Goal: Obtain resource: Obtain resource

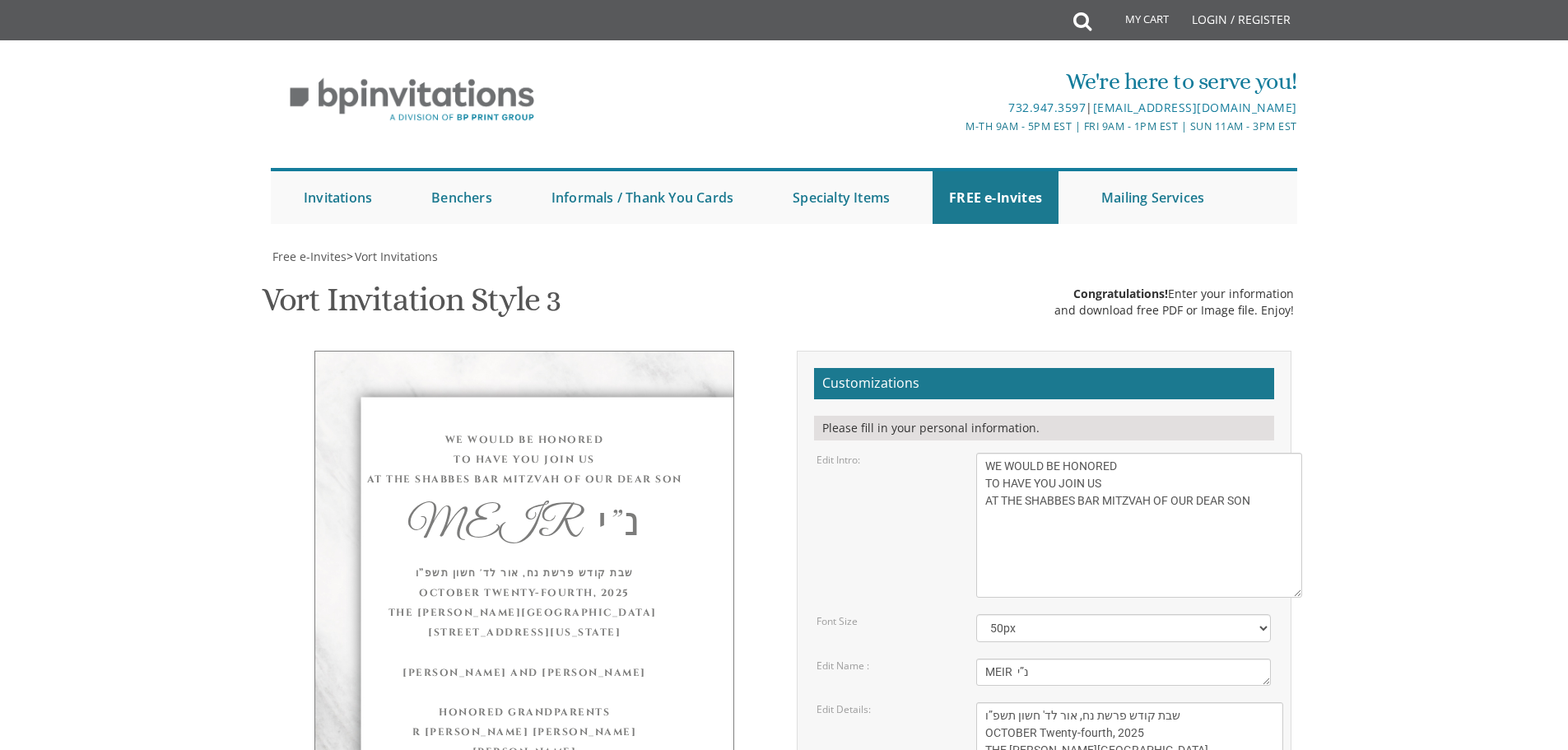
scroll to position [165, 0]
click at [964, 172] on link "FREE e-Invites" at bounding box center [995, 197] width 126 height 53
drag, startPoint x: 1091, startPoint y: 332, endPoint x: 982, endPoint y: 297, distance: 114.5
click at [982, 452] on textarea "With gratitude to Hashem We would like to invite you to The vort of our dear ch…" at bounding box center [1139, 525] width 327 height 145
drag, startPoint x: 1038, startPoint y: 510, endPoint x: 975, endPoint y: 508, distance: 63.0
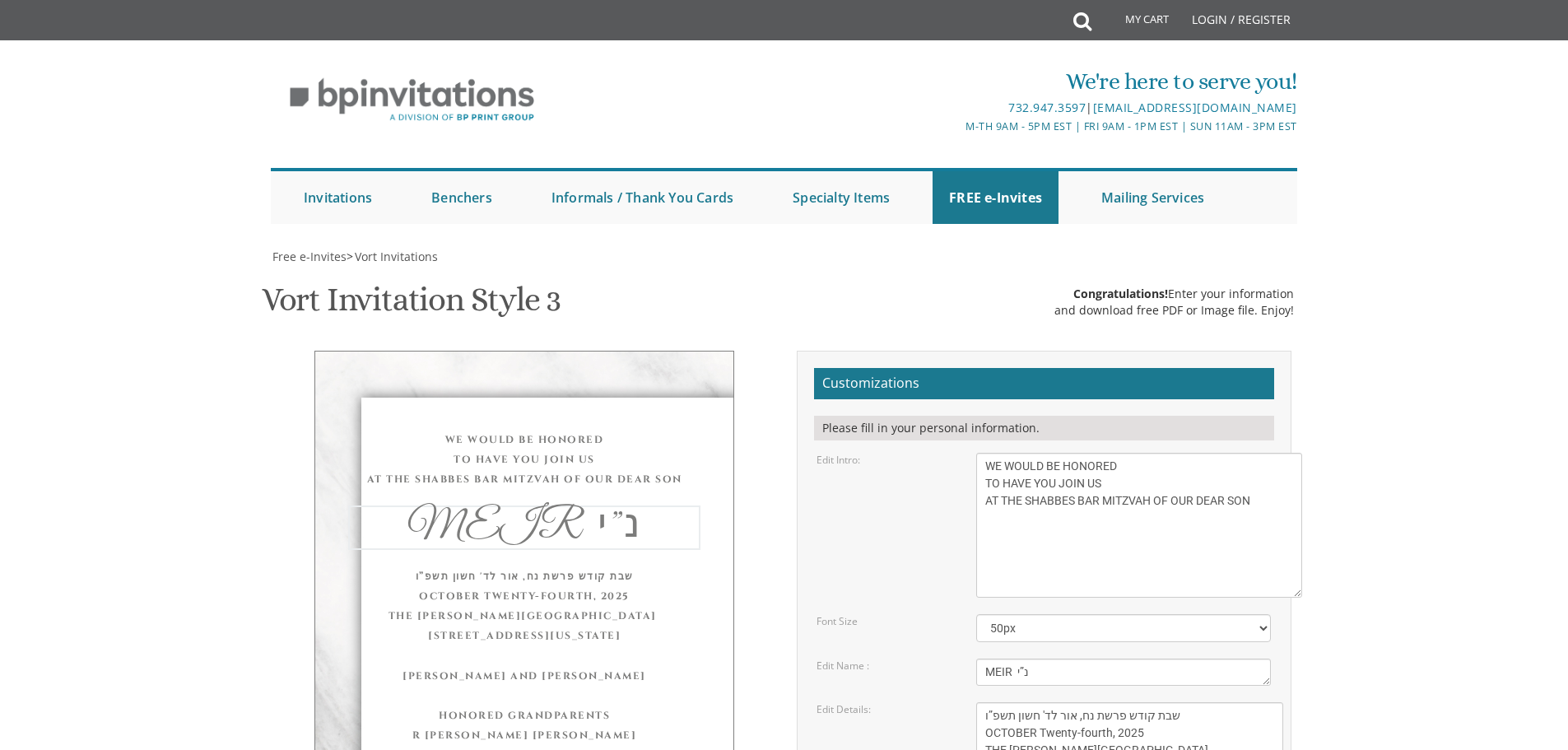
click at [975, 659] on div "Eliezer & Baila" at bounding box center [1123, 672] width 320 height 27
drag, startPoint x: 986, startPoint y: 322, endPoint x: 940, endPoint y: 294, distance: 53.9
click at [940, 452] on div "Edit Intro: With gratitude to Hashem We would like to invite you to The vort of…" at bounding box center [1044, 525] width 479 height 145
drag, startPoint x: 1201, startPoint y: 620, endPoint x: 1200, endPoint y: 550, distance: 70.0
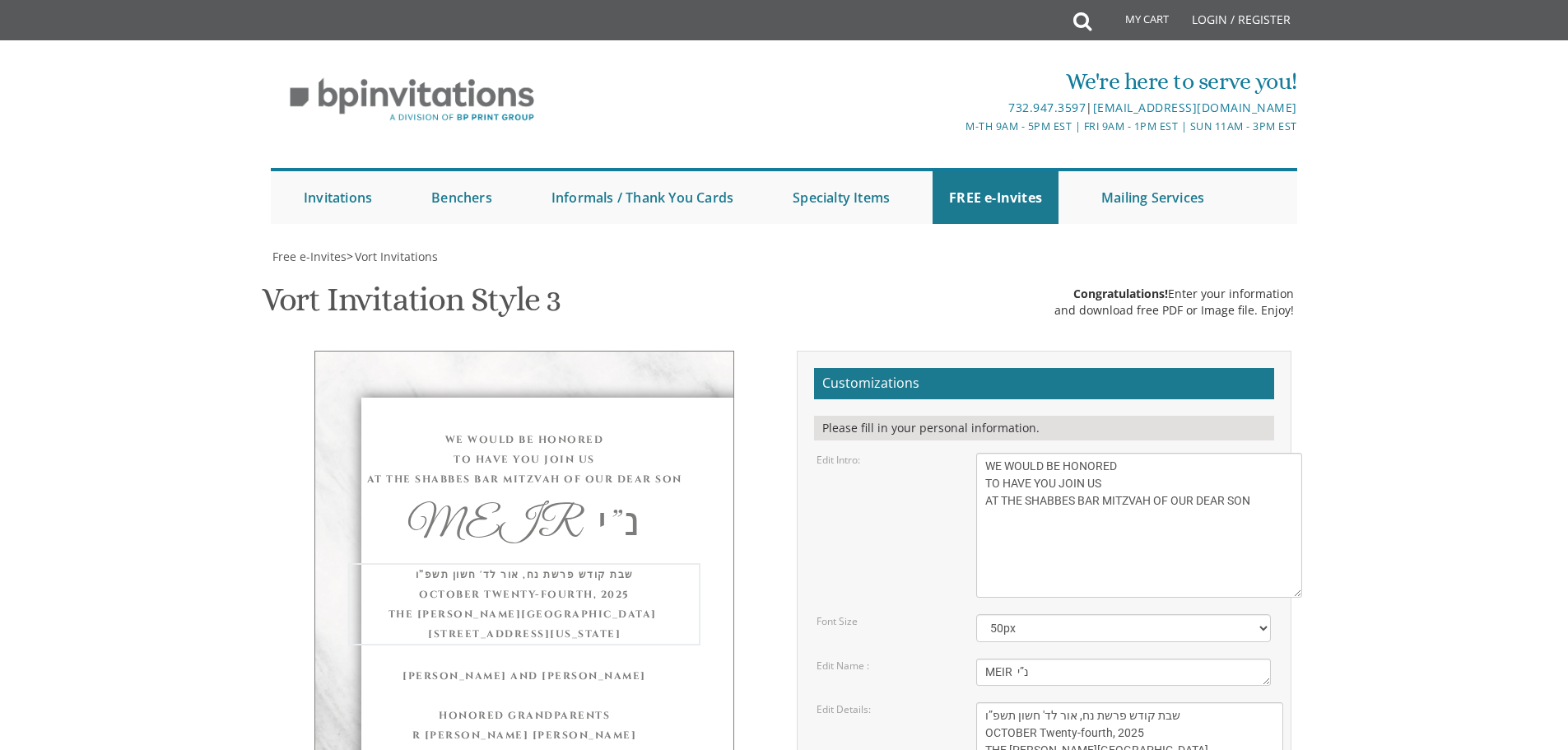
drag, startPoint x: 1194, startPoint y: 621, endPoint x: 1241, endPoint y: 558, distance: 78.6
drag, startPoint x: 985, startPoint y: 548, endPoint x: 1241, endPoint y: 649, distance: 275.2
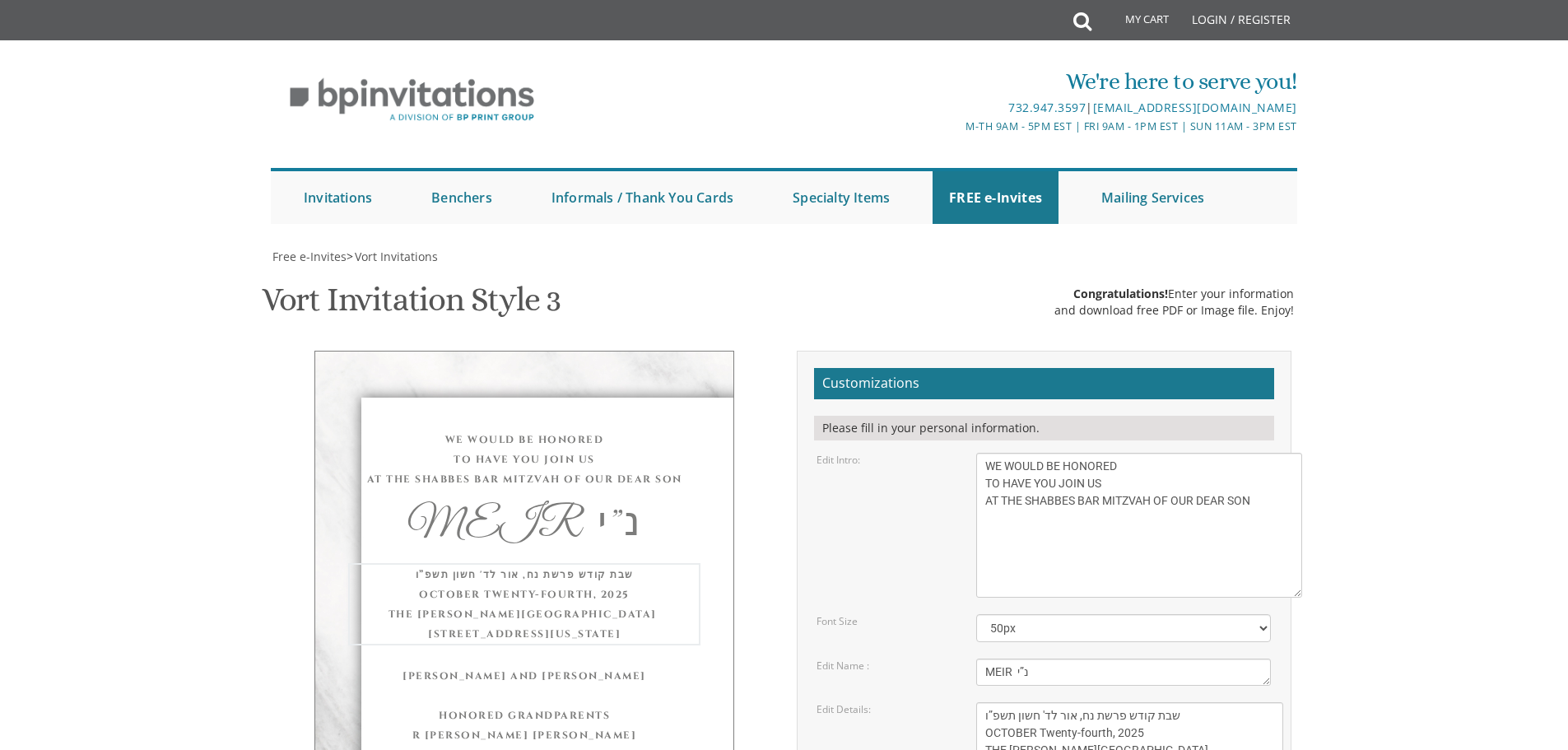
drag, startPoint x: 1219, startPoint y: 435, endPoint x: 935, endPoint y: 343, distance: 298.5
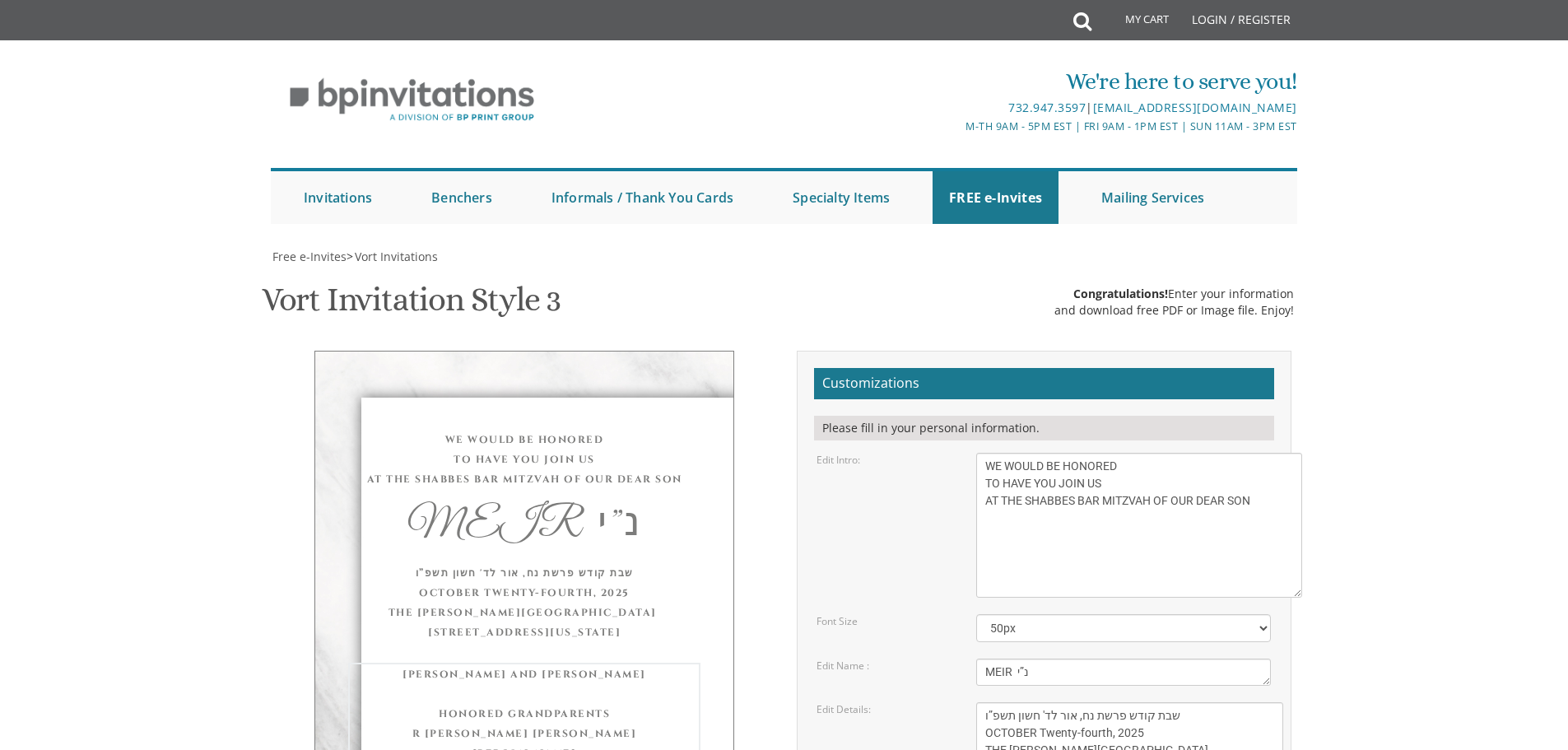
drag, startPoint x: 1142, startPoint y: 345, endPoint x: 970, endPoint y: 334, distance: 172.4
drag, startPoint x: 1214, startPoint y: 435, endPoint x: 952, endPoint y: 341, distance: 278.4
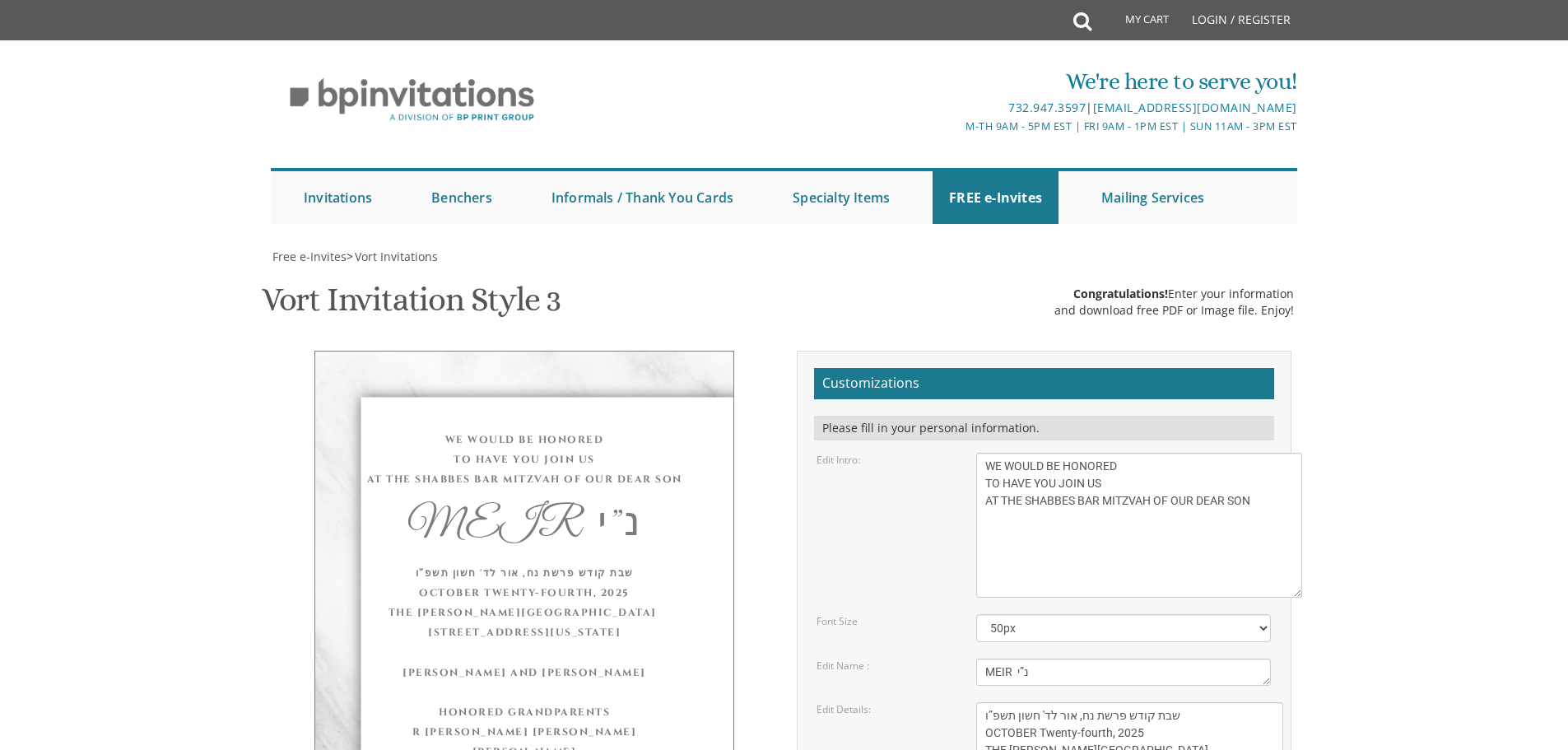
click at [992, 195] on link "FREE e-Invites" at bounding box center [995, 197] width 126 height 53
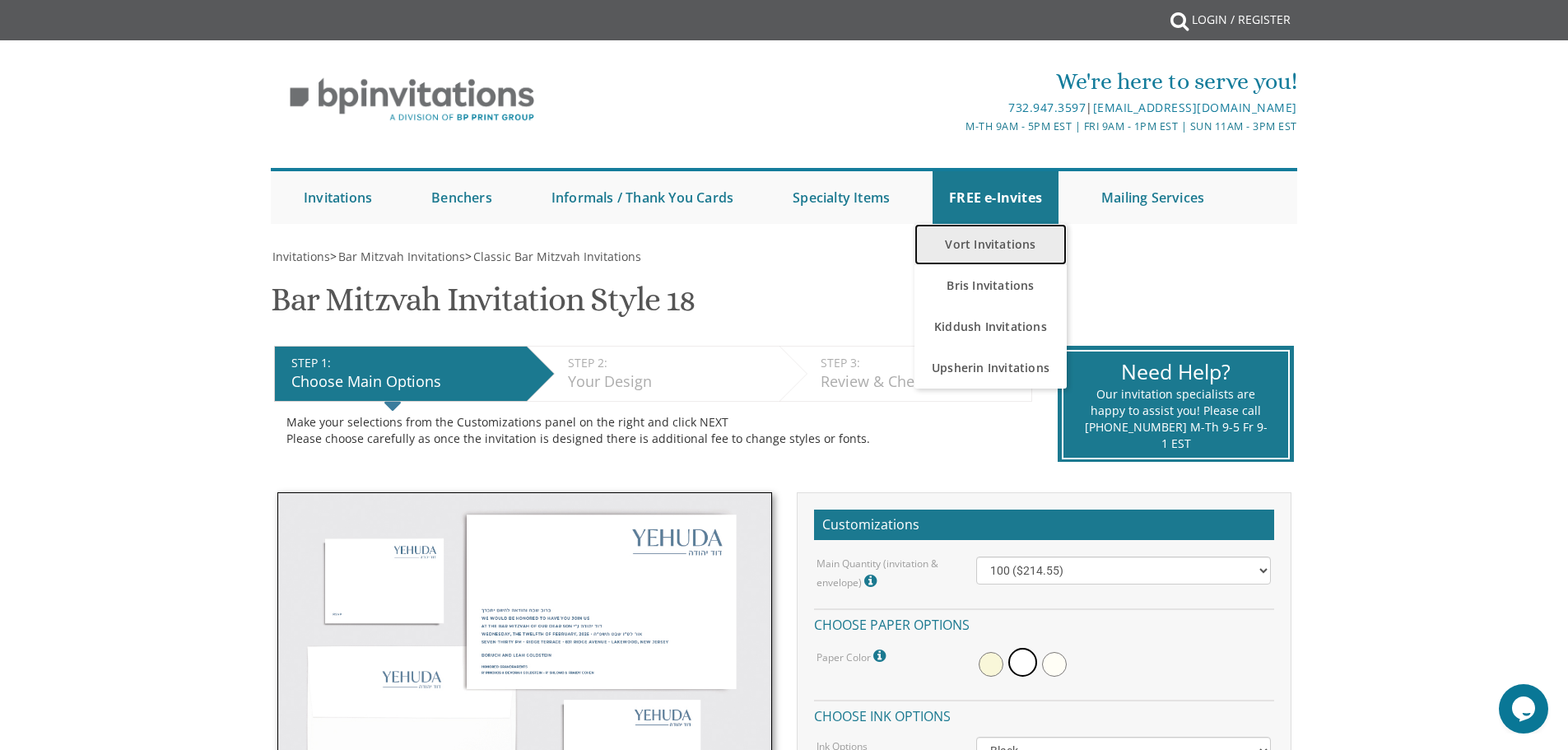
click at [974, 248] on link "Vort Invitations" at bounding box center [990, 244] width 152 height 41
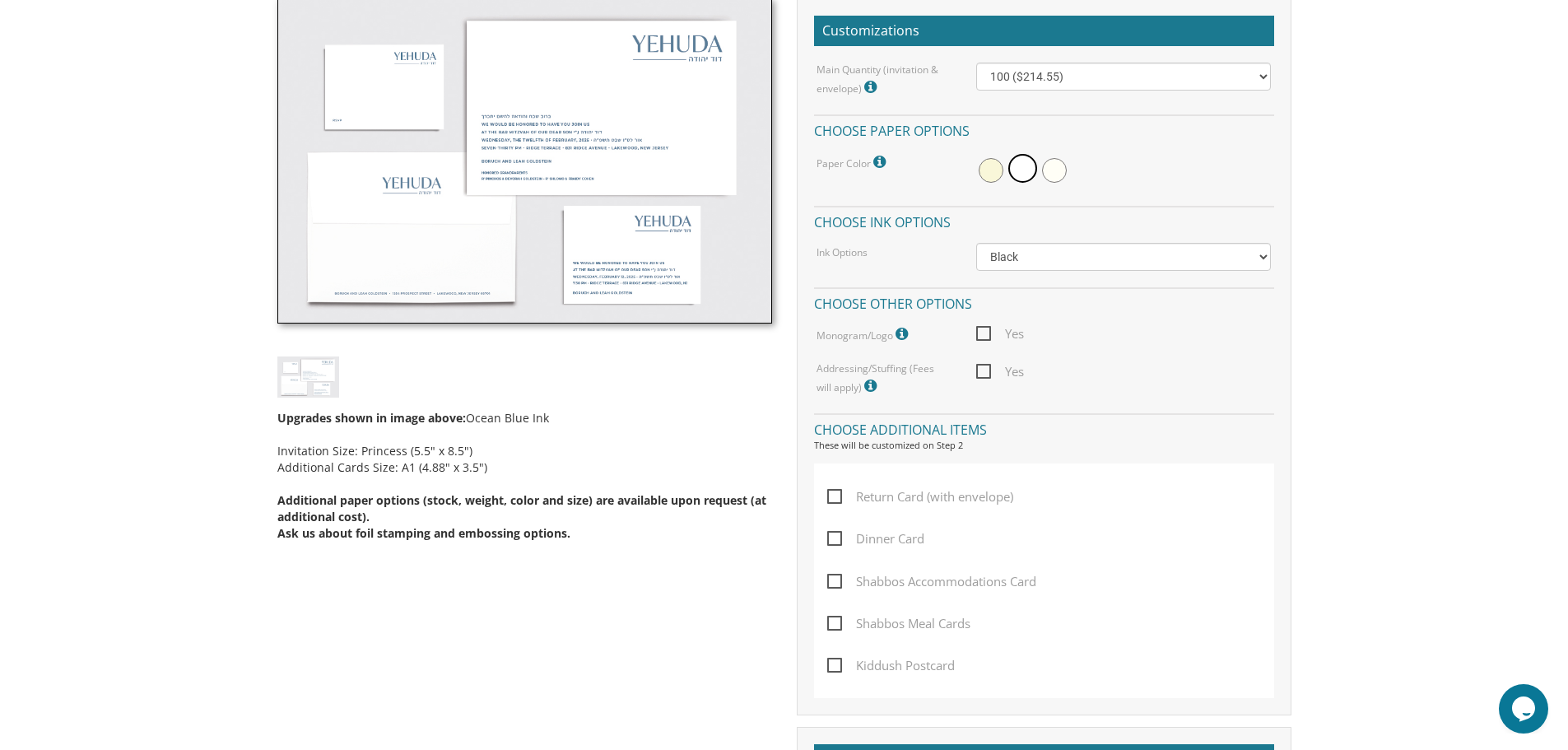
scroll to position [493, 0]
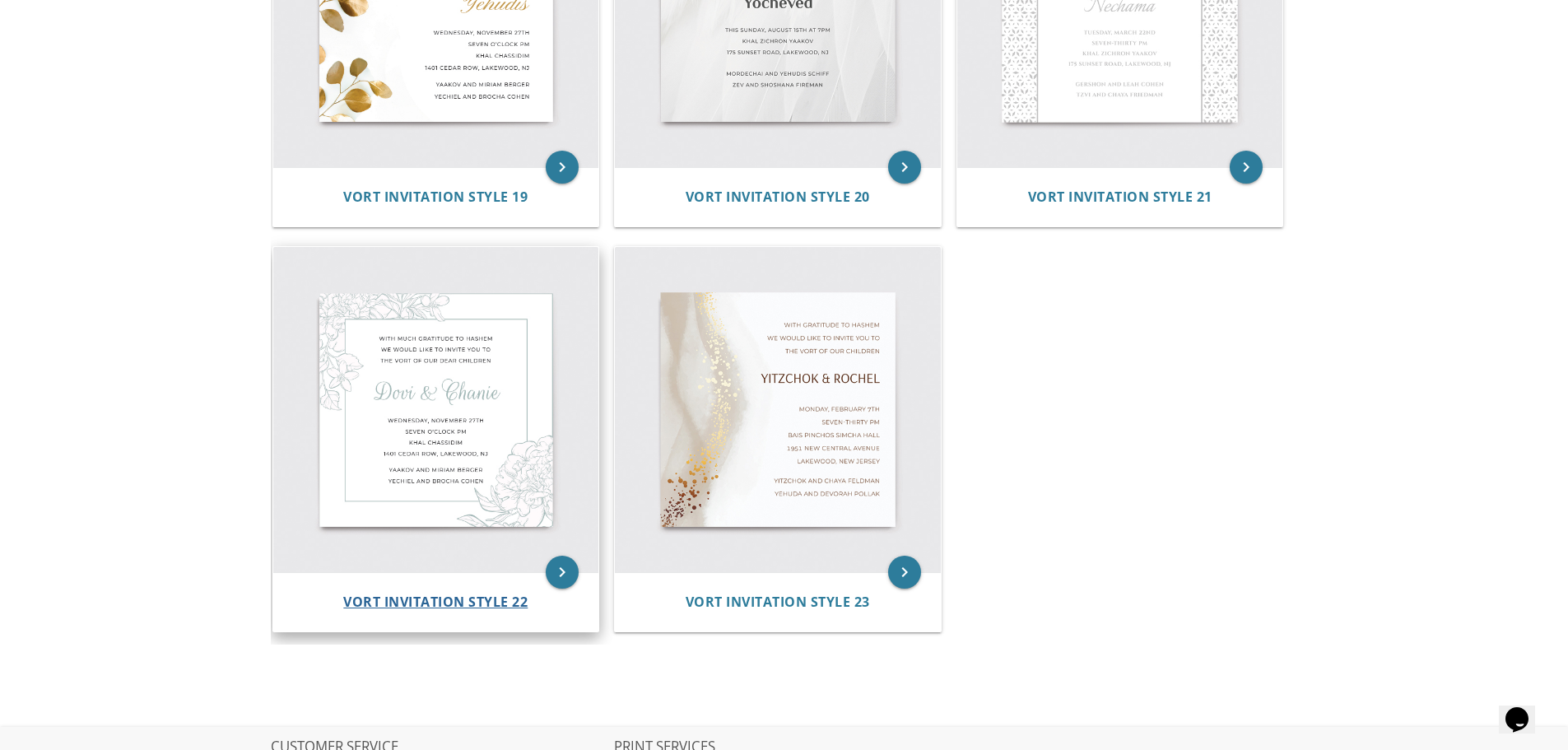
scroll to position [2963, 0]
click at [456, 415] on img at bounding box center [436, 409] width 327 height 326
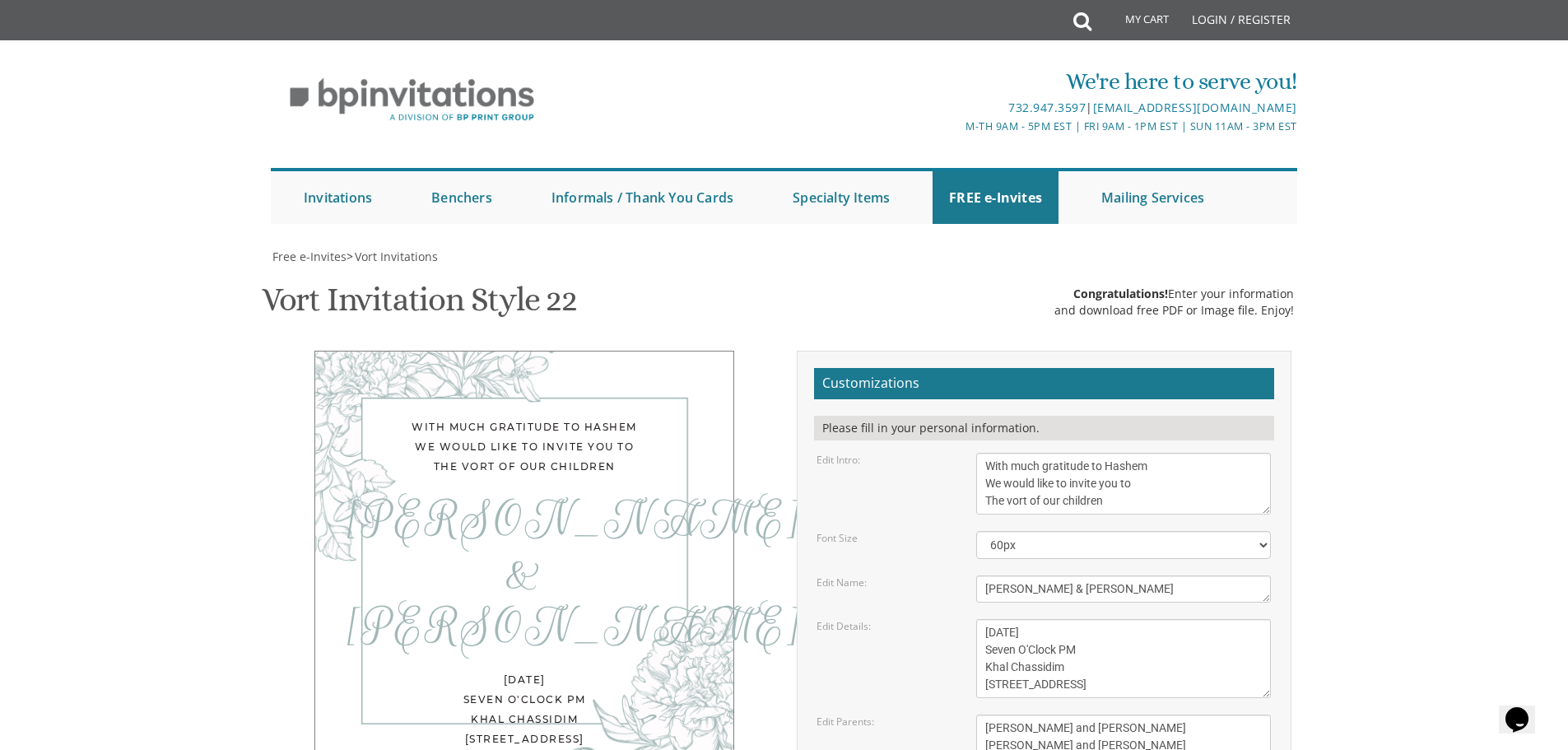
scroll to position [247, 0]
drag, startPoint x: 1100, startPoint y: 255, endPoint x: 908, endPoint y: 214, distance: 196.3
click at [908, 452] on div "Edit Intro: With much gratitude to Hashem We would like to invite you to The vo…" at bounding box center [1044, 483] width 479 height 62
paste textarea "E WOULD BE HONORED TO HAVE YOU JOIN US AT THE SHABBES BAR MITZVAH OF OUR DEAR S…"
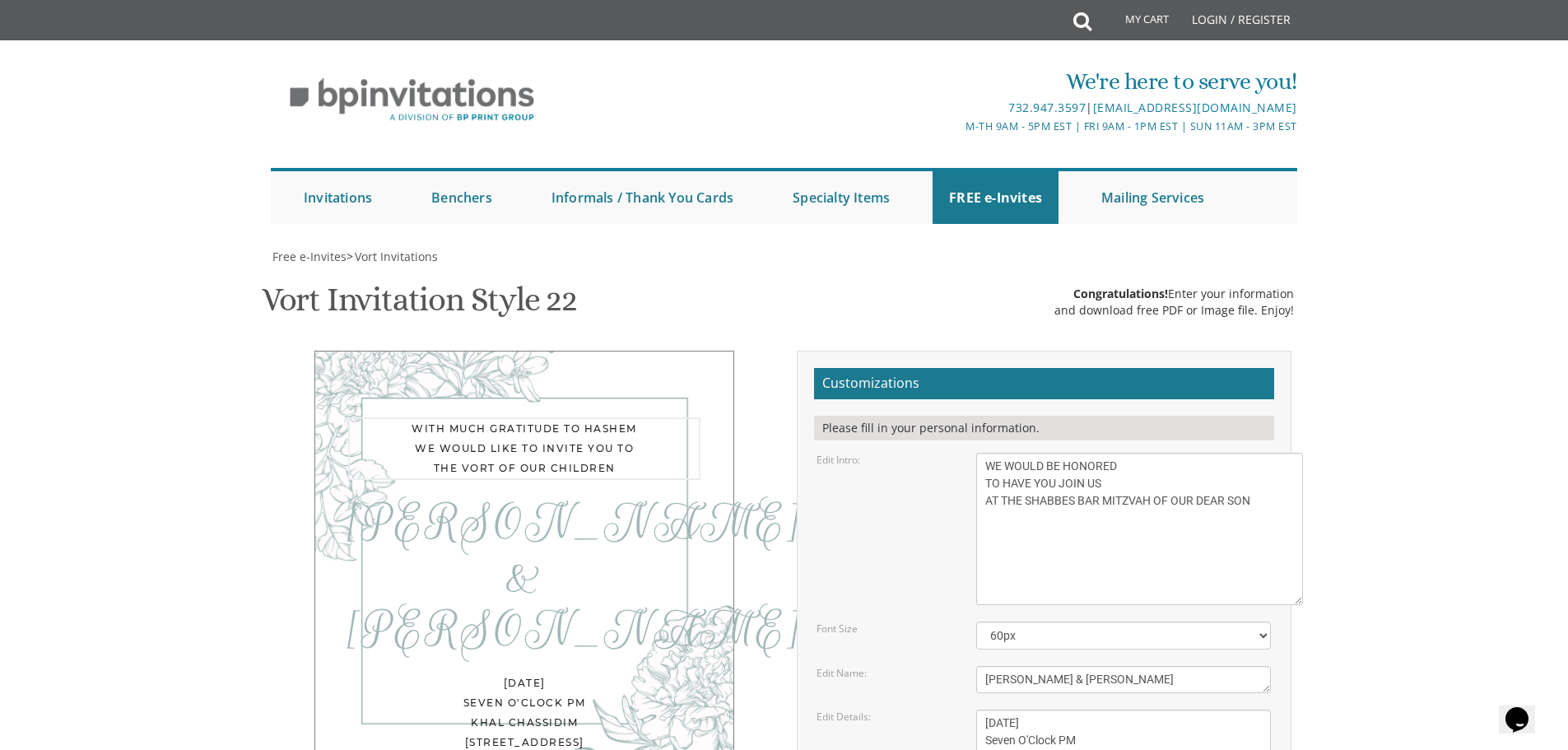
drag, startPoint x: 1265, startPoint y: 264, endPoint x: 1299, endPoint y: 359, distance: 100.9
click at [1299, 452] on textarea "With much gratitude to Hashem We would like to invite you to The vort of our ch…" at bounding box center [1139, 528] width 327 height 152
type textarea "WE WOULD BE HONORED TO HAVE YOU JOIN US AT THE SHABBES BAR MITZVAH OF OUR DEAR …"
click at [1071, 670] on textarea "Dovi & Chanie" at bounding box center [1123, 683] width 295 height 27
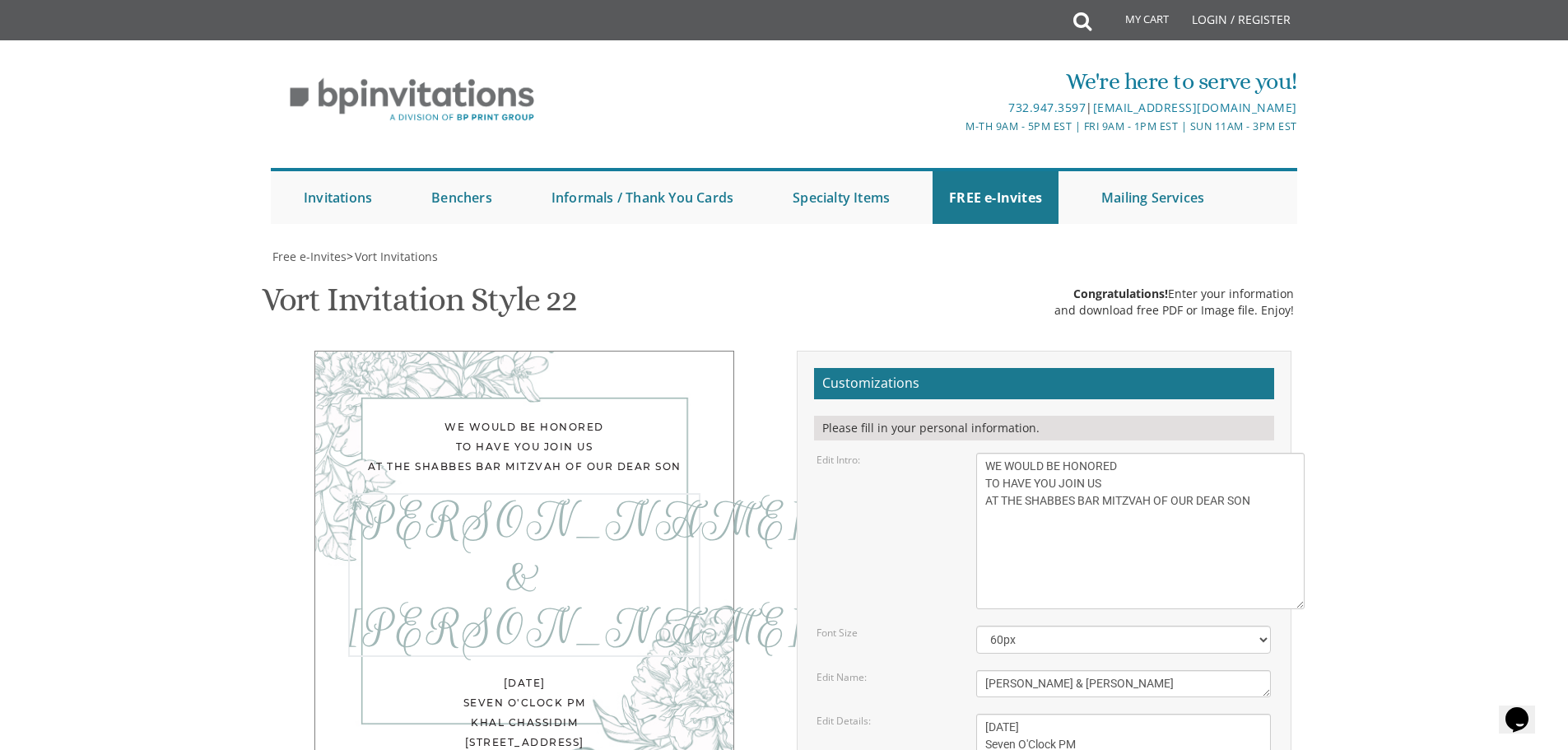
click at [1071, 670] on textarea "Dovi & Chanie" at bounding box center [1123, 683] width 295 height 27
paste textarea "MEIR נ”י"
click at [916, 670] on div "Edit Name:" at bounding box center [884, 677] width 160 height 14
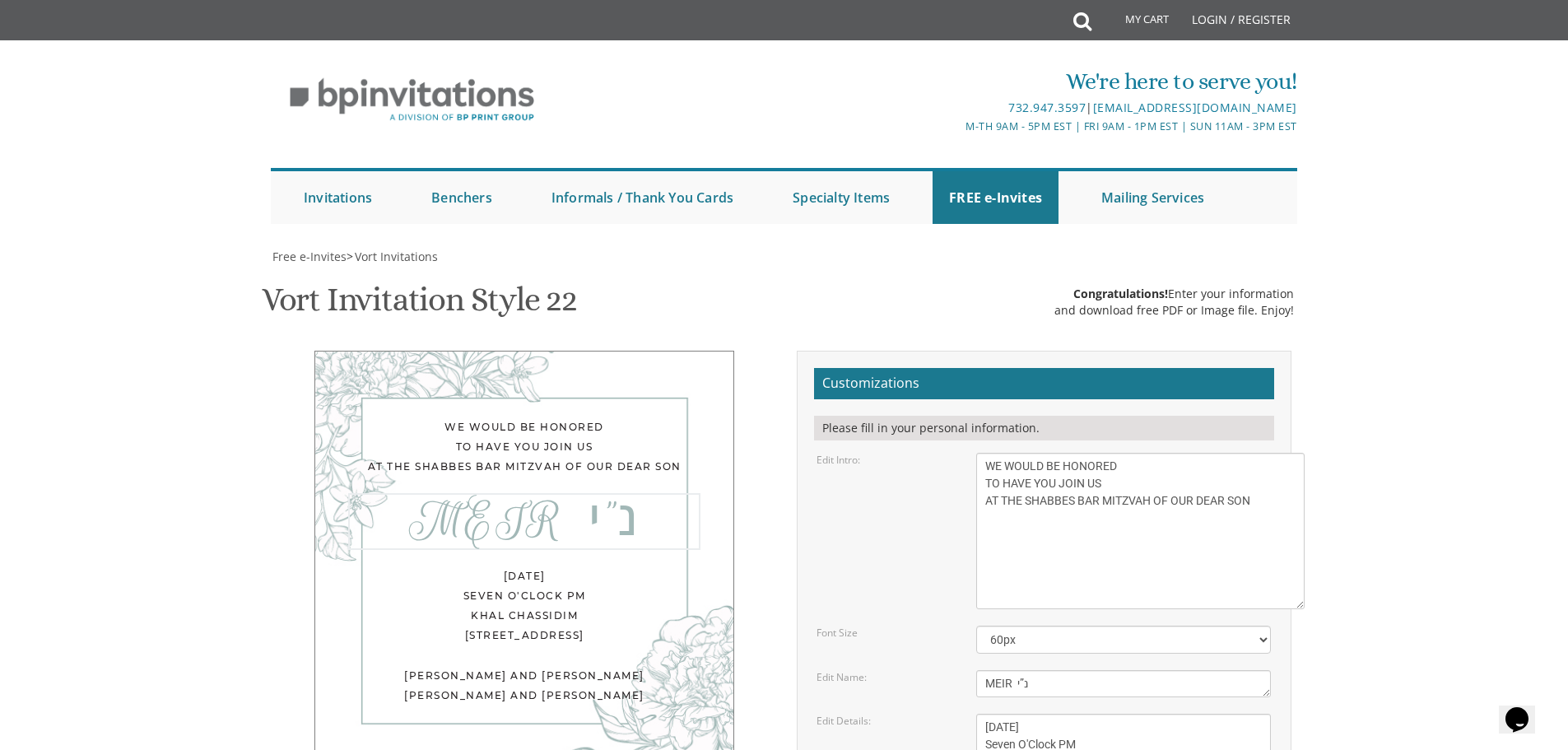
drag, startPoint x: 1050, startPoint y: 440, endPoint x: 947, endPoint y: 438, distance: 103.0
click at [947, 670] on div "Edit Name: Dovi & Chanie" at bounding box center [1044, 683] width 479 height 27
type textarea "MEIR"
click at [943, 670] on div "Edit Name: Dovi & Chanie" at bounding box center [1044, 683] width 479 height 27
click at [948, 455] on form "Customizations Please fill in your personal information. Edit Intro: With much …" at bounding box center [1045, 684] width 460 height 631
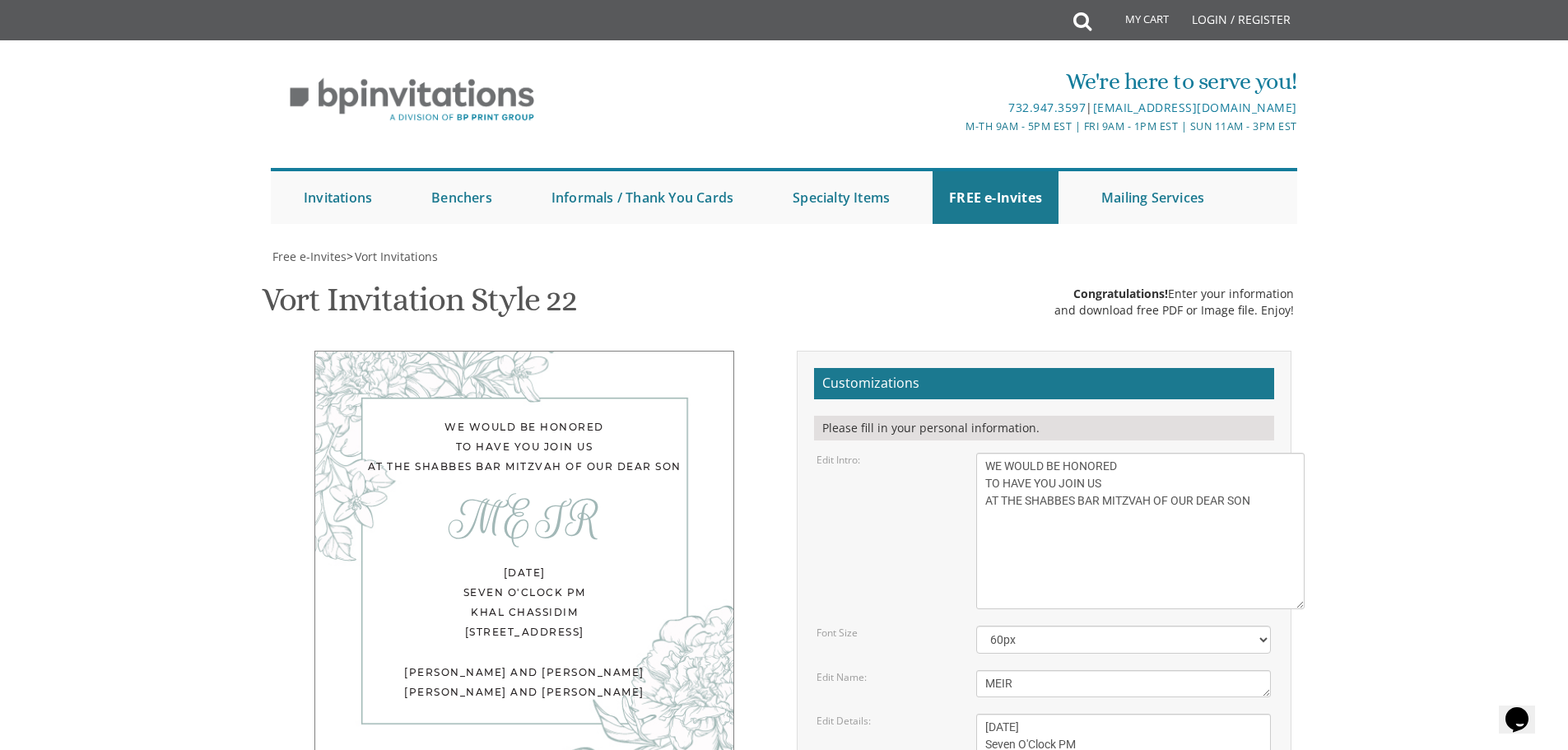
scroll to position [0, 0]
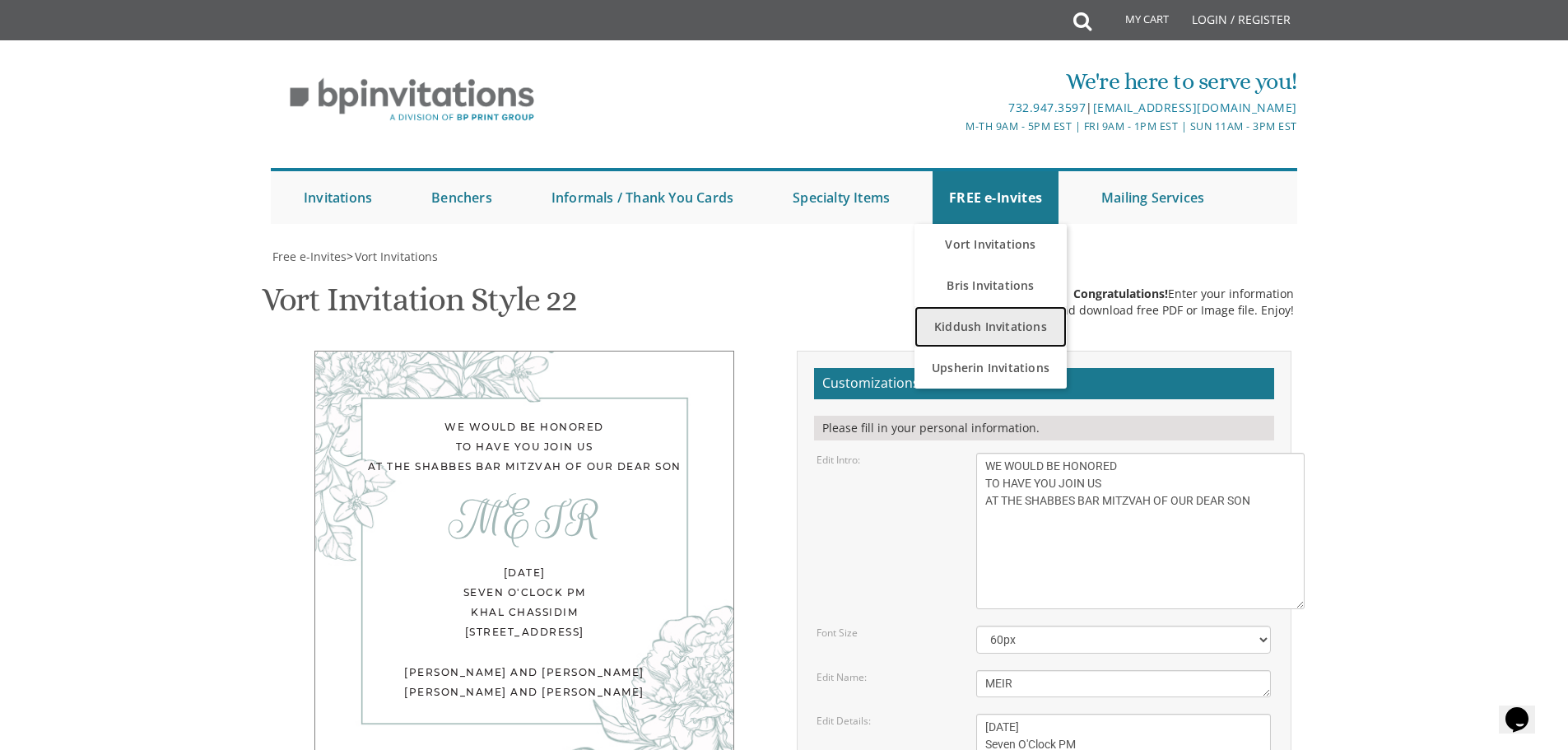
click at [969, 333] on link "Kiddush Invitations" at bounding box center [990, 326] width 152 height 41
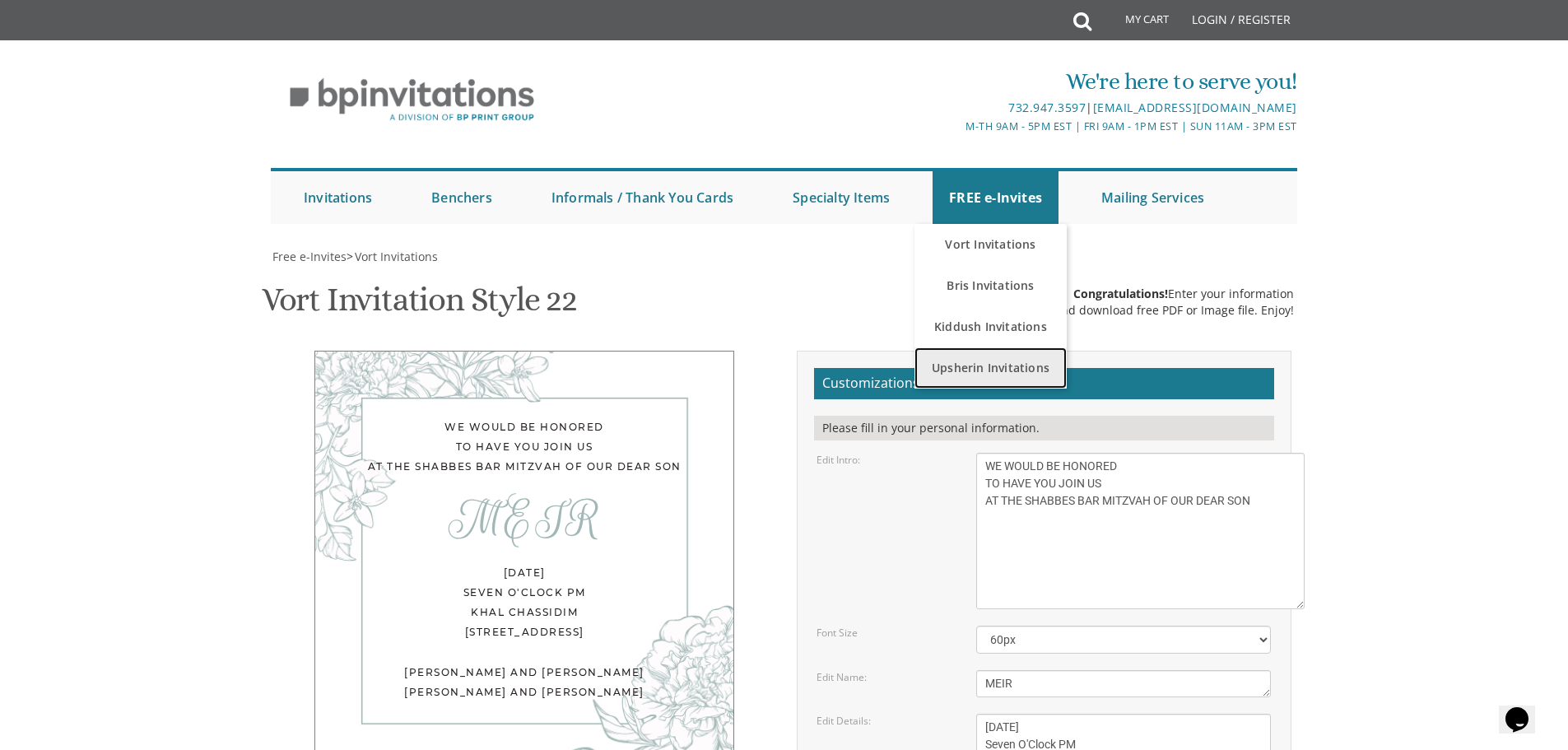
click at [990, 372] on link "Upsherin Invitations" at bounding box center [990, 367] width 152 height 41
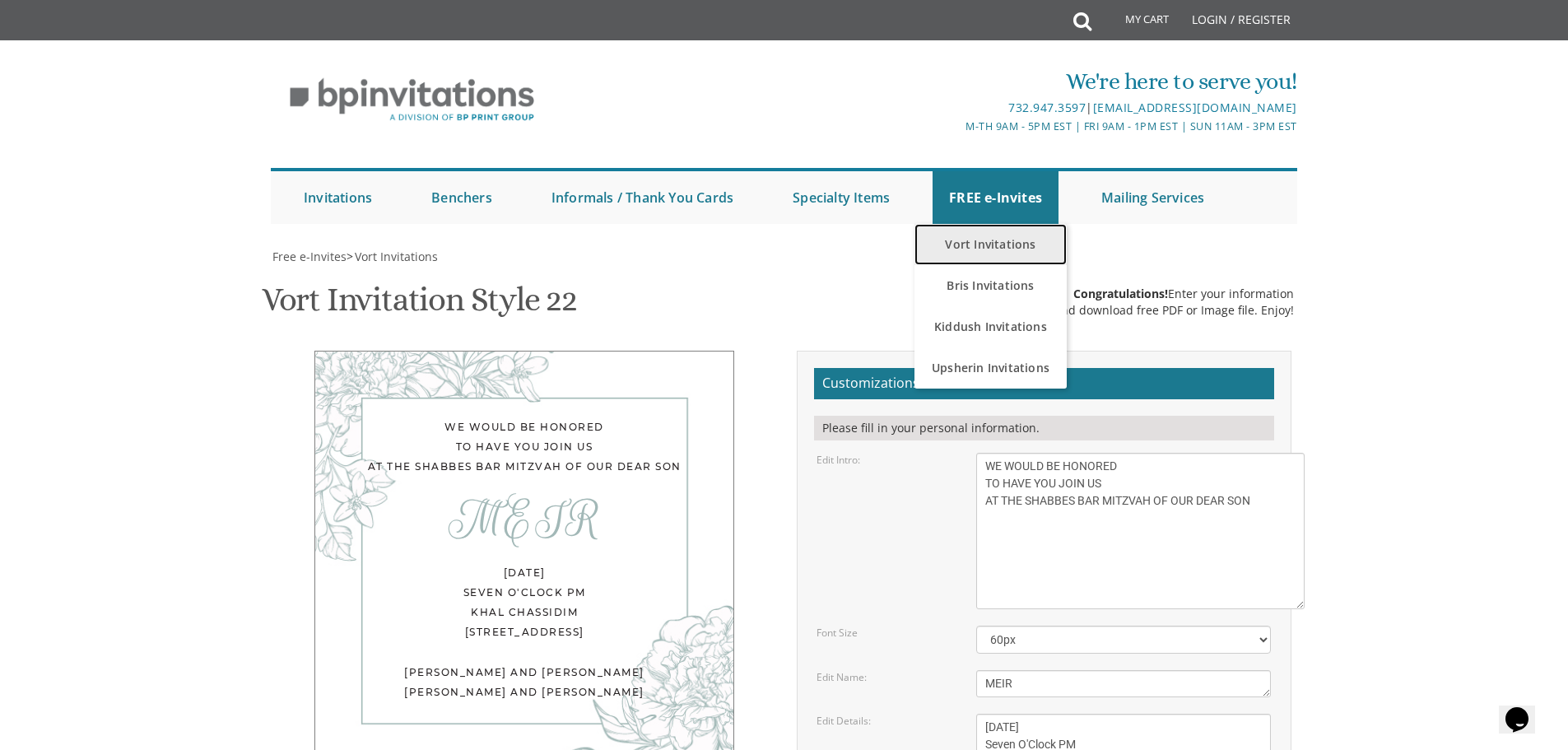
click at [1005, 242] on link "Vort Invitations" at bounding box center [990, 244] width 152 height 41
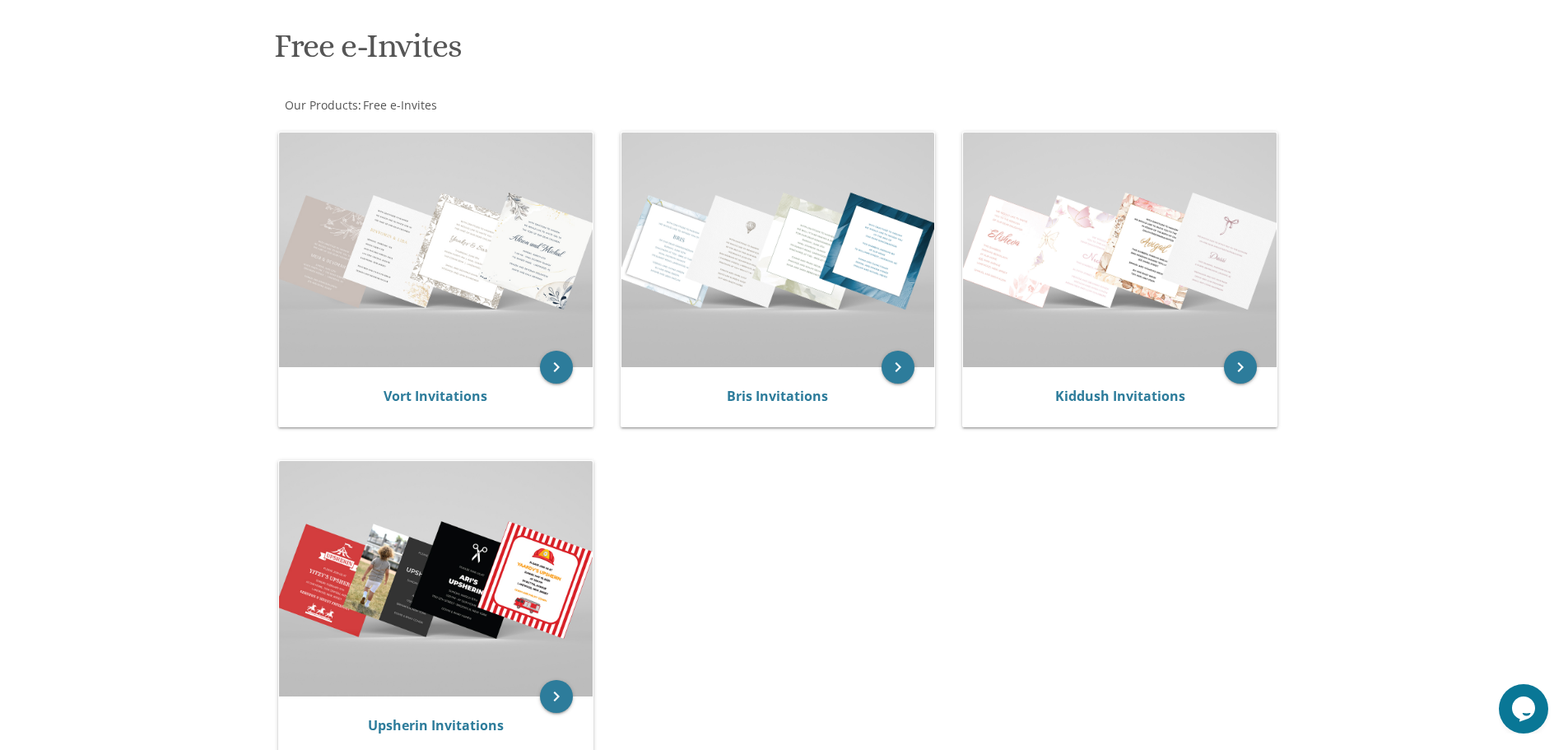
scroll to position [247, 0]
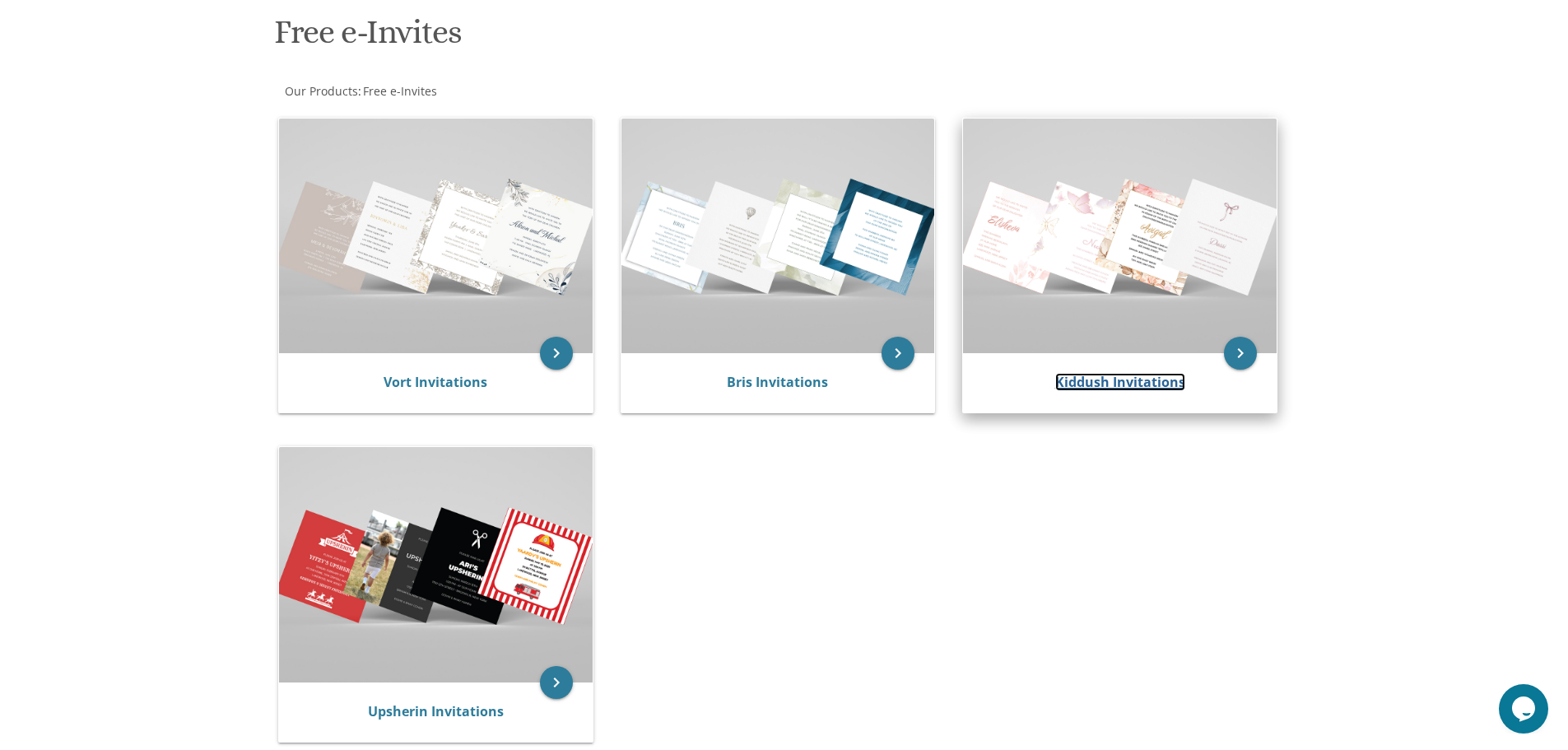
click at [1096, 384] on link "Kiddush Invitations" at bounding box center [1120, 382] width 130 height 18
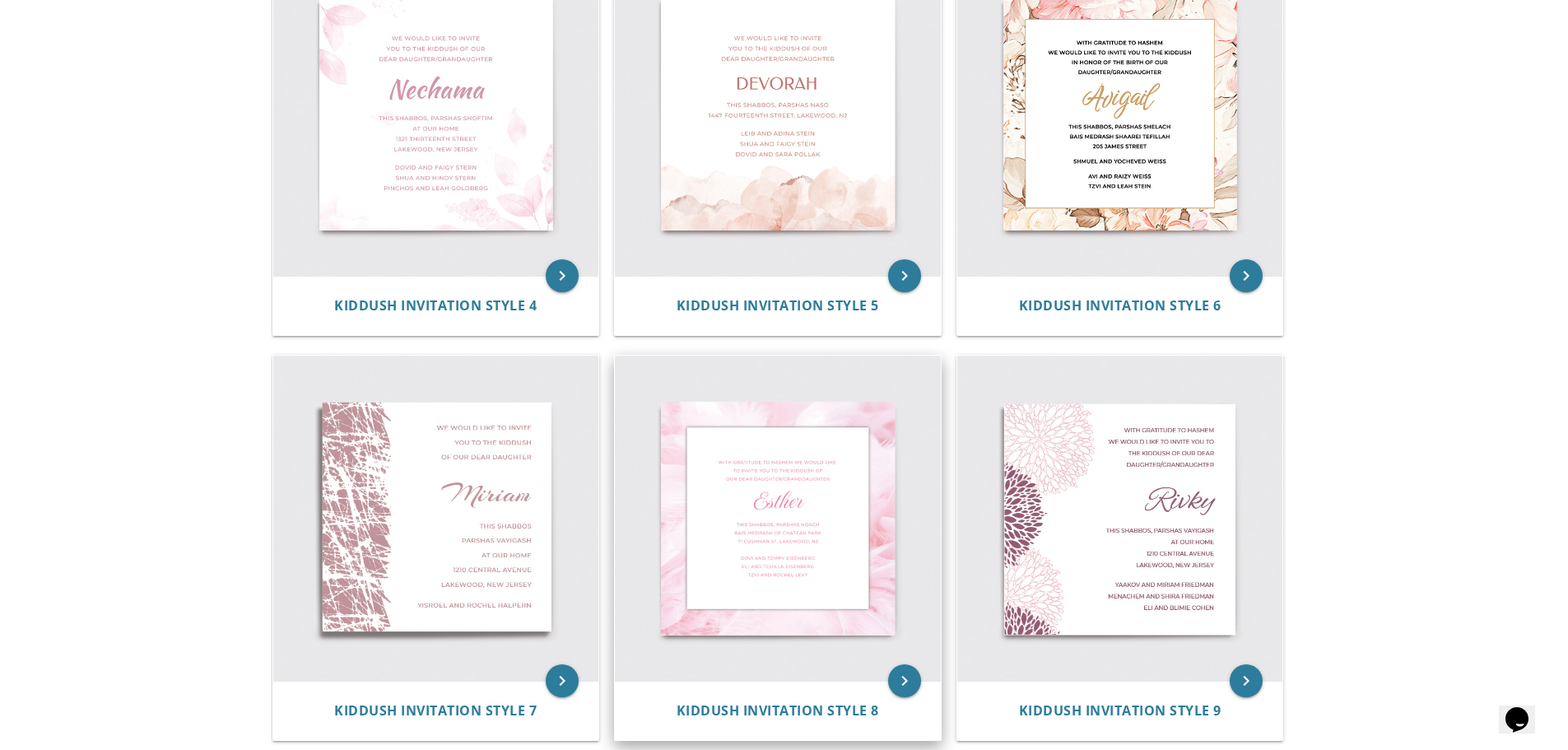
scroll to position [988, 0]
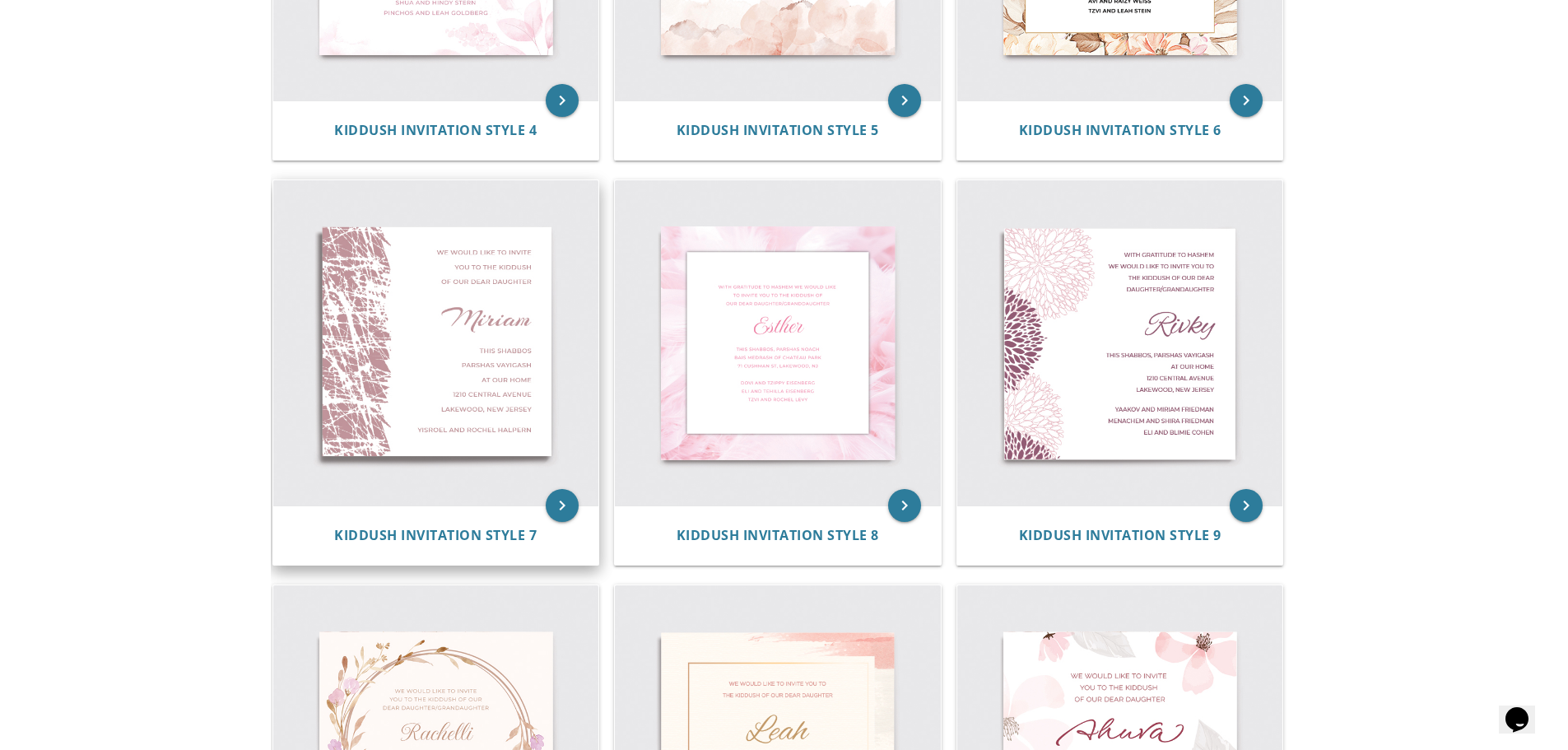
click at [457, 312] on img at bounding box center [436, 343] width 327 height 326
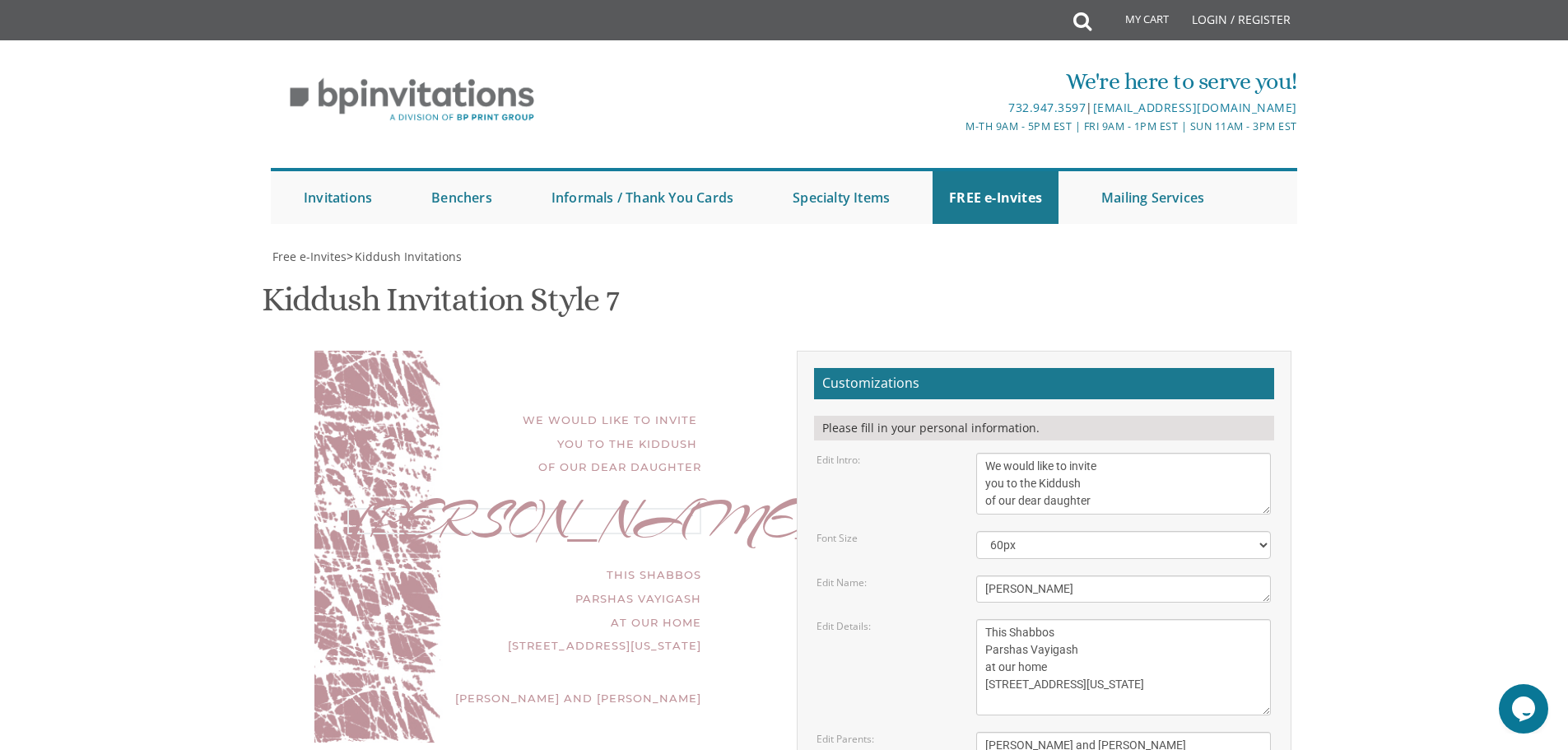
drag, startPoint x: 1047, startPoint y: 583, endPoint x: 939, endPoint y: 593, distance: 108.5
click at [939, 593] on div "Edit Name: Miriam" at bounding box center [1044, 588] width 479 height 27
paste textarea "EIR נ”י"
type textarea "MEIR נ”י"
click at [925, 508] on div "Edit Intro: We would like to invite you to the Kiddush of our dear daughter" at bounding box center [1044, 483] width 479 height 62
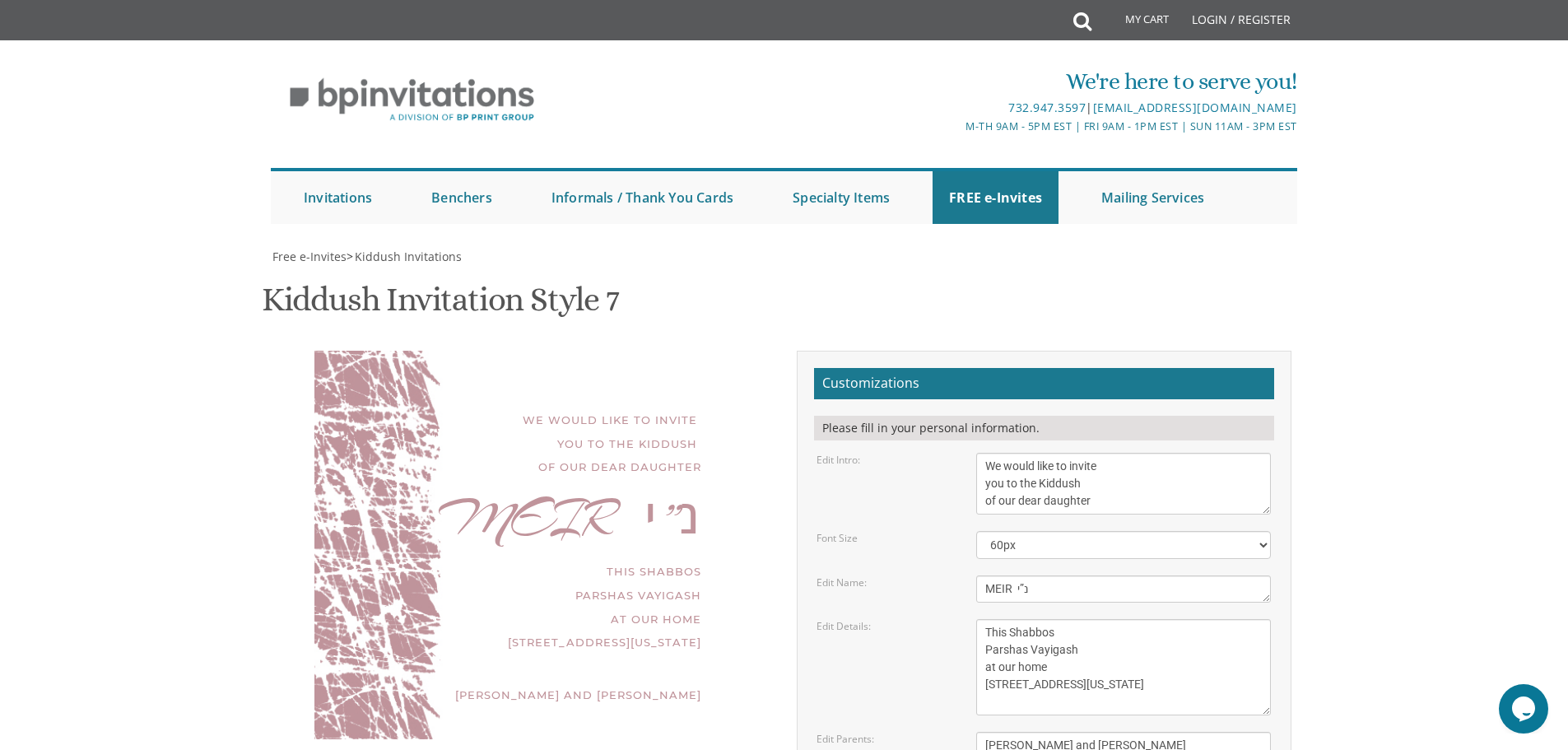
scroll to position [165, 0]
drag, startPoint x: 1099, startPoint y: 332, endPoint x: 934, endPoint y: 265, distance: 178.1
click at [934, 368] on form "Customizations Please fill in your personal information. Edit Intro: We would l…" at bounding box center [1045, 636] width 460 height 537
paste textarea "E WOULD BE HONORED TO HAVE YOU JOIN US AT THE SHABBES BAR MITZVAH OF OUR DEAR S…"
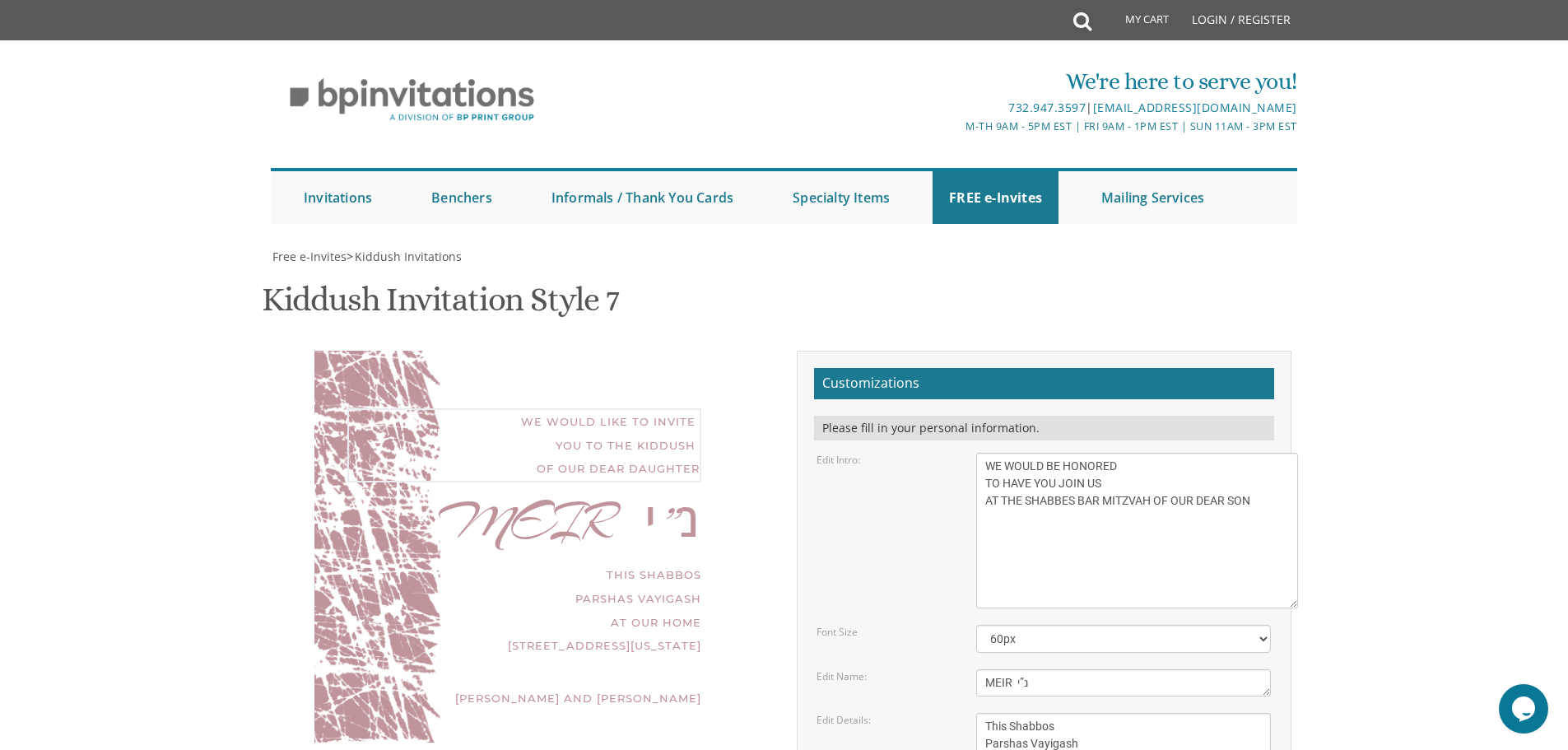
drag, startPoint x: 1268, startPoint y: 347, endPoint x: 1299, endPoint y: 449, distance: 106.6
click at [1298, 452] on textarea "We would like to invite you to the Kiddush of our dear daughter" at bounding box center [1137, 530] width 322 height 156
click at [1144, 452] on textarea "We would like to invite you to the Kiddush of our dear daughter" at bounding box center [1139, 534] width 327 height 164
click at [1120, 452] on textarea "We would like to invite you to the Kiddush of our dear daughter" at bounding box center [1139, 534] width 327 height 164
click at [1127, 452] on textarea "We would like to invite you to the Kiddush of our dear daughter" at bounding box center [1139, 534] width 327 height 164
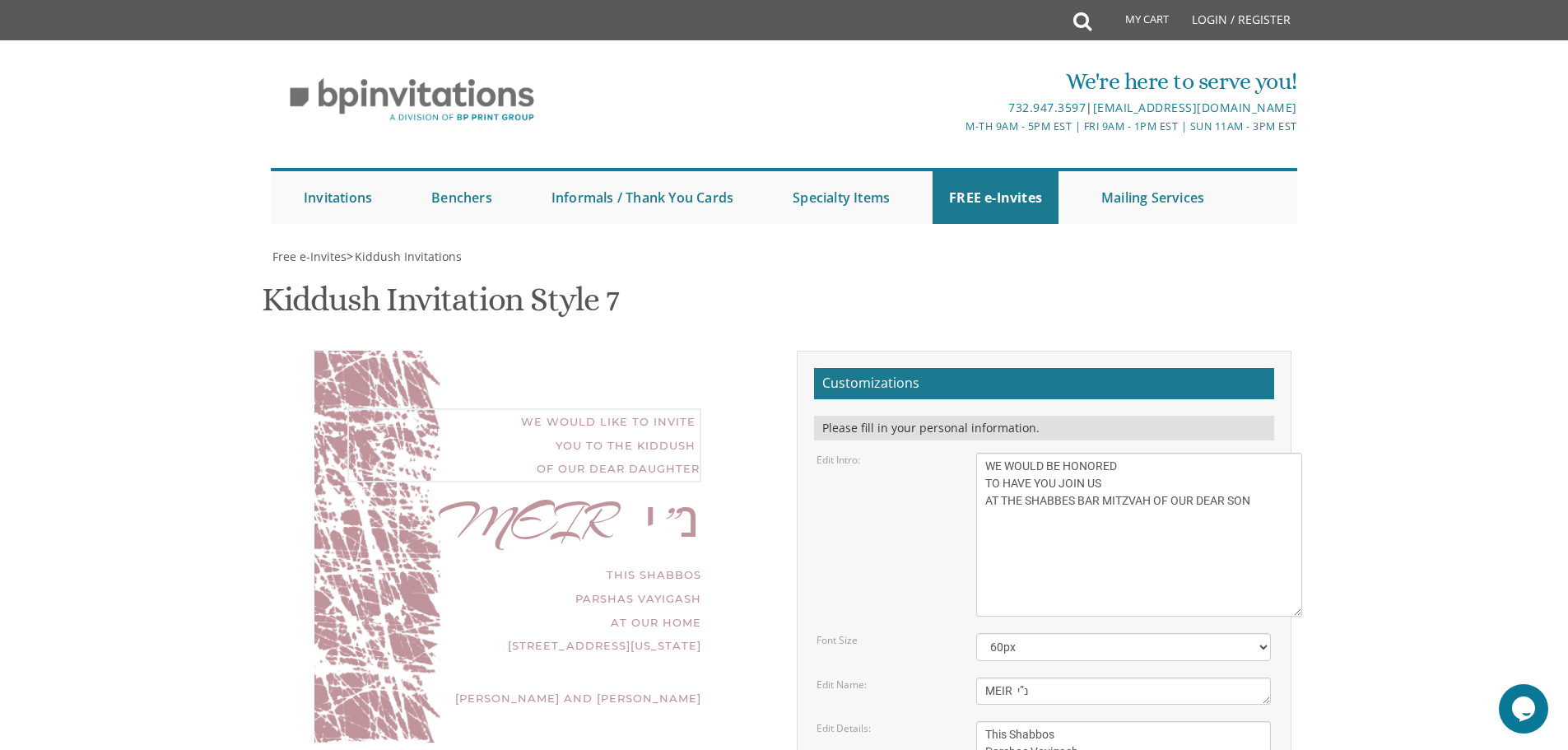
type textarea "WE WOULD BE HONORED TO HAVE YOU JOIN US AT THE SHABBES BAR MITZVAH OF OUR DEAR …"
click at [1088, 678] on textarea "Miriam" at bounding box center [1123, 690] width 295 height 27
drag, startPoint x: 1075, startPoint y: 470, endPoint x: 970, endPoint y: 396, distance: 128.5
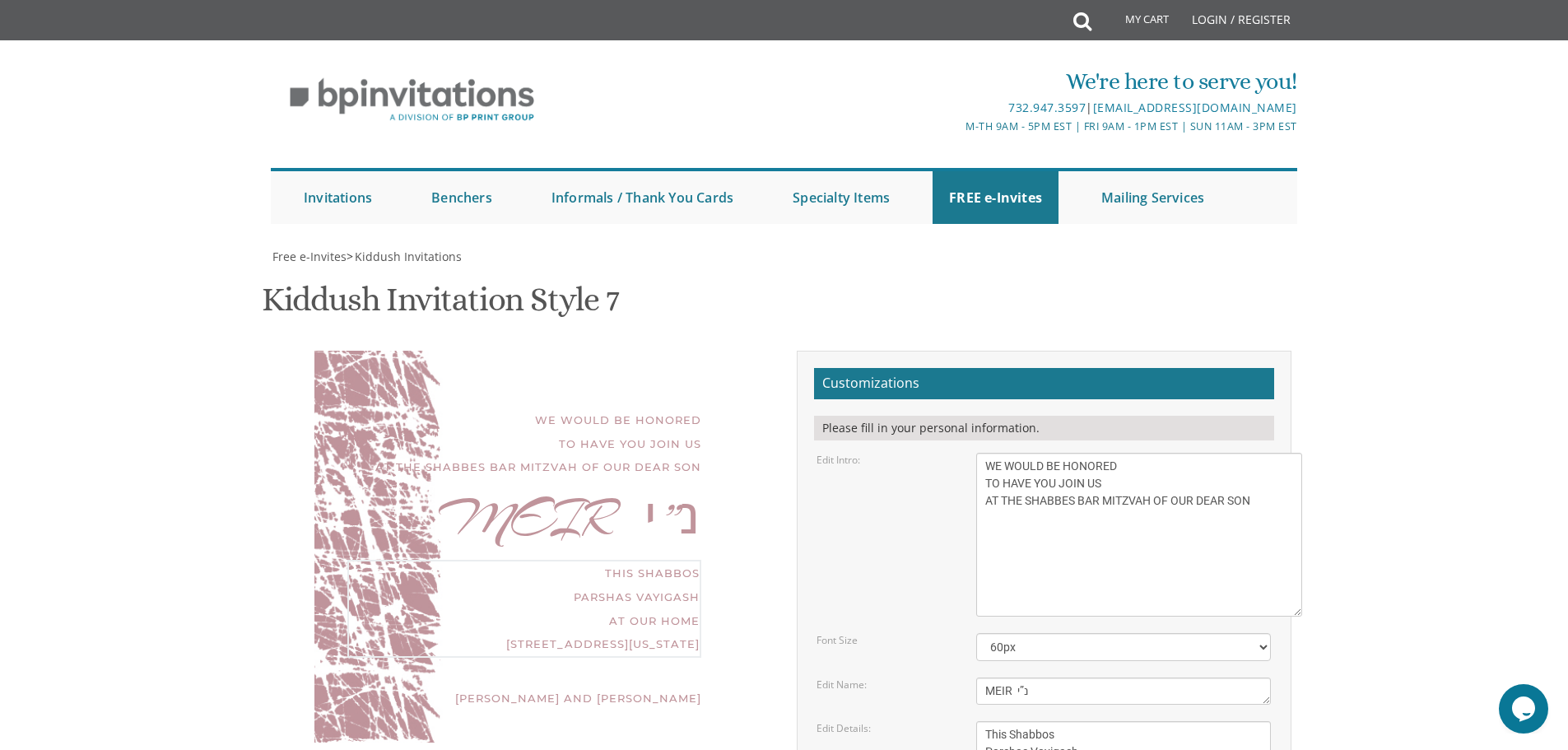
paste textarea "שבת קודש פרשת נח, אור לד' חשון תשפ”ו OCTOBER Twenty-fourth, 2025 THE BERTRAM IN…"
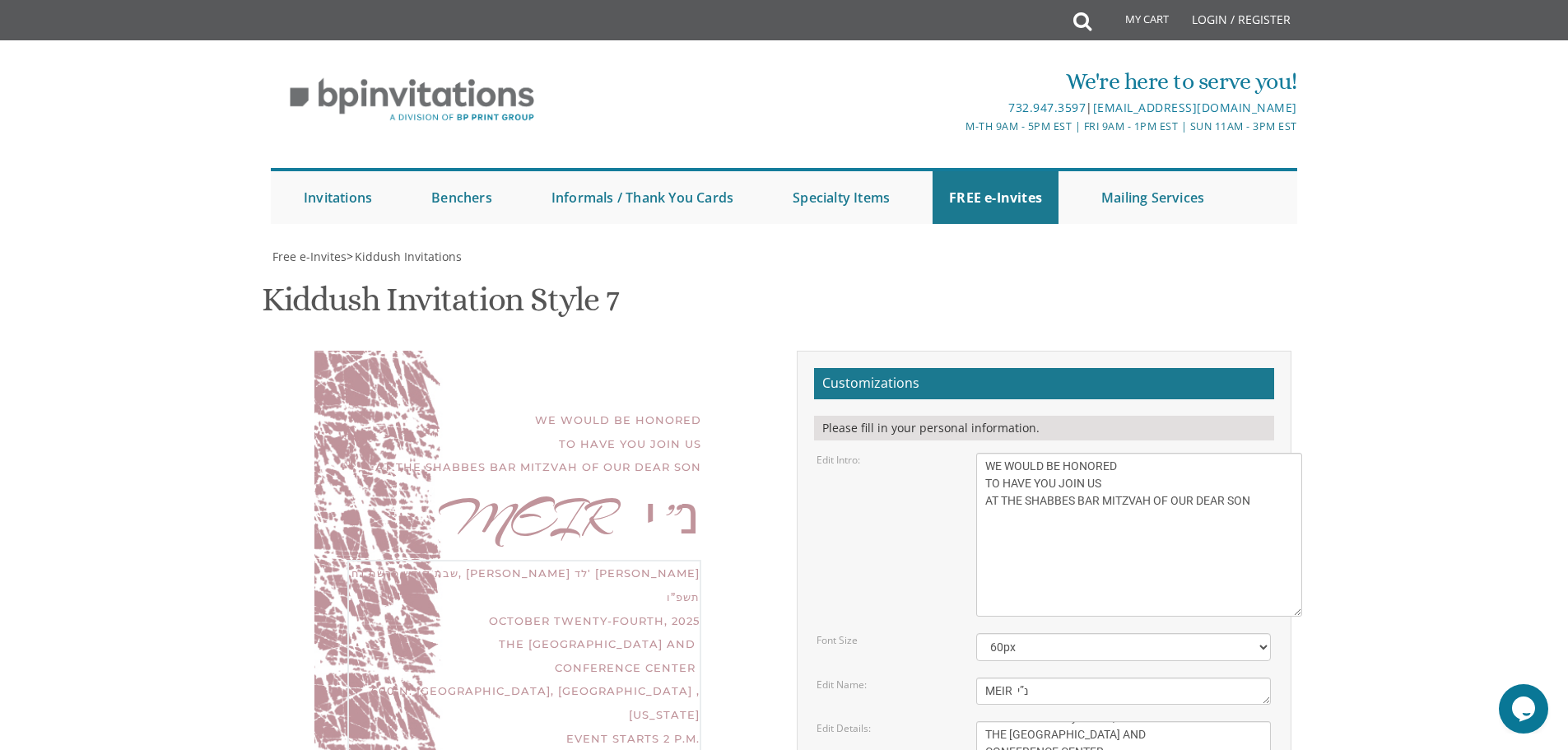
drag, startPoint x: 1091, startPoint y: 478, endPoint x: 982, endPoint y: 442, distance: 114.8
drag, startPoint x: 1014, startPoint y: 442, endPoint x: 974, endPoint y: 442, distance: 40.0
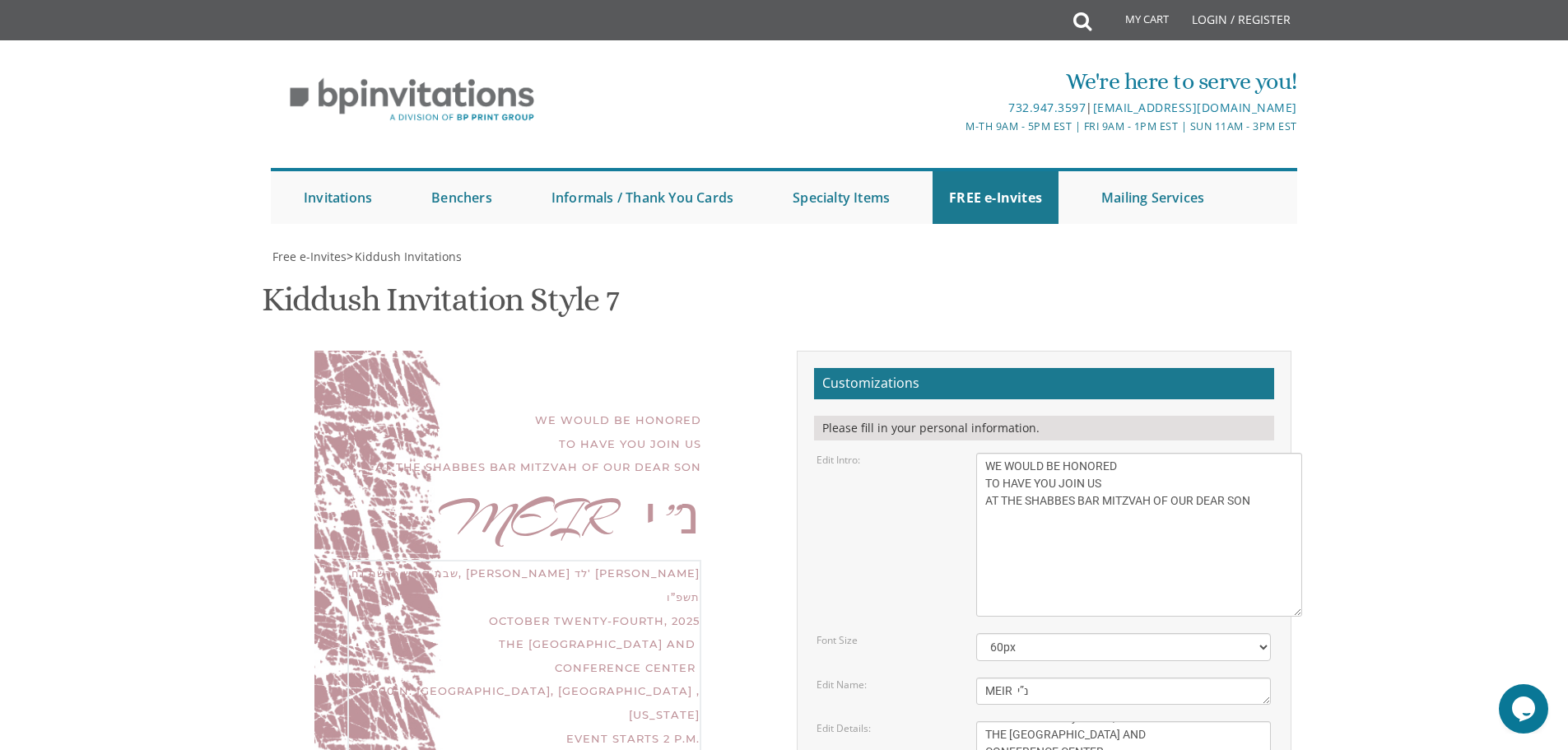
type textarea "שבת קודש פרשת נח, אור לד' חשון תשפ”ו OCTOBER Twenty-fourth, 2025 THE BERTRAM IN…"
drag, startPoint x: 1165, startPoint y: 520, endPoint x: 837, endPoint y: 524, distance: 328.0
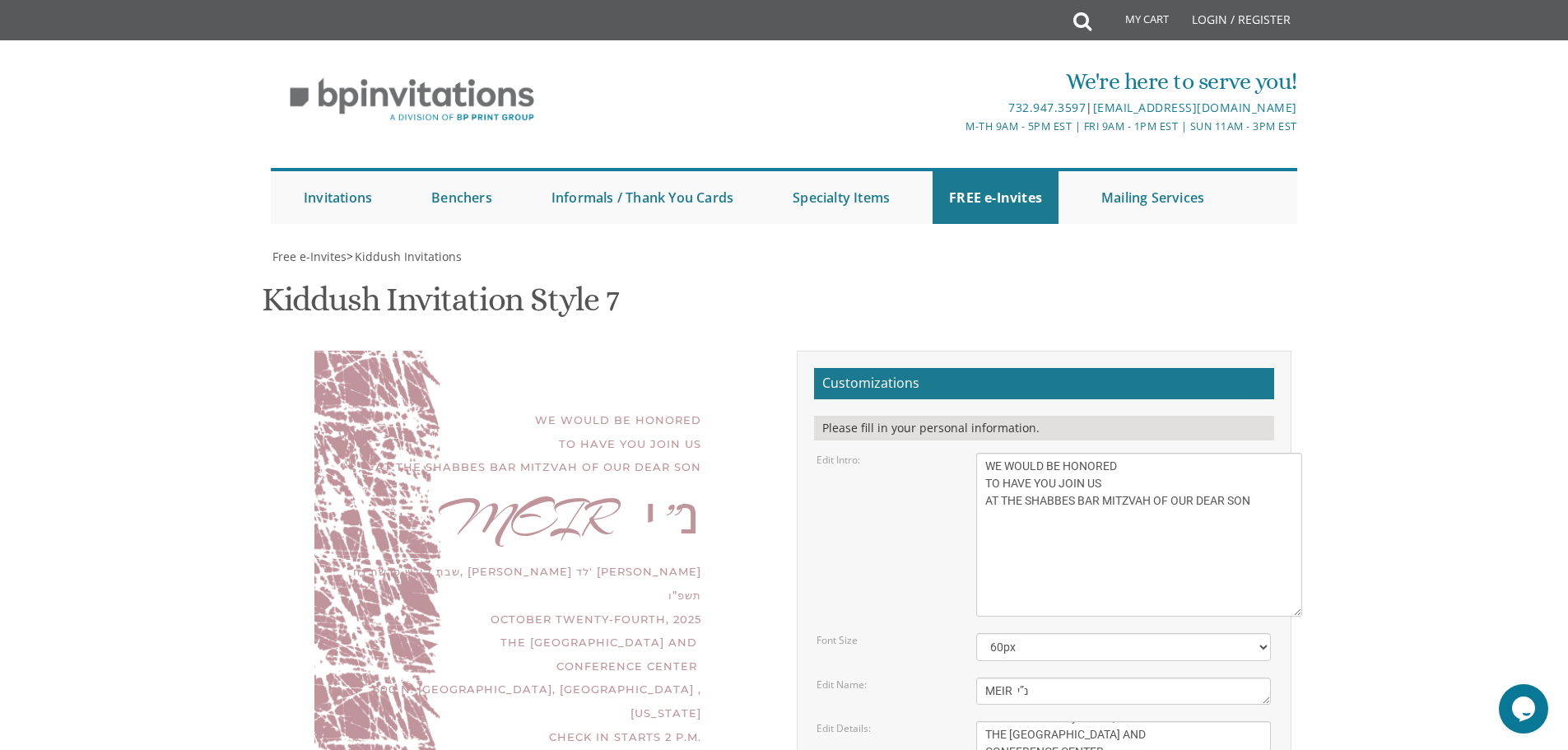
paste textarea "EHUDA AND LEAH WENGER HONORED GRANDPARENTS R ABBI YISROEL WENGER MRS . RUTHIE W…"
drag, startPoint x: 1266, startPoint y: 528, endPoint x: 1299, endPoint y: 674, distance: 149.7
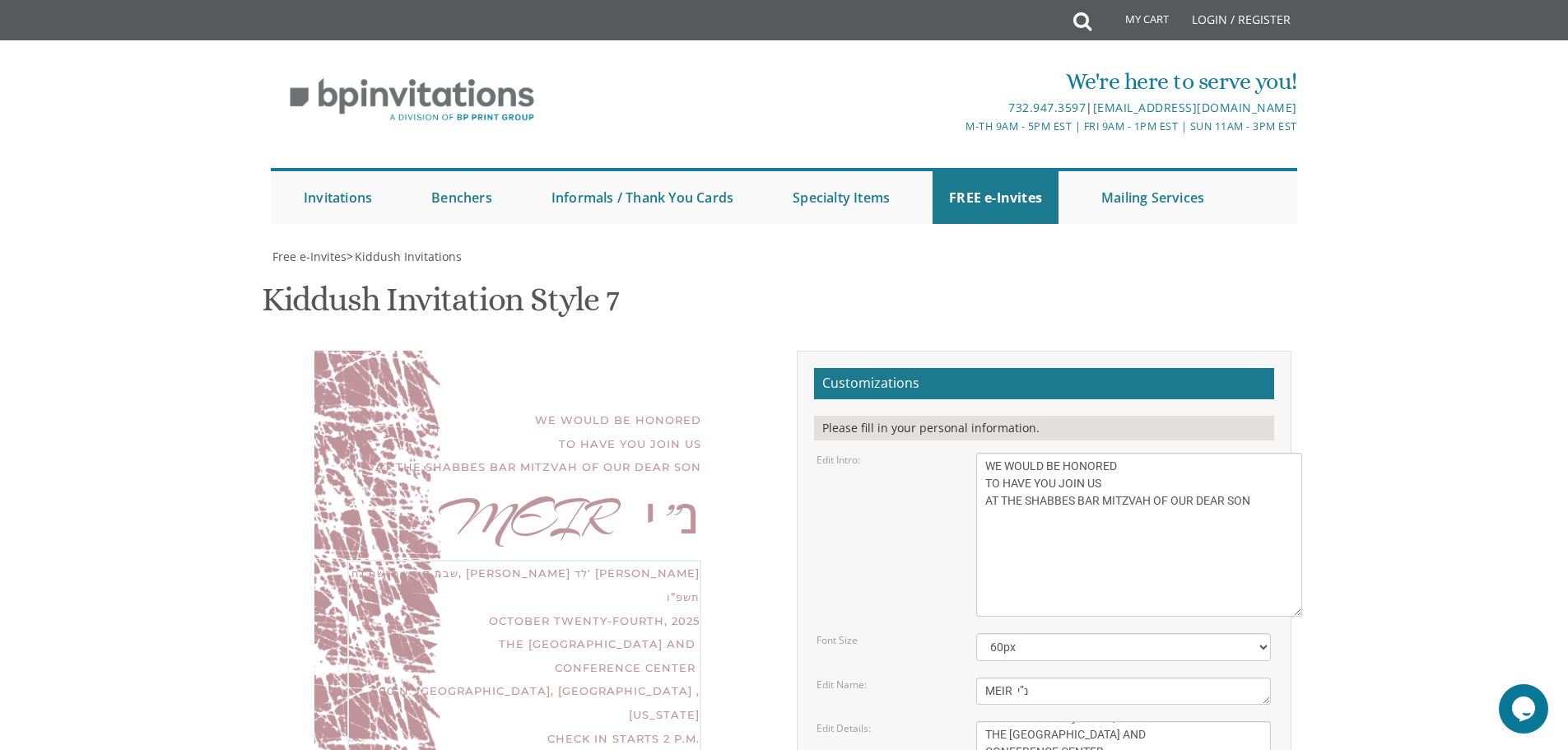
scroll to position [412, 0]
type textarea "YEHUDA AND LEAH WENGER HONORED GRANDPARENTS RABBI YISROEL WENGER MRS . RUTHIE W…"
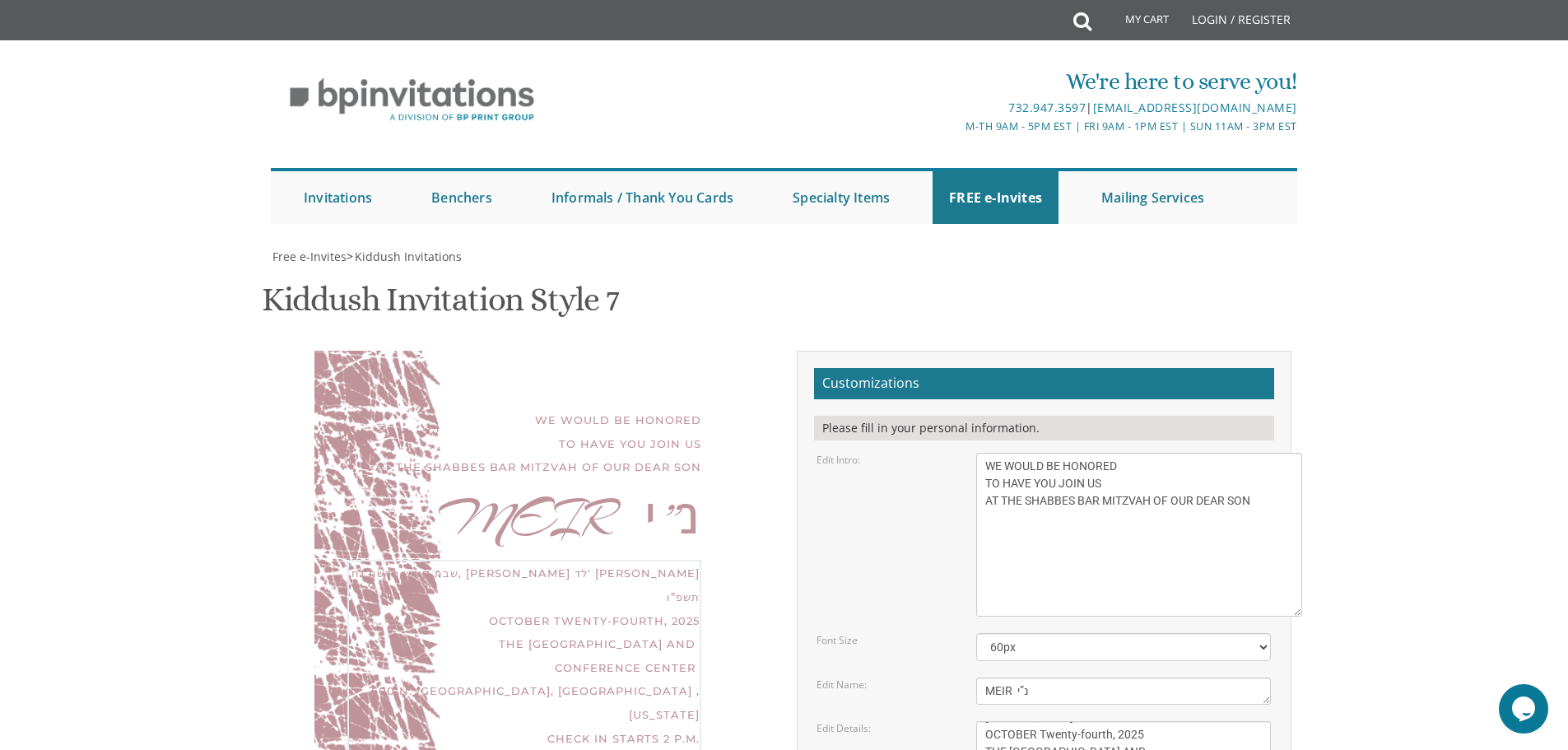
scroll to position [17, 0]
type textarea "שבת קודש פרשת נח, [PERSON_NAME] לד' [PERSON_NAME] תשפ”ו OCTOBER Twenty-fourth, …"
click at [1036, 587] on textarea "We would like to invite you to the Kiddush of our dear daughter" at bounding box center [1139, 534] width 327 height 164
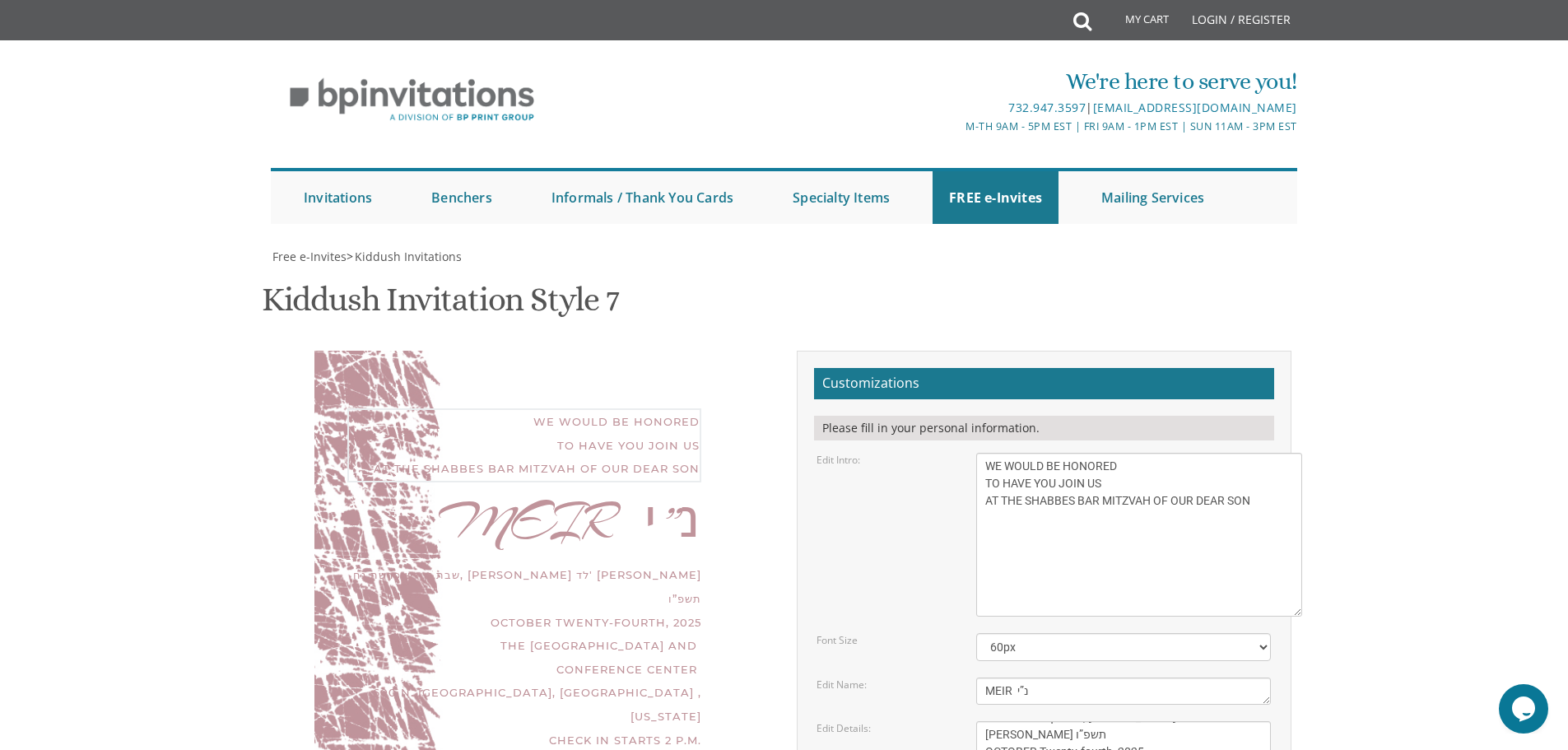
type textarea "WE WOULD BE HONORED TO HAVE YOU JOIN US AT THE SHABBES BAR MITZVAH OF OUR DEAR …"
click at [1078, 699] on textarea "Miriam" at bounding box center [1123, 690] width 295 height 27
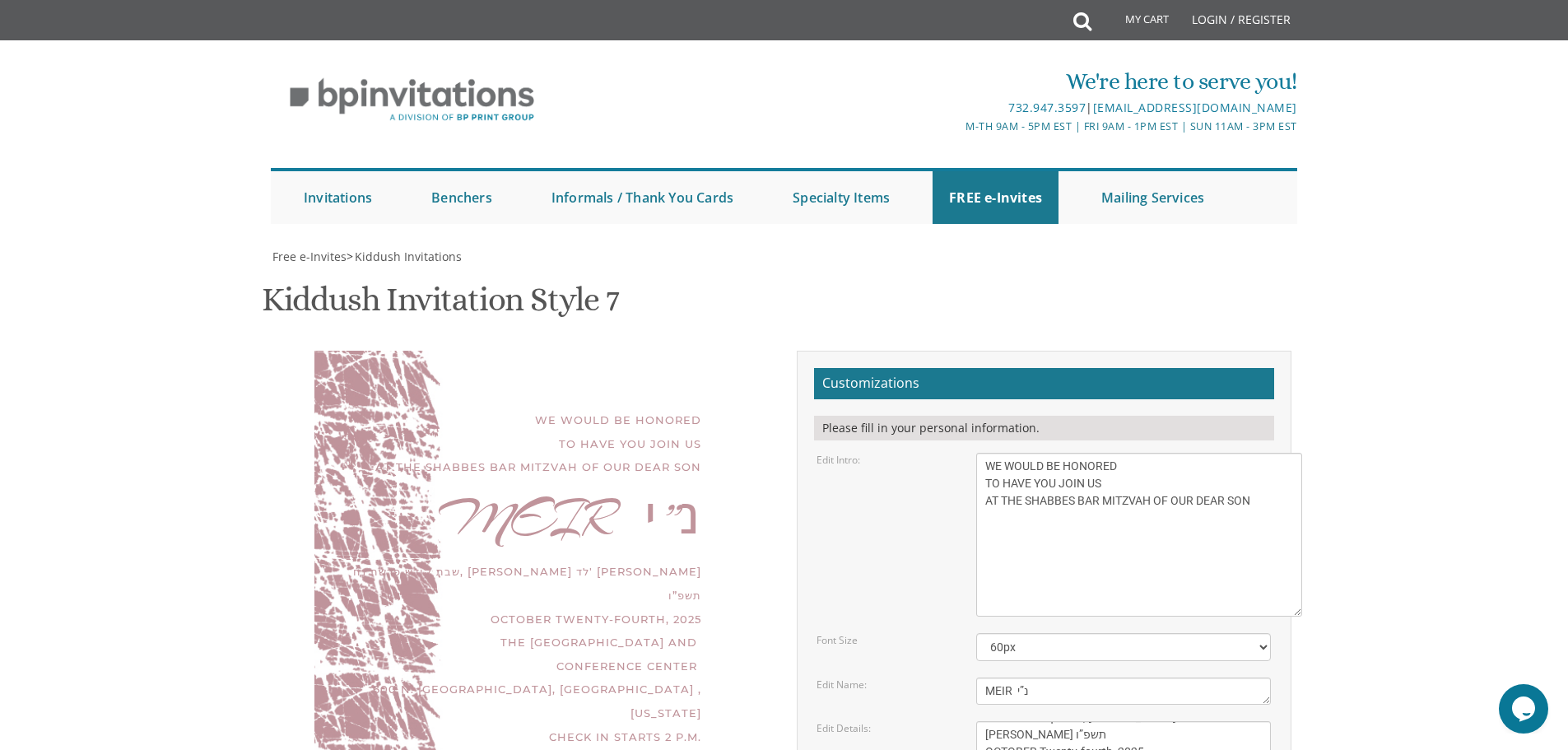
type input "[EMAIL_ADDRESS][DOMAIN_NAME]"
drag, startPoint x: 1259, startPoint y: 503, endPoint x: 978, endPoint y: 463, distance: 283.8
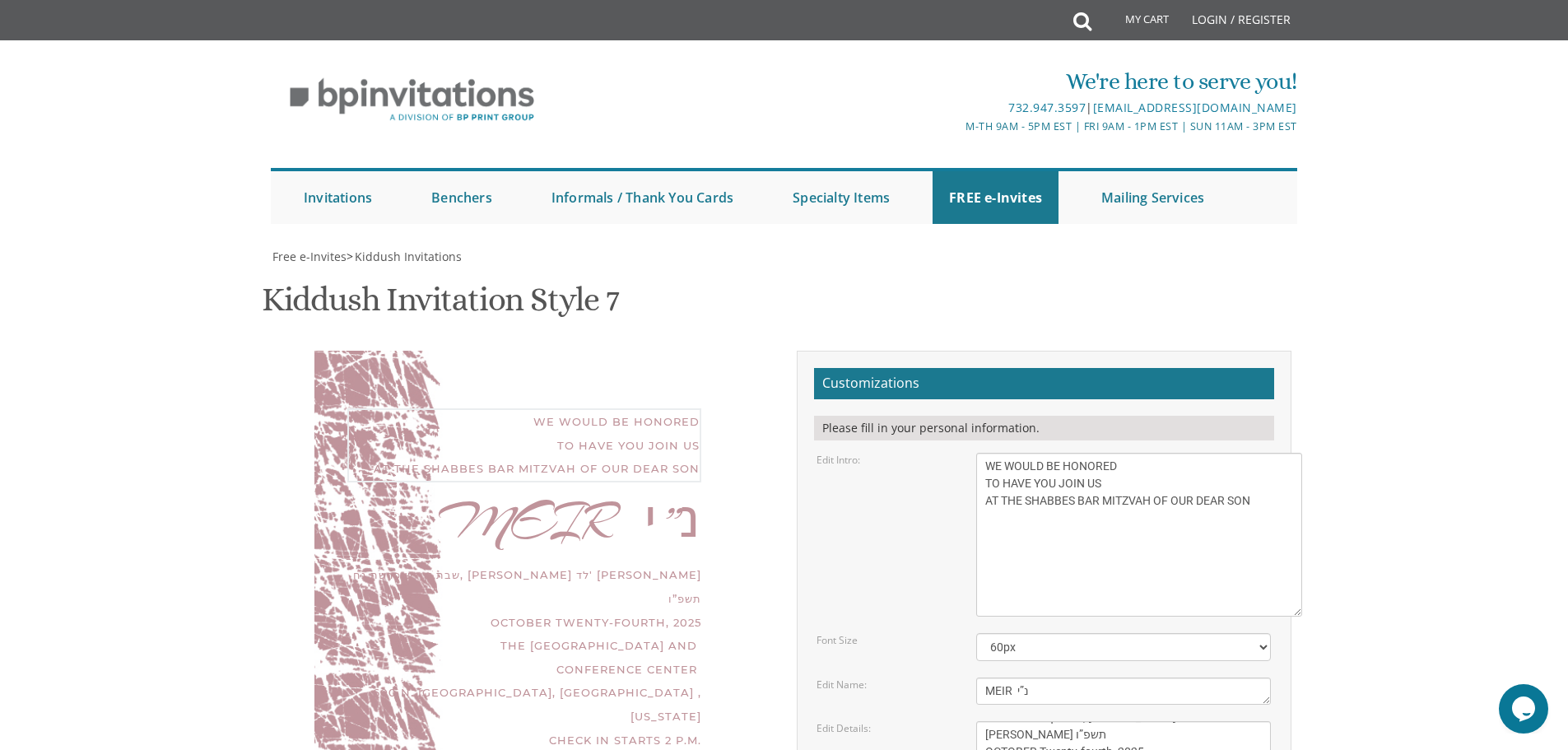
click at [978, 463] on textarea "We would like to invite you to the Kiddush of our dear daughter" at bounding box center [1139, 534] width 327 height 164
drag, startPoint x: 1038, startPoint y: 537, endPoint x: 967, endPoint y: 534, distance: 71.1
click at [967, 678] on div "Miriam" at bounding box center [1123, 690] width 320 height 27
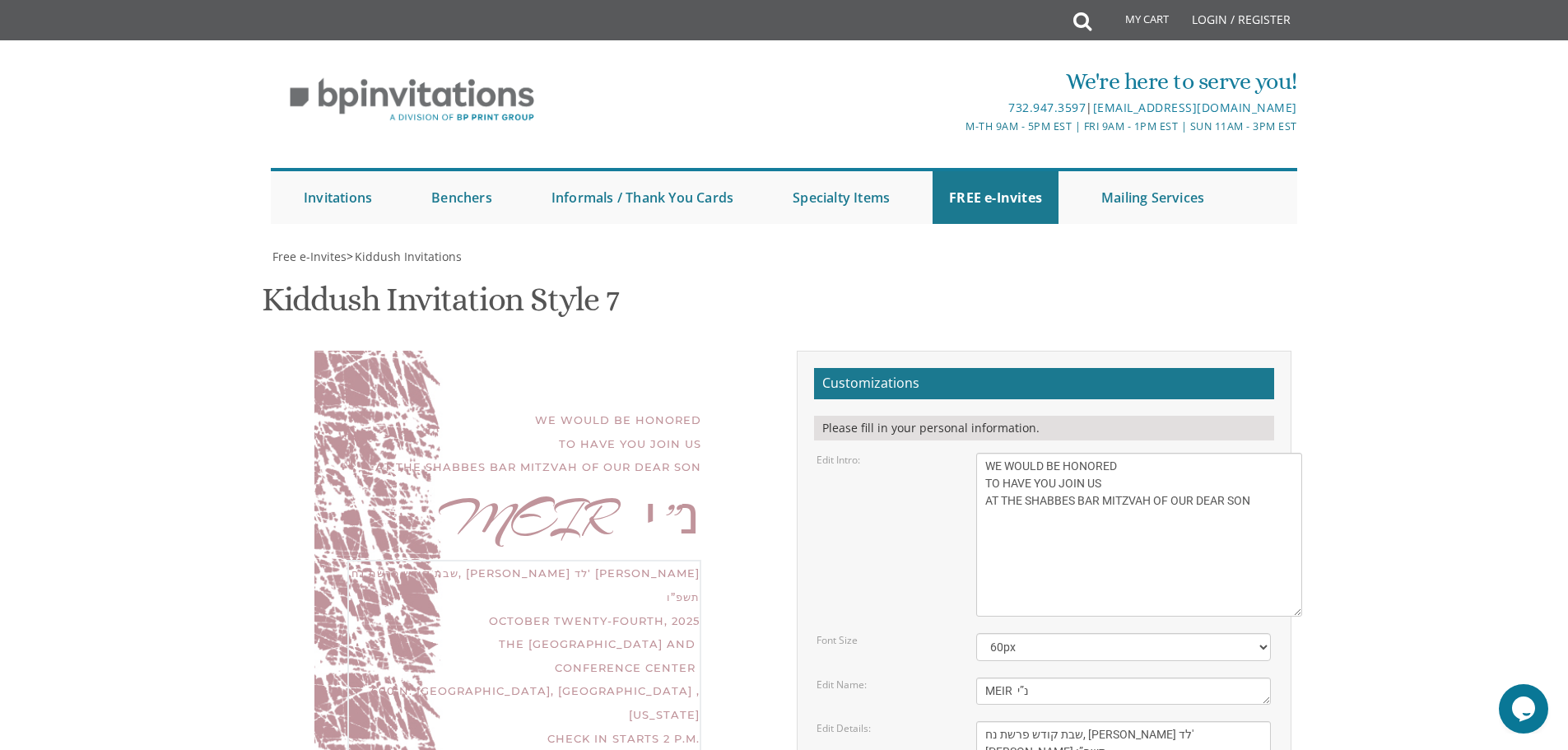
drag, startPoint x: 1050, startPoint y: 374, endPoint x: 961, endPoint y: 288, distance: 123.8
click at [961, 368] on form "Customizations Please fill in your personal information. Edit Intro: We would l…" at bounding box center [1045, 760] width 460 height 785
drag, startPoint x: 1061, startPoint y: 498, endPoint x: 949, endPoint y: 422, distance: 135.4
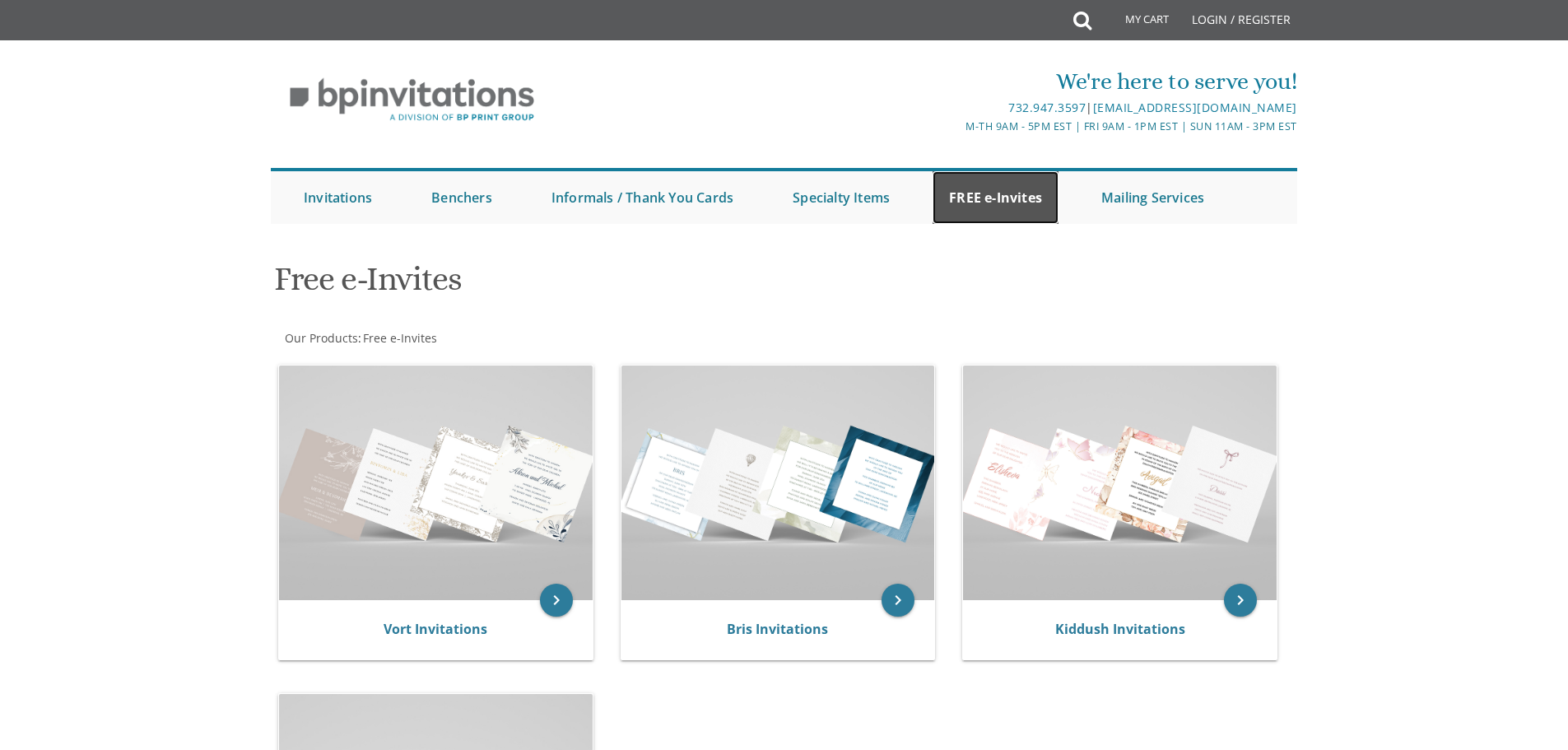
click at [1017, 199] on link "FREE e-Invites" at bounding box center [995, 197] width 126 height 53
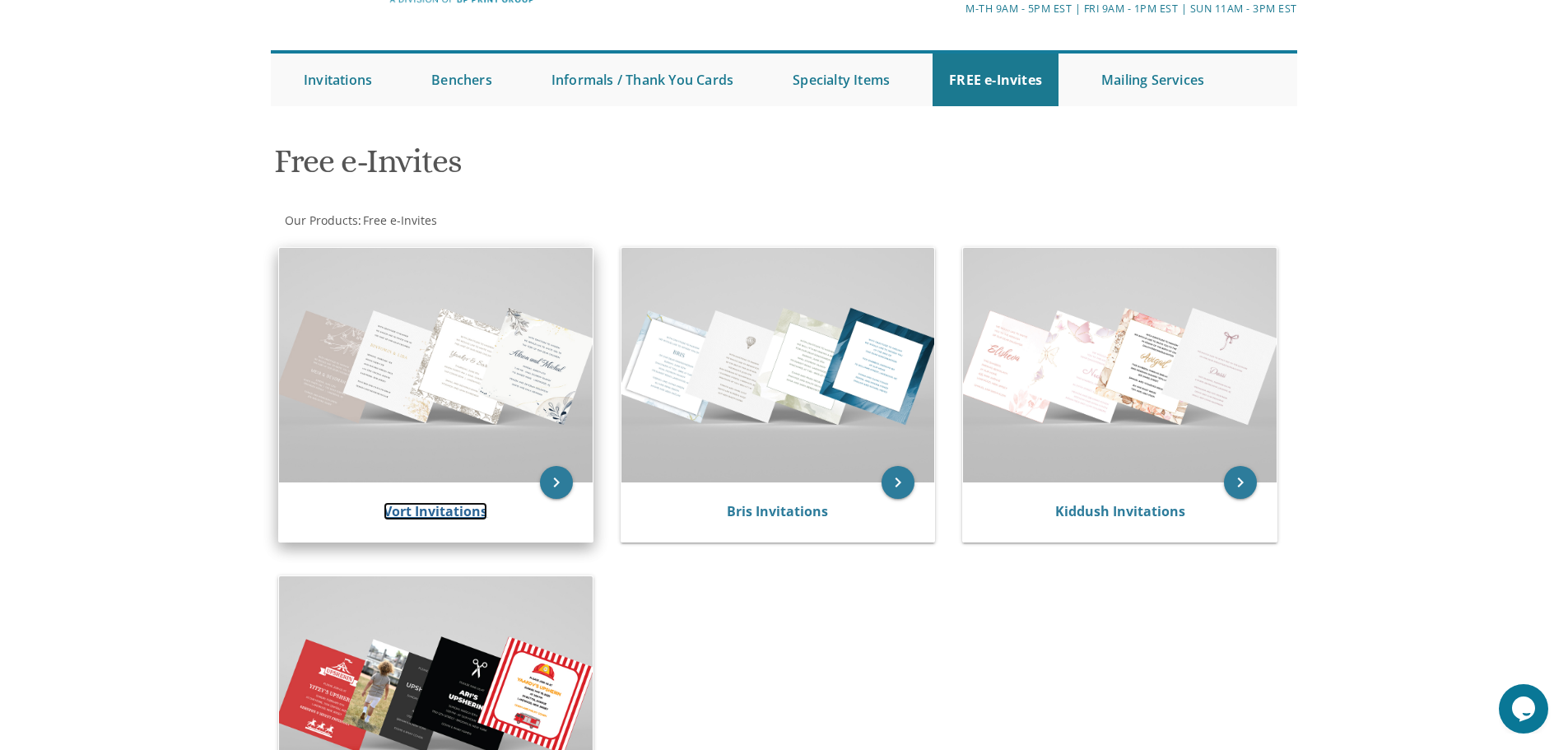
click at [440, 510] on link "Vort Invitations" at bounding box center [436, 511] width 104 height 18
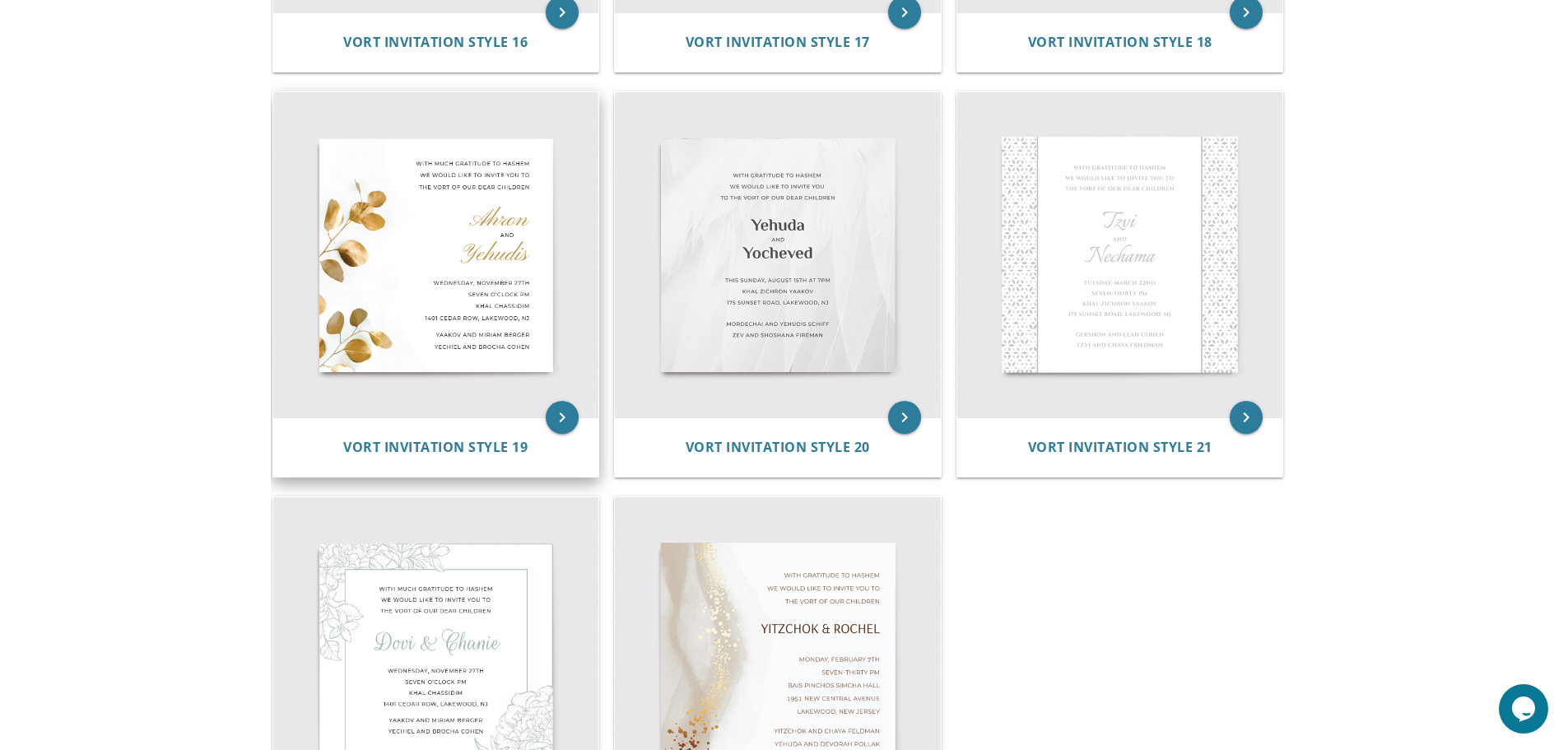
scroll to position [2716, 0]
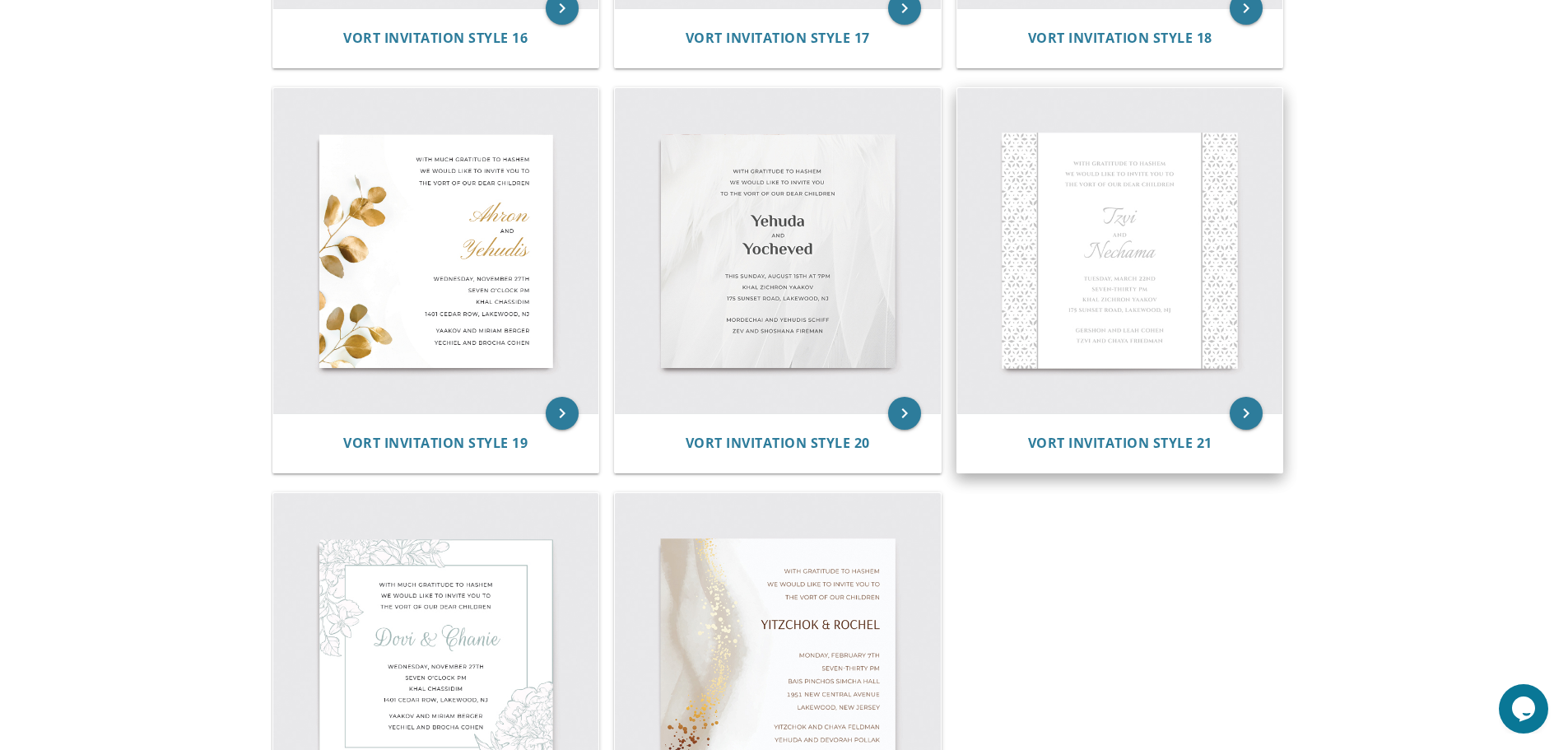
click at [1164, 433] on div "Vort Invitation Style 21" at bounding box center [1120, 442] width 327 height 60
click at [1155, 444] on span "Vort Invitation Style 21" at bounding box center [1120, 442] width 185 height 18
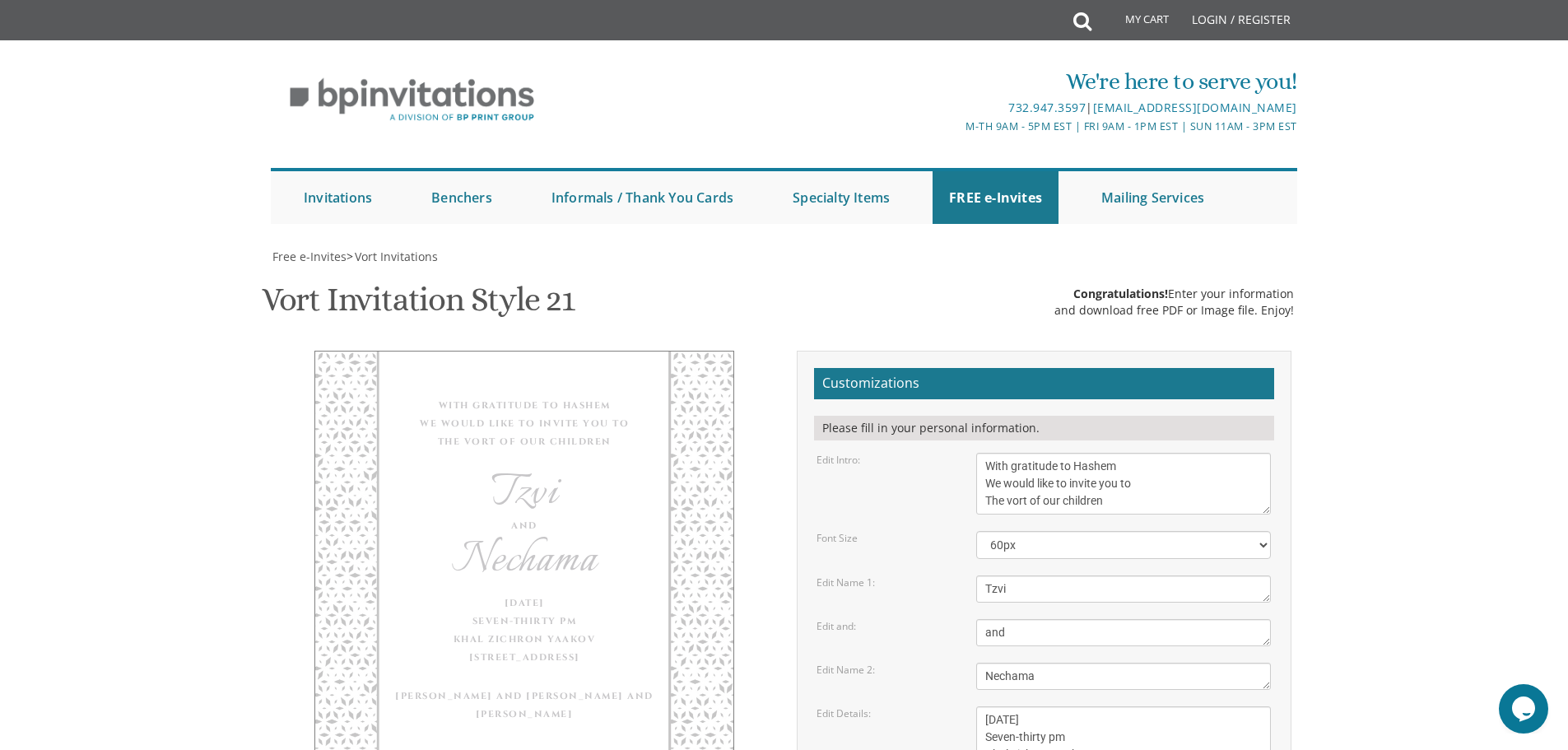
scroll to position [329, 0]
drag, startPoint x: 1031, startPoint y: 145, endPoint x: 950, endPoint y: 118, distance: 85.4
click at [950, 368] on form "Customizations Please fill in your personal information. Edit Intro: With grati…" at bounding box center [1045, 680] width 460 height 624
paste textarea "E WOULD BE HONORED TO HAVE YOU JOIN US AT THE SHABBES BAR MITZVAH OF OUR DEAR S…"
type textarea "WE WOULD BE HONORED TO HAVE YOU JOIN US AT THE SHABBES BAR MITZVAH OF OUR DEAR …"
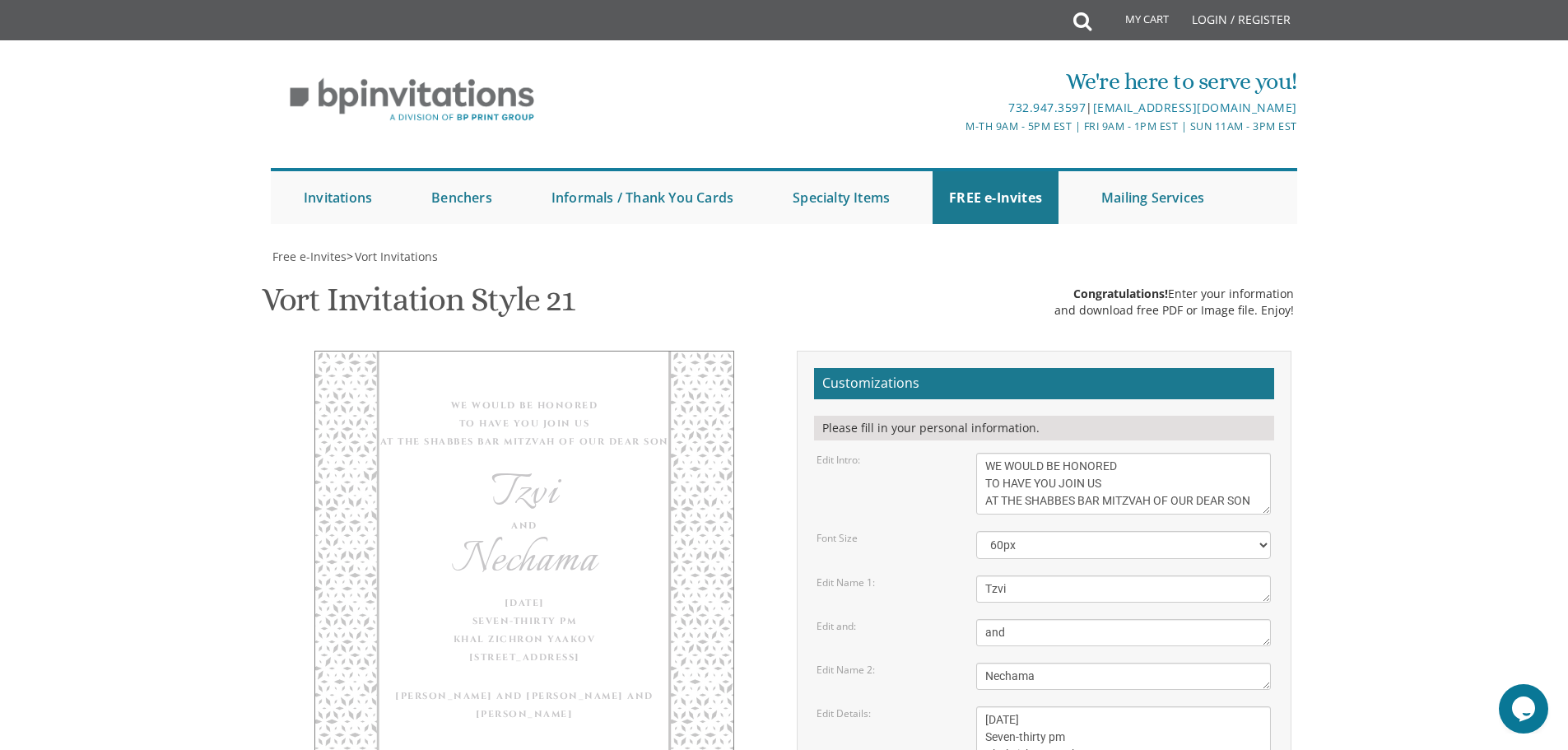
drag, startPoint x: 1017, startPoint y: 261, endPoint x: 940, endPoint y: 258, distance: 77.1
click at [940, 575] on div "Edit Name 1: Tzvi" at bounding box center [1044, 588] width 479 height 27
paste textarea "MEIR נ”י"
type textarea "MEIR נ”י"
click at [1066, 619] on textarea "and" at bounding box center [1123, 632] width 295 height 27
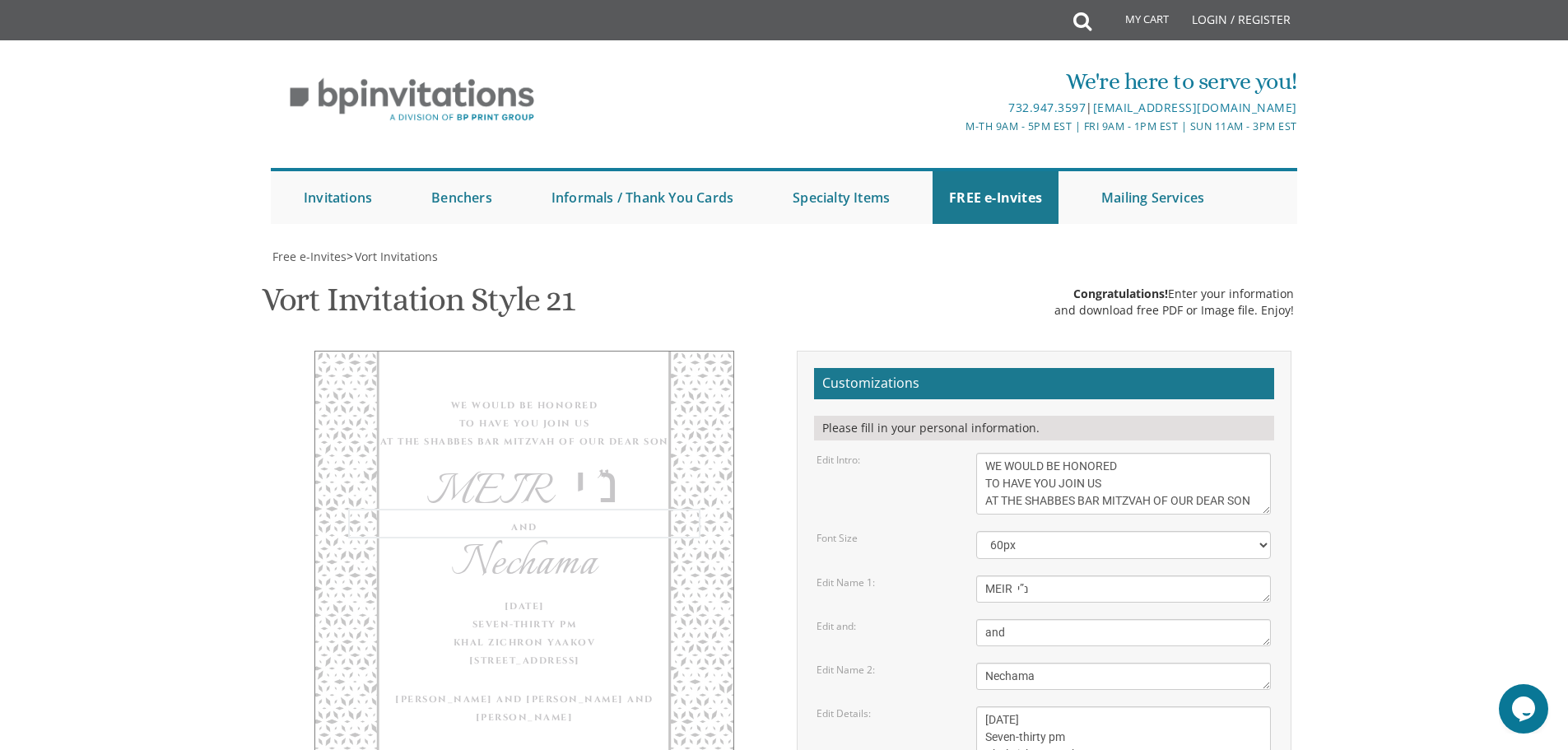
drag, startPoint x: 1042, startPoint y: 312, endPoint x: 931, endPoint y: 310, distance: 111.0
click at [931, 619] on div "Edit and: and" at bounding box center [1044, 632] width 479 height 27
drag, startPoint x: 983, startPoint y: 342, endPoint x: 873, endPoint y: 339, distance: 110.0
click at [873, 663] on div "Edit Name 2: [GEOGRAPHIC_DATA]" at bounding box center [1044, 676] width 479 height 27
click at [895, 663] on div "Edit Name 2:" at bounding box center [884, 670] width 160 height 14
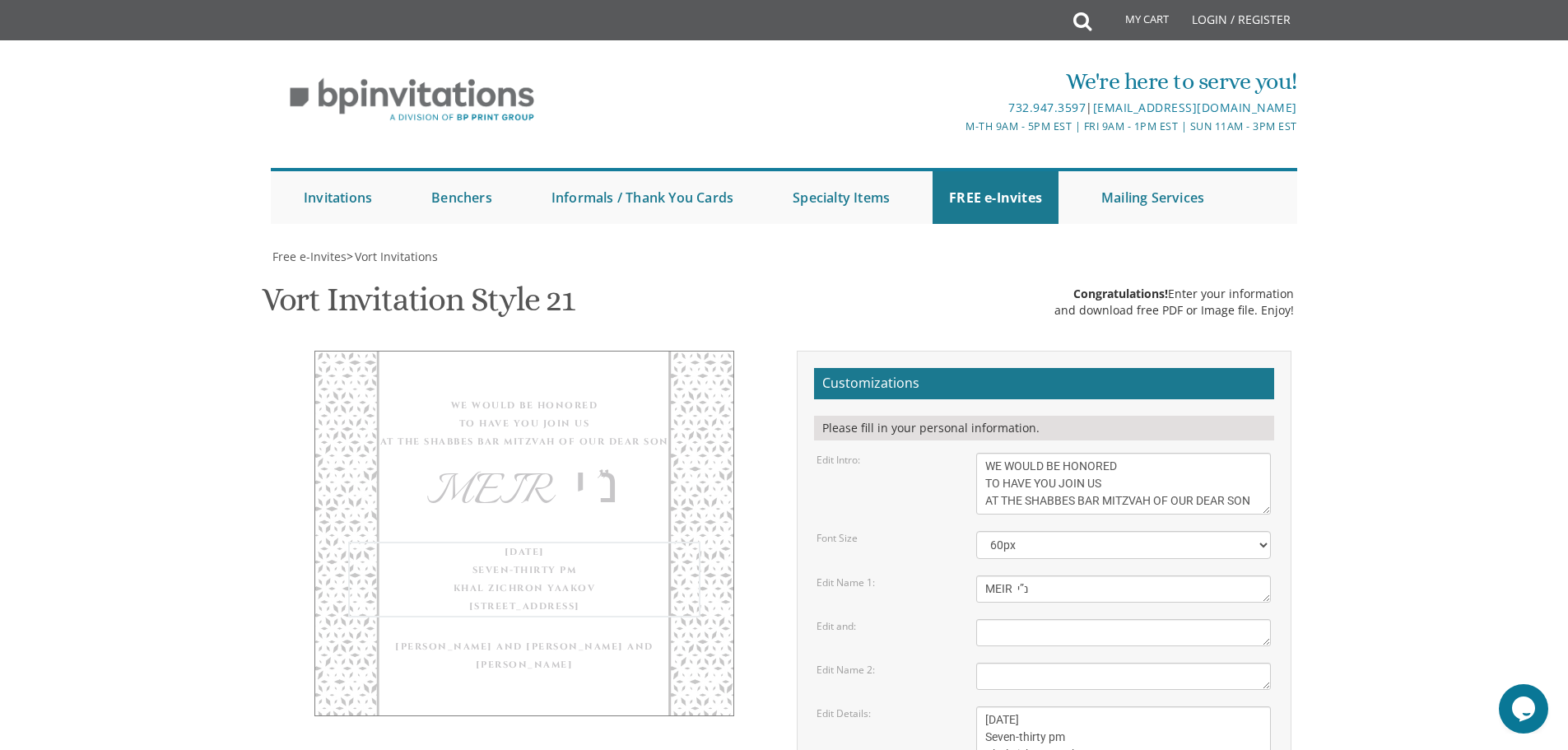
drag, startPoint x: 1153, startPoint y: 445, endPoint x: 935, endPoint y: 378, distance: 228.1
click at [935, 706] on div "Edit Details: [DATE] Seven-thirty pm [GEOGRAPHIC_DATA][STREET_ADDRESS][GEOGRAPH…" at bounding box center [1044, 746] width 479 height 79
paste textarea "שבת קודש פרשת נח, [PERSON_NAME] לד' [PERSON_NAME] תשפ”ו OCTOBER Twenty-fourth, …"
type textarea "שבת קודש פרשת נח, [PERSON_NAME] לד' [PERSON_NAME] תשפ”ו OCTOBER Twenty-fourth, …"
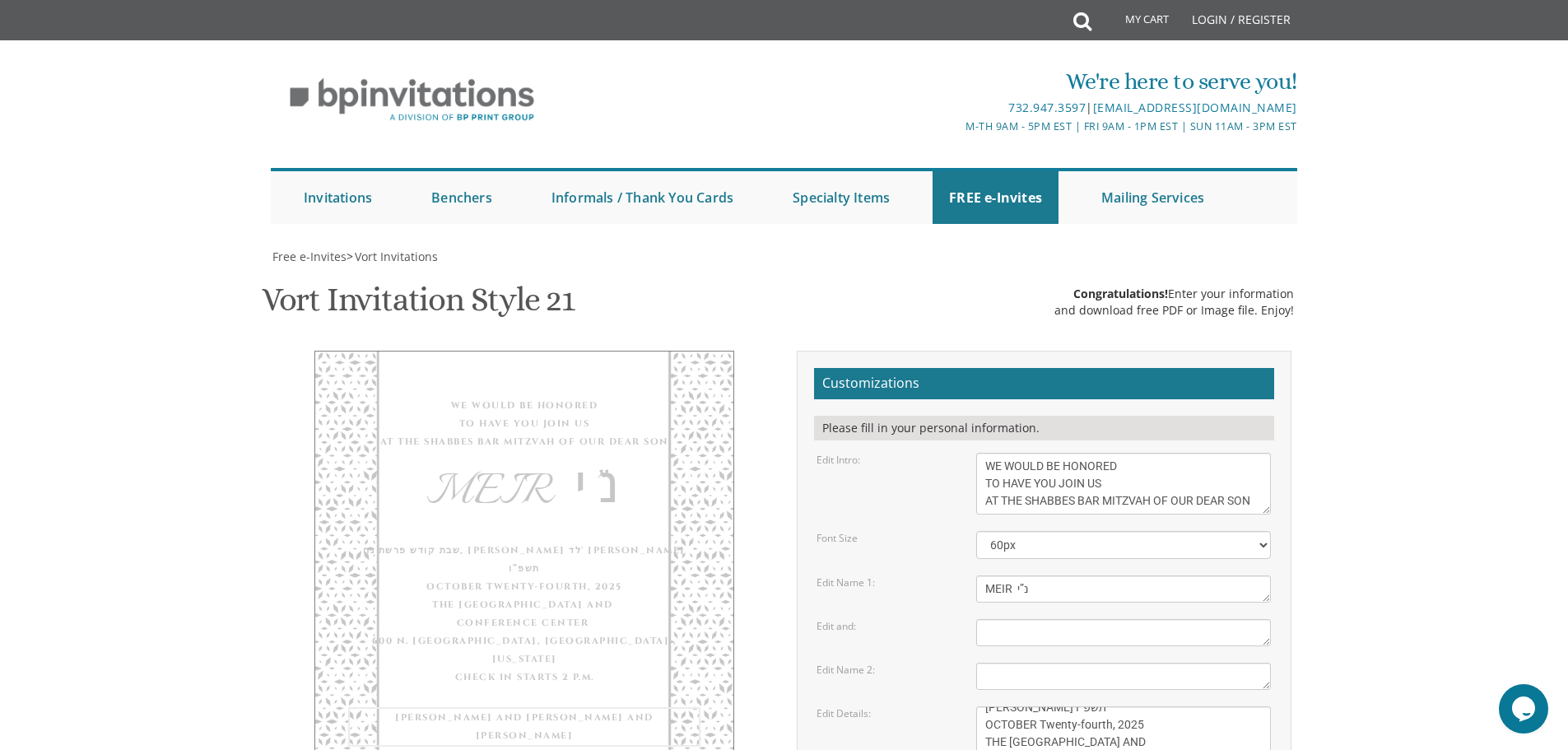
drag, startPoint x: 1128, startPoint y: 511, endPoint x: 881, endPoint y: 453, distance: 253.7
click at [881, 456] on form "Customizations Please fill in your personal information. Edit Intro: With grati…" at bounding box center [1045, 680] width 460 height 624
paste textarea "[PERSON_NAME] AND [PERSON_NAME] HONORED GRANDPARENTS RABBI [PERSON_NAME] MRS . …"
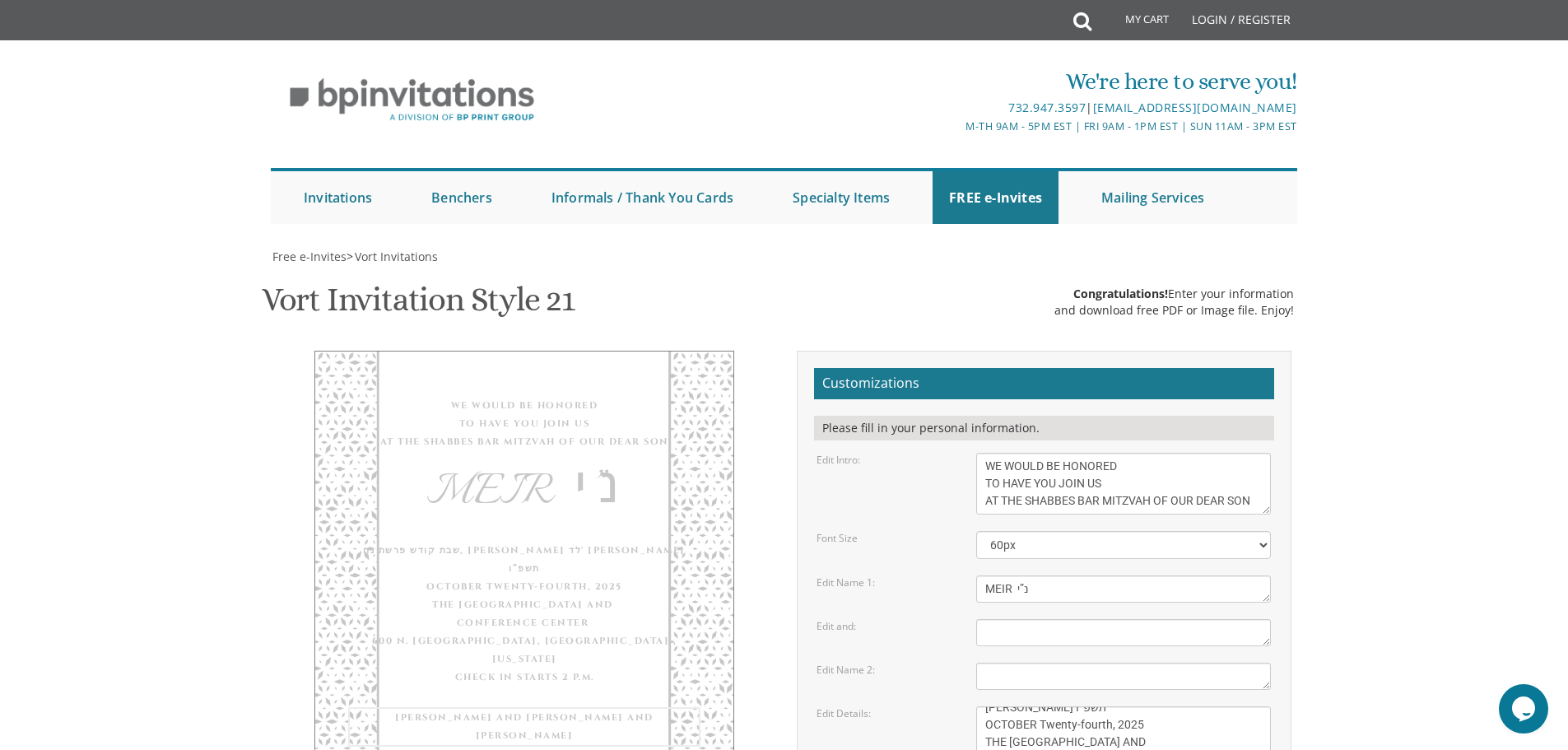
type textarea "[PERSON_NAME] AND [PERSON_NAME] HONORED GRANDPARENTS RABBI [PERSON_NAME] MRS . …"
click at [881, 706] on div "Edit Details: [DATE] Seven-thirty pm [GEOGRAPHIC_DATA][STREET_ADDRESS][GEOGRAPH…" at bounding box center [1044, 746] width 479 height 79
type input "[EMAIL_ADDRESS][DOMAIN_NAME]"
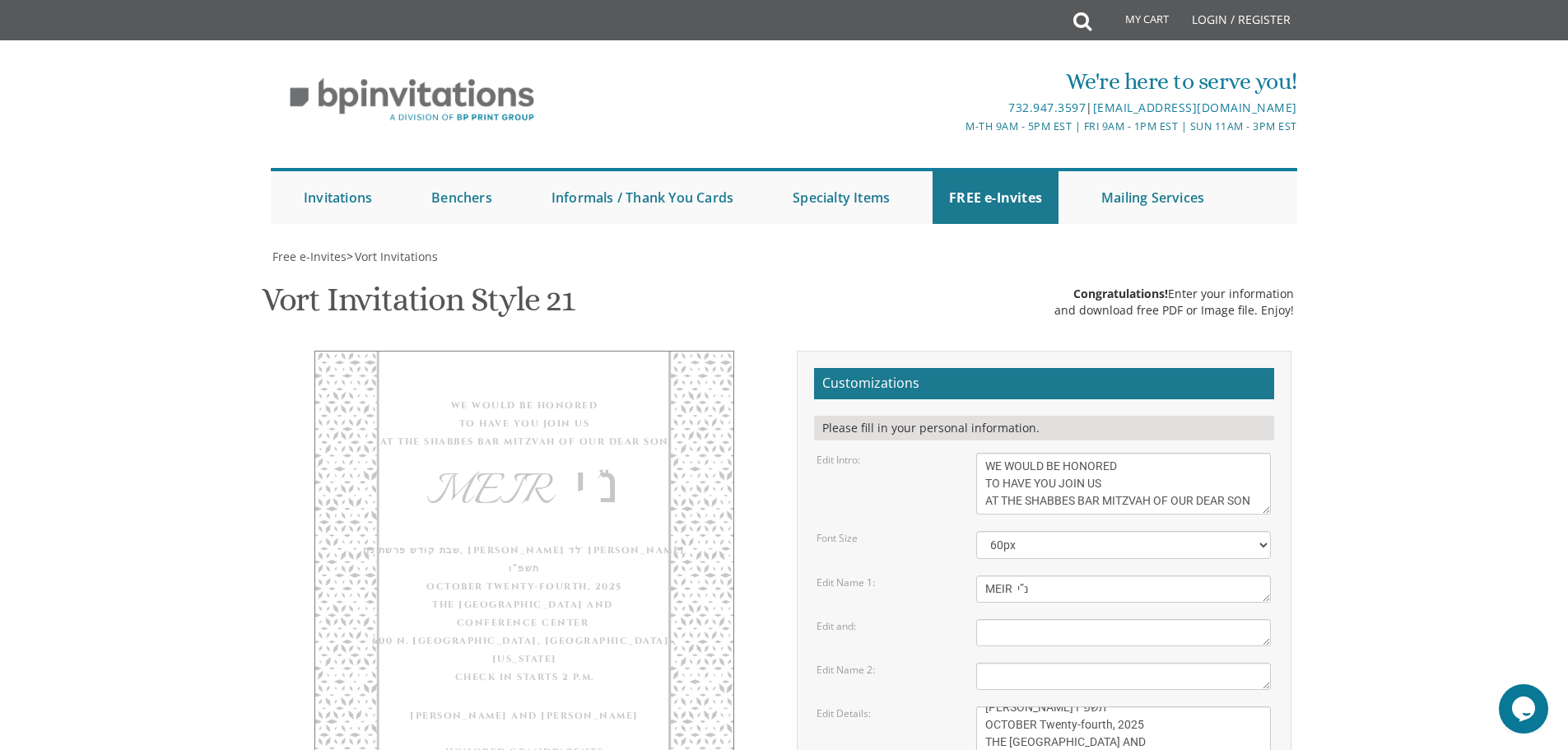
click at [1047, 575] on textarea "Tzvi" at bounding box center [1123, 588] width 295 height 27
type textarea "MEIR"
click at [1032, 619] on textarea "and" at bounding box center [1123, 632] width 295 height 27
click at [630, 350] on div "WE WOULD BE HONORED TO HAVE YOU JOIN US AT THE SHABBES BAR MITZVAH OF OUR DEAR …" at bounding box center [524, 603] width 420 height 507
drag, startPoint x: 1031, startPoint y: 258, endPoint x: 935, endPoint y: 259, distance: 96.0
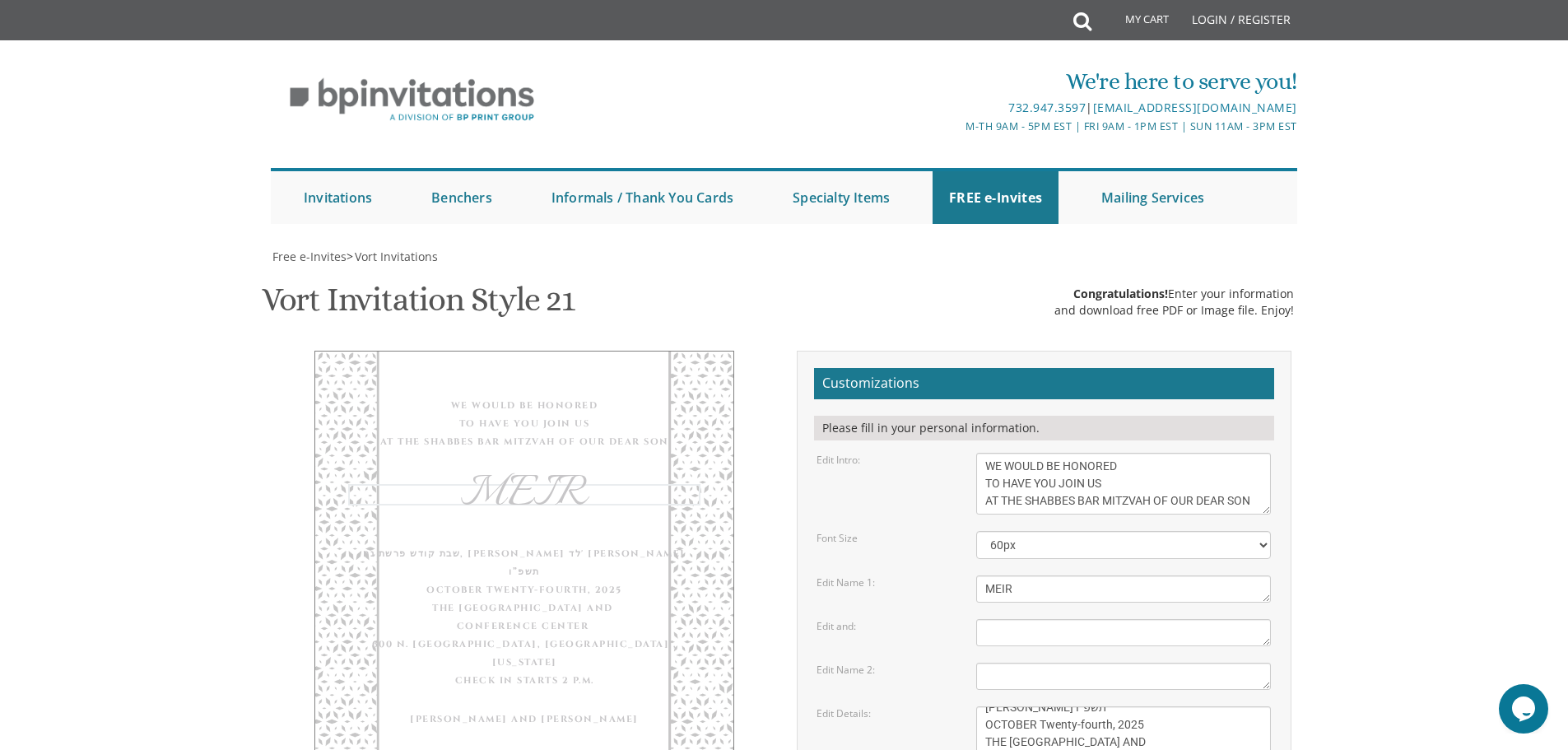
click at [935, 575] on div "Edit Name 1: Tzvi" at bounding box center [1044, 588] width 479 height 27
click at [1037, 619] on textarea "and" at bounding box center [1123, 632] width 295 height 27
paste textarea "MEIR"
type textarea "MEIR"
click at [1034, 575] on textarea "Tzvi" at bounding box center [1123, 588] width 295 height 27
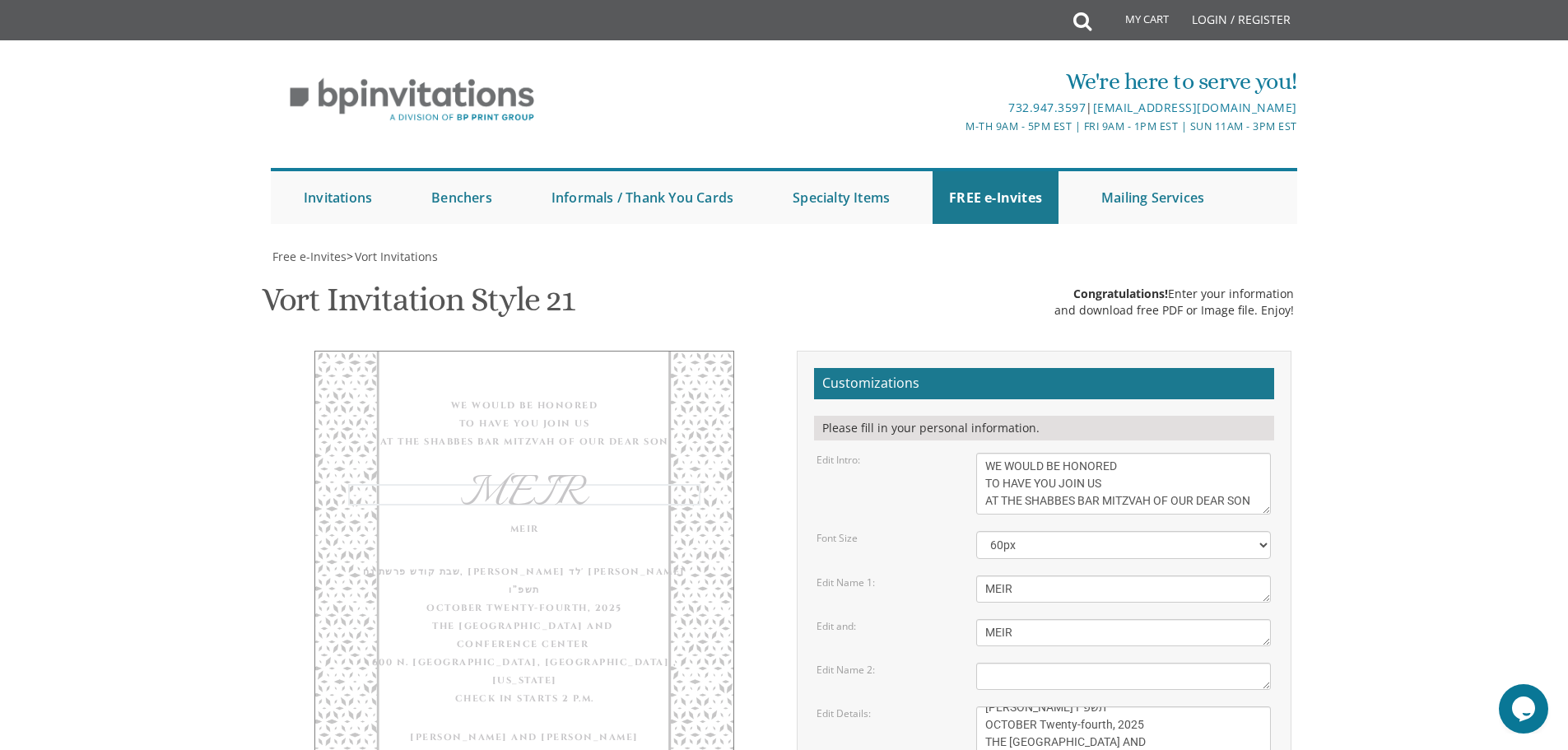
click at [1034, 575] on textarea "Tzvi" at bounding box center [1123, 588] width 295 height 27
click at [1074, 619] on textarea "and" at bounding box center [1123, 632] width 295 height 27
drag, startPoint x: 1020, startPoint y: 303, endPoint x: 891, endPoint y: 307, distance: 129.1
click at [891, 619] on div "Edit and: and" at bounding box center [1044, 632] width 479 height 27
click at [1027, 663] on textarea "Nechama" at bounding box center [1123, 676] width 295 height 27
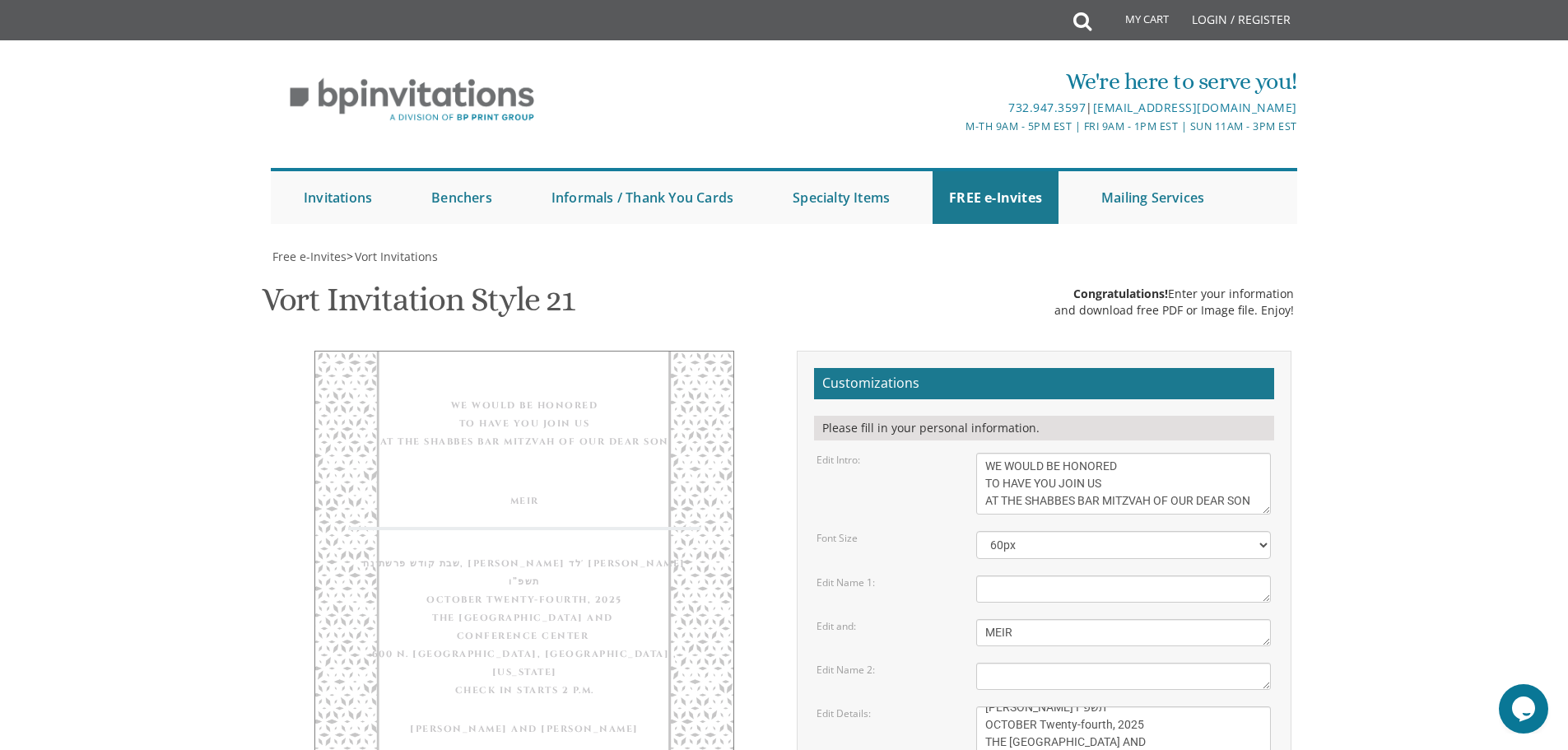
paste textarea "MEIR"
type textarea "MEIR"
click at [1095, 368] on form "Customizations Please fill in your personal information. Edit Intro: With grati…" at bounding box center [1045, 680] width 460 height 624
drag, startPoint x: 1061, startPoint y: 305, endPoint x: 966, endPoint y: 308, distance: 95.0
click at [966, 619] on div "and" at bounding box center [1123, 632] width 320 height 27
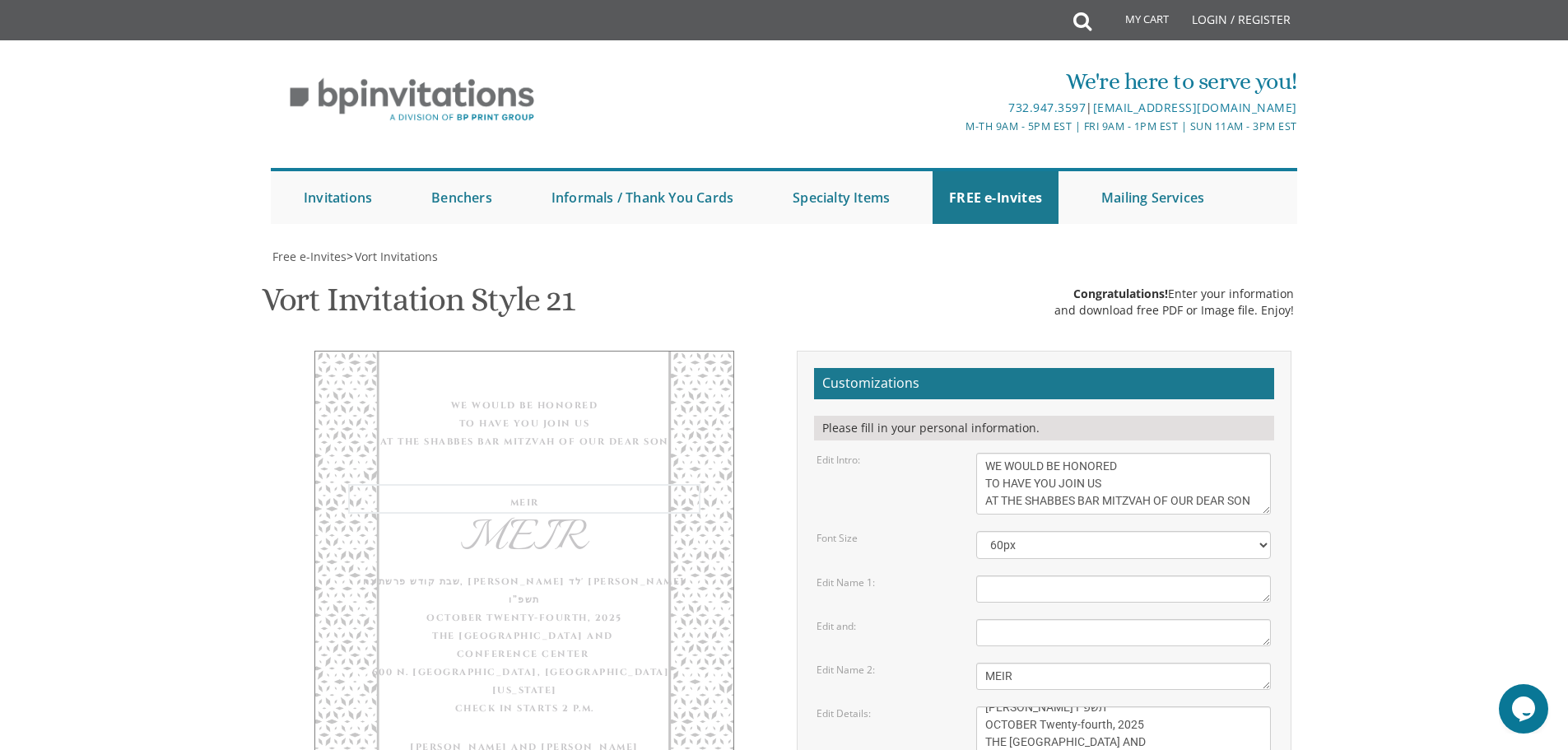
drag, startPoint x: 1038, startPoint y: 350, endPoint x: 925, endPoint y: 350, distance: 113.0
click at [925, 663] on div "Edit Name 2: [GEOGRAPHIC_DATA]" at bounding box center [1044, 676] width 479 height 27
click at [1013, 575] on textarea "Tzvi" at bounding box center [1123, 588] width 295 height 27
click at [1027, 619] on textarea "and" at bounding box center [1123, 632] width 295 height 27
click at [1054, 619] on textarea "and" at bounding box center [1123, 632] width 295 height 27
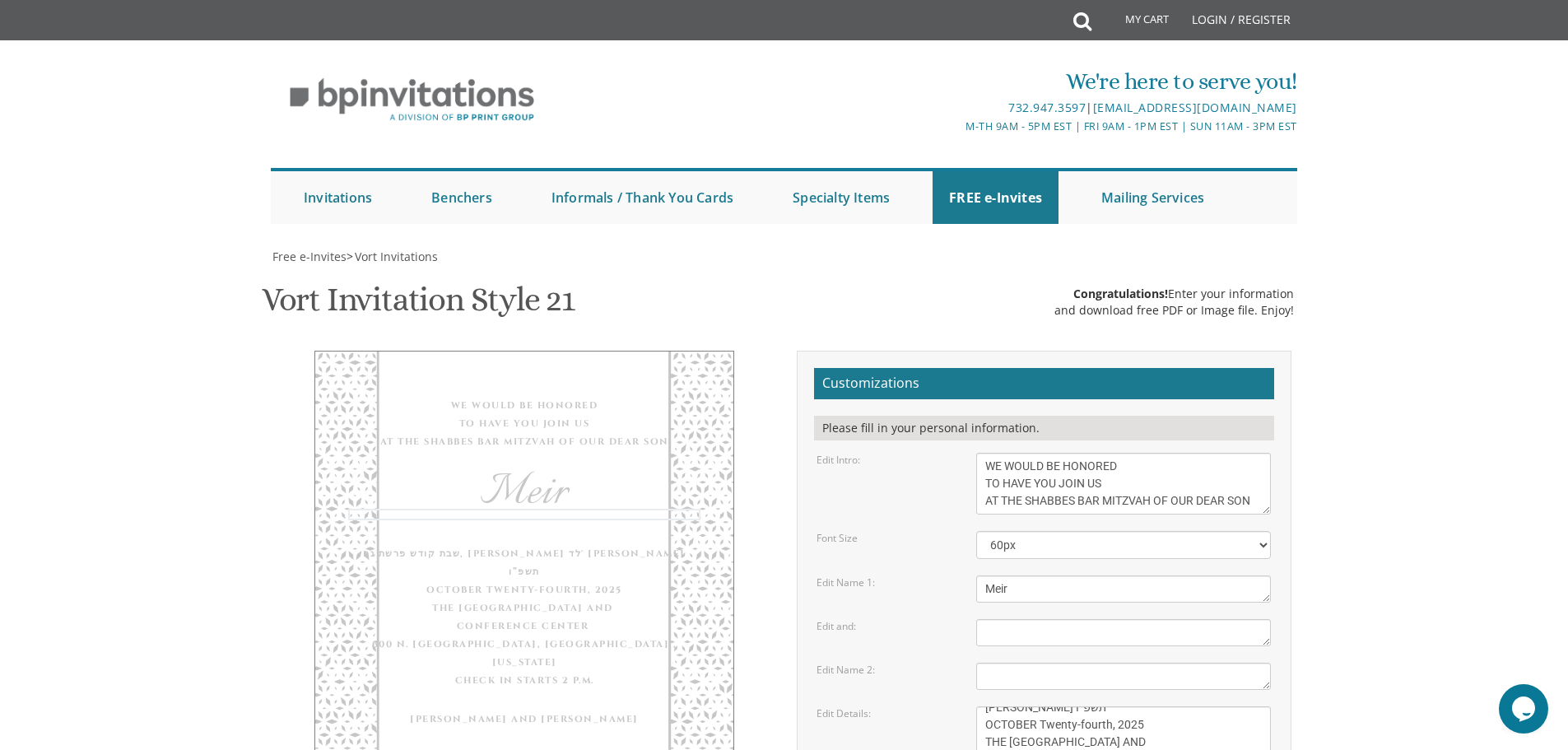
click at [1044, 663] on textarea "Nechama" at bounding box center [1123, 676] width 295 height 27
click at [1386, 259] on body "My Cart Total: View Cart Item(s) Submit My Cart Total: View Cart Item(s) Login …" at bounding box center [784, 728] width 1568 height 1457
click at [1406, 286] on body "My Cart Total: View Cart Item(s) Submit My Cart Total: View Cart Item(s) Login …" at bounding box center [784, 728] width 1568 height 1457
drag, startPoint x: 1024, startPoint y: 344, endPoint x: 971, endPoint y: 349, distance: 53.2
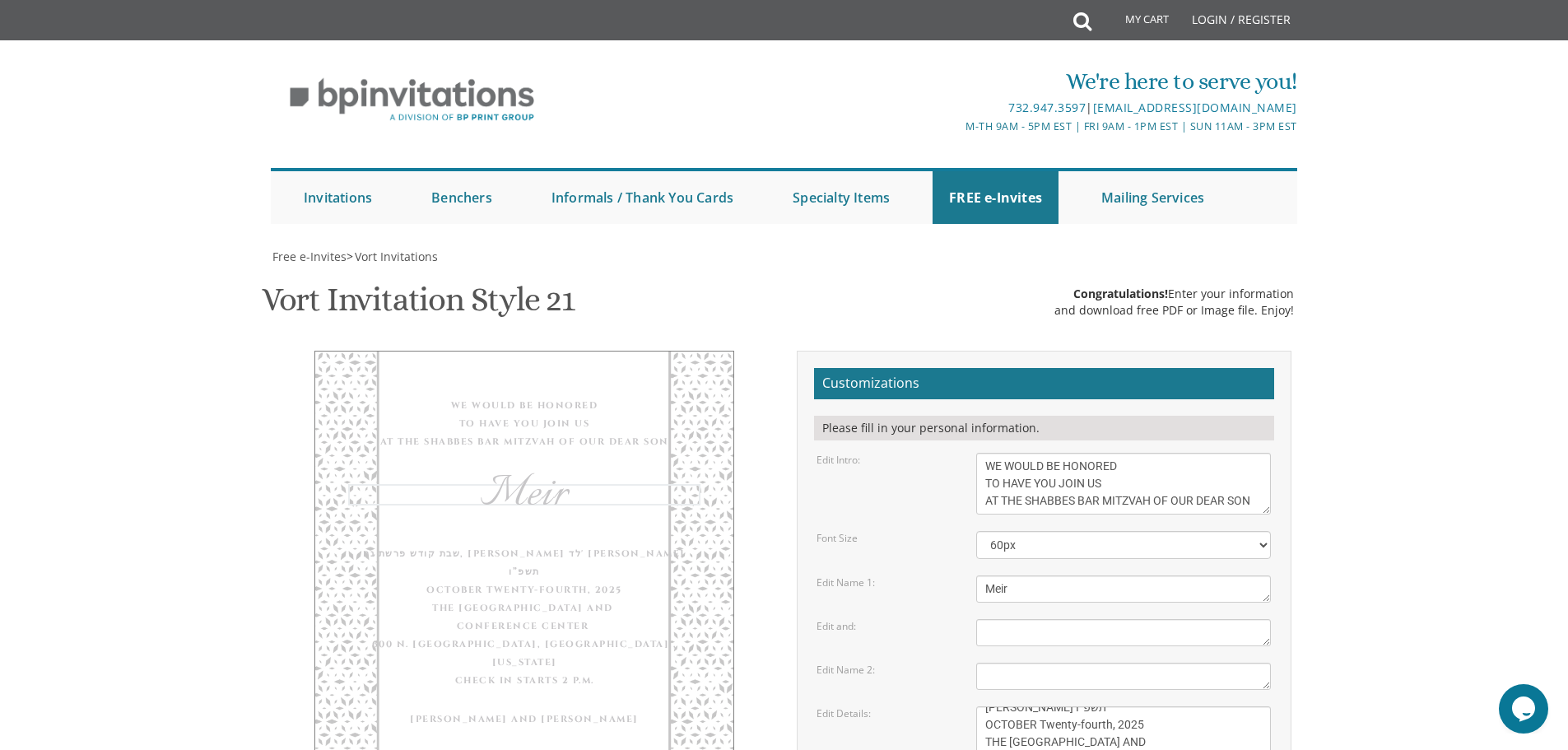
click at [971, 575] on div "Tzvi" at bounding box center [1123, 588] width 320 height 27
click at [1391, 328] on body "My Cart Total: View Cart Item(s) Submit My Cart Total: View Cart Item(s) Login …" at bounding box center [784, 728] width 1568 height 1457
drag, startPoint x: 1051, startPoint y: 345, endPoint x: 916, endPoint y: 353, distance: 135.2
click at [916, 575] on div "Edit Name 1: Tzvi" at bounding box center [1044, 588] width 479 height 27
type textarea "Meir"
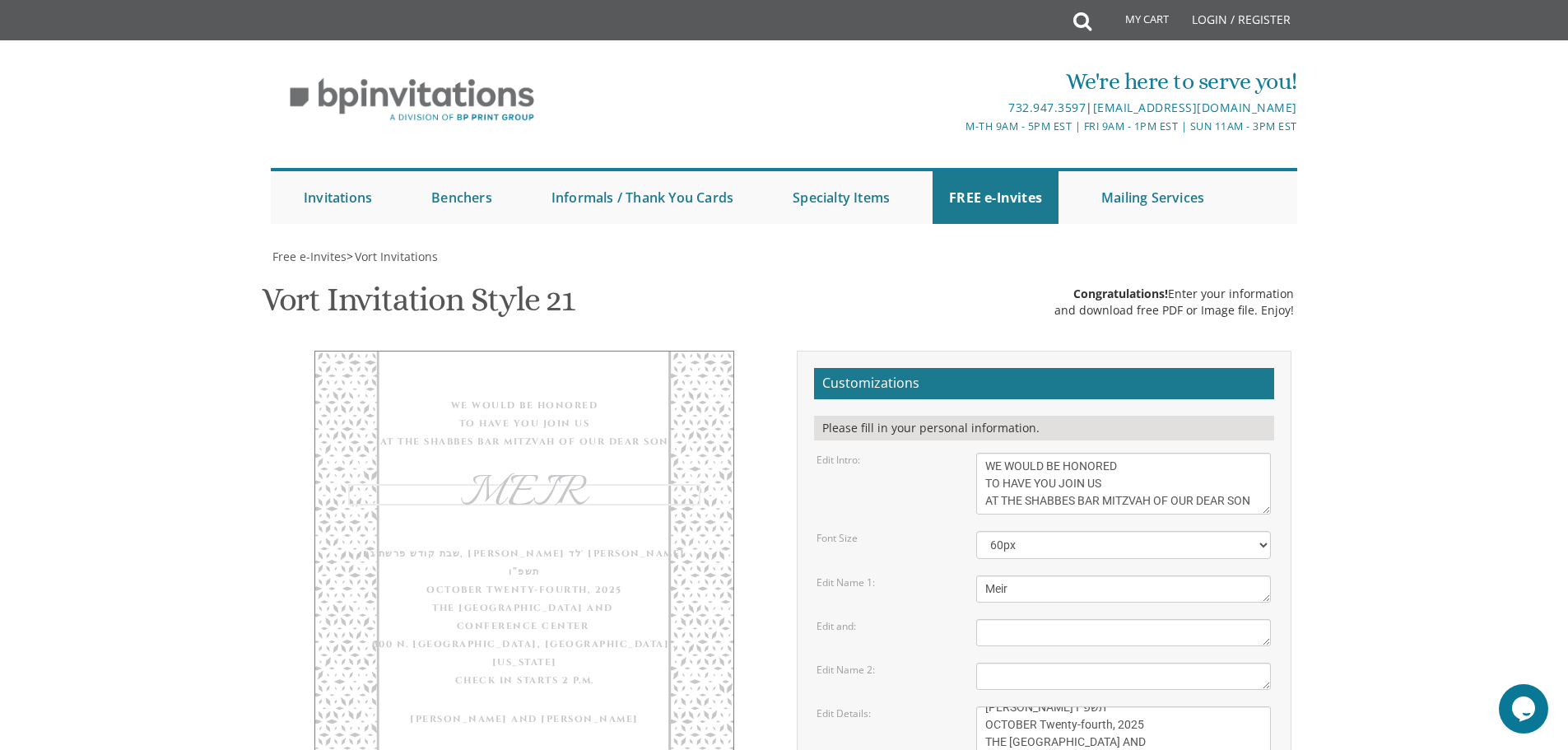
click at [1032, 619] on textarea "and" at bounding box center [1123, 632] width 295 height 27
drag, startPoint x: 1010, startPoint y: 339, endPoint x: 914, endPoint y: 350, distance: 96.6
click at [914, 575] on div "Edit Name 1: Tzvi" at bounding box center [1044, 588] width 479 height 27
click at [1029, 619] on textarea "and" at bounding box center [1123, 632] width 295 height 27
type textarea "MEIR"
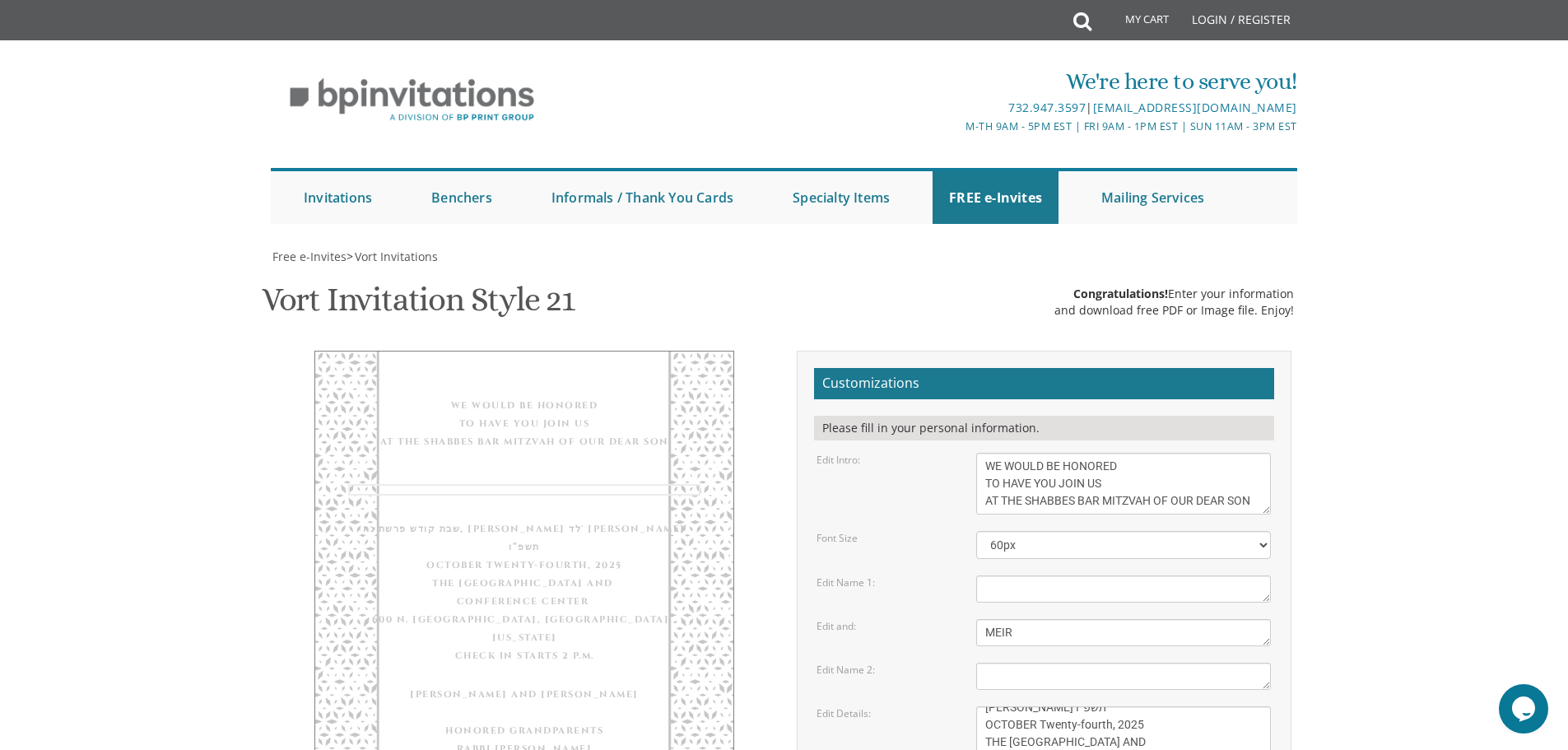
click at [1049, 368] on form "Customizations Please fill in your personal information. Edit Intro: With grati…" at bounding box center [1045, 680] width 460 height 624
click at [1051, 575] on textarea "Tzvi" at bounding box center [1123, 588] width 295 height 27
drag, startPoint x: 1037, startPoint y: 389, endPoint x: 921, endPoint y: 394, distance: 116.1
click at [921, 619] on div "Edit and: and" at bounding box center [1044, 632] width 479 height 27
click at [1042, 575] on textarea "Tzvi" at bounding box center [1123, 588] width 295 height 27
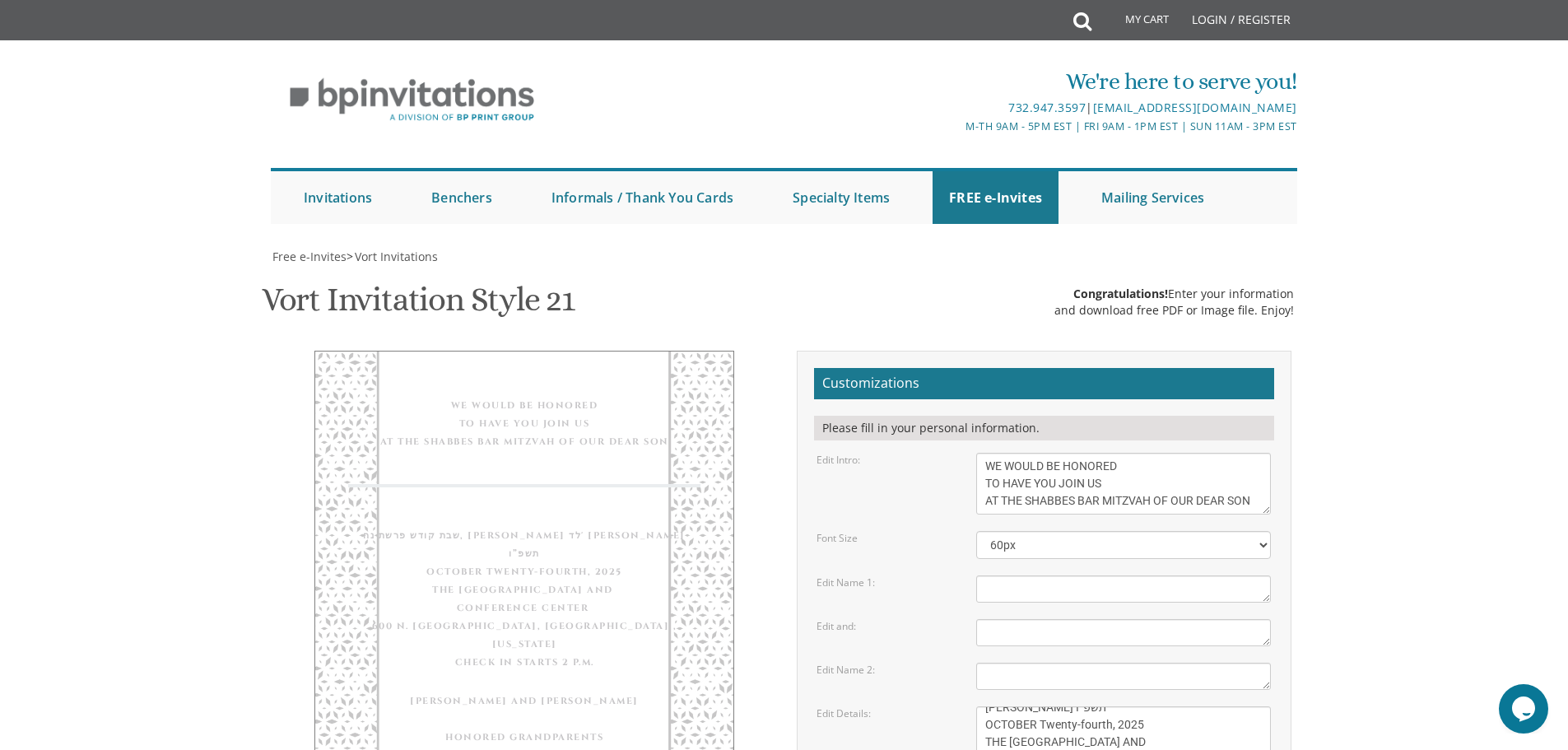
paste textarea "MEIR"
type textarea "MEIR"
click at [1422, 366] on body "My Cart Total: View Cart Item(s) Submit My Cart Total: View Cart Item(s) Login …" at bounding box center [784, 728] width 1568 height 1457
click at [1061, 706] on textarea "[DATE] Seven-thirty pm Khal Zichron Yaakov [STREET_ADDRESS]" at bounding box center [1123, 746] width 295 height 79
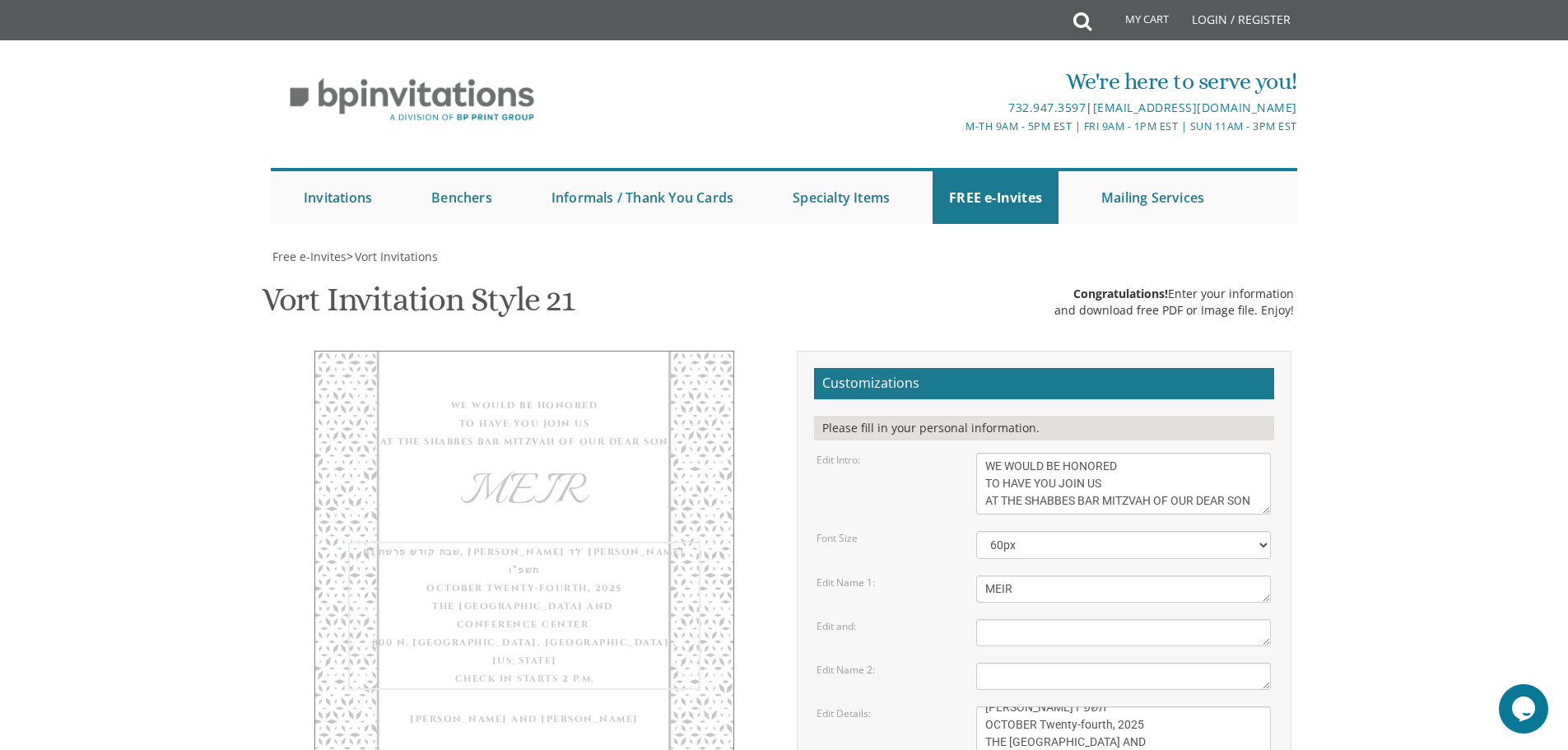
type textarea "שבת קודש פרשת נח, [PERSON_NAME] לד' [PERSON_NAME] תשפ”ו OCTOBER Twenty-fourth, …"
click at [1374, 634] on body "My Cart Total: View Cart Item(s) Submit My Cart Total: View Cart Item(s) Login …" at bounding box center [784, 728] width 1568 height 1457
drag, startPoint x: 1105, startPoint y: 468, endPoint x: 1047, endPoint y: 472, distance: 58.1
click at [1047, 706] on textarea "[DATE] Seven-thirty pm Khal Zichron Yaakov [STREET_ADDRESS]" at bounding box center [1123, 746] width 295 height 79
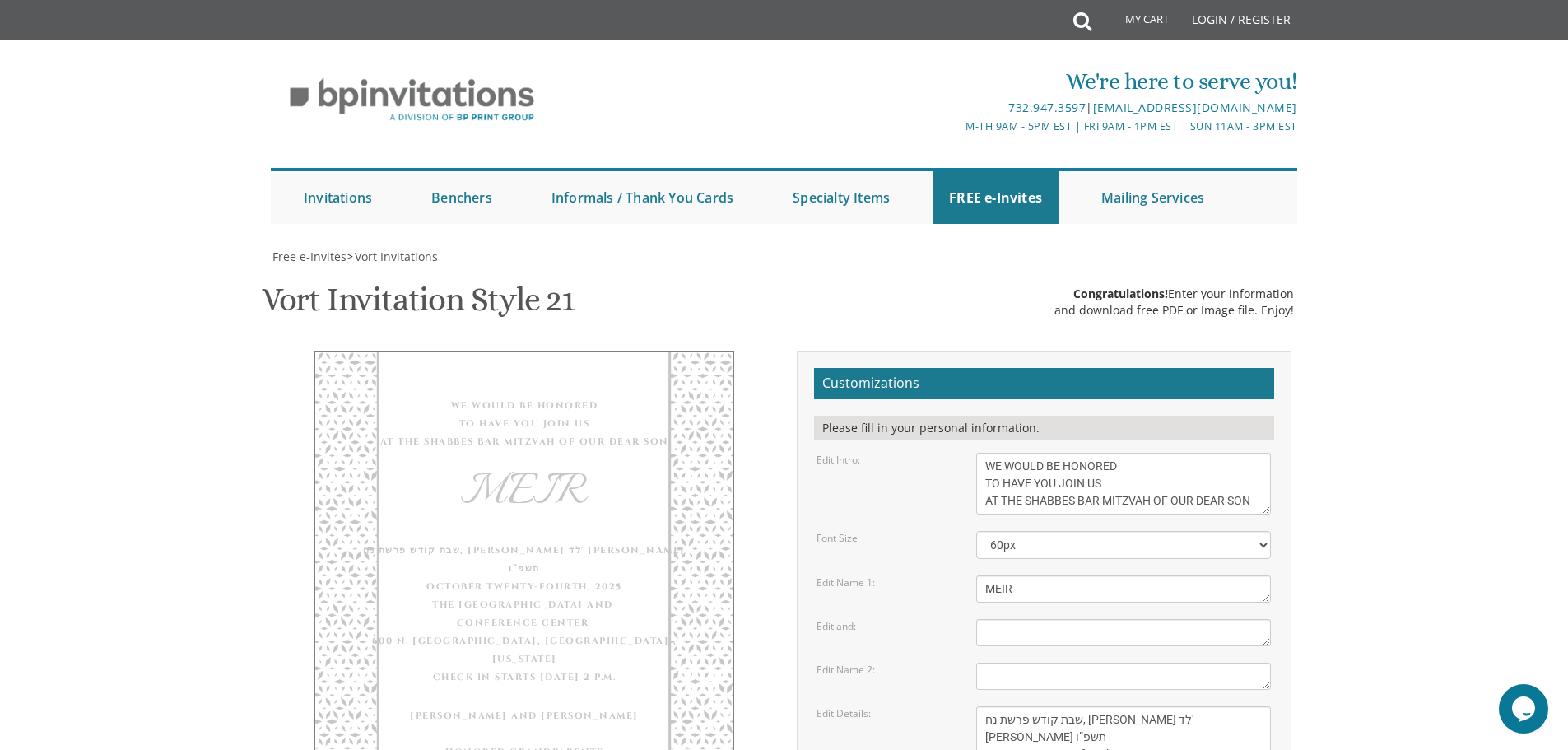
click at [1164, 706] on textarea "[DATE] Seven-thirty pm Khal Zichron Yaakov [STREET_ADDRESS]" at bounding box center [1123, 746] width 295 height 79
drag, startPoint x: 1130, startPoint y: 473, endPoint x: 982, endPoint y: 476, distance: 148.0
click at [982, 706] on textarea "[DATE] Seven-thirty pm Khal Zichron Yaakov [STREET_ADDRESS]" at bounding box center [1123, 746] width 295 height 79
